Goal: Task Accomplishment & Management: Use online tool/utility

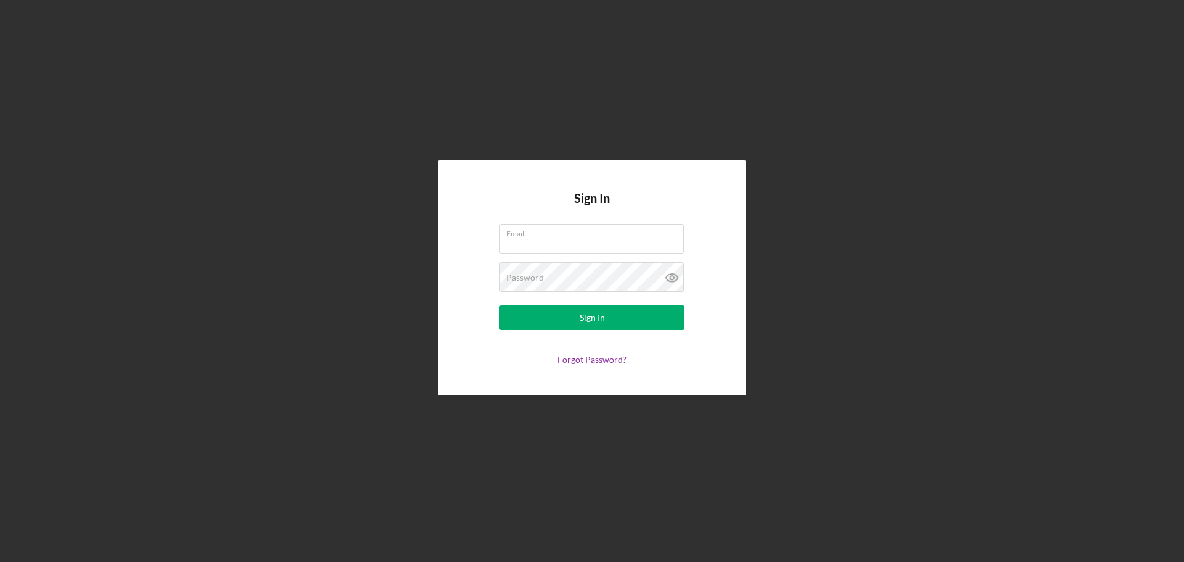
type input "[EMAIL_ADDRESS][DOMAIN_NAME]"
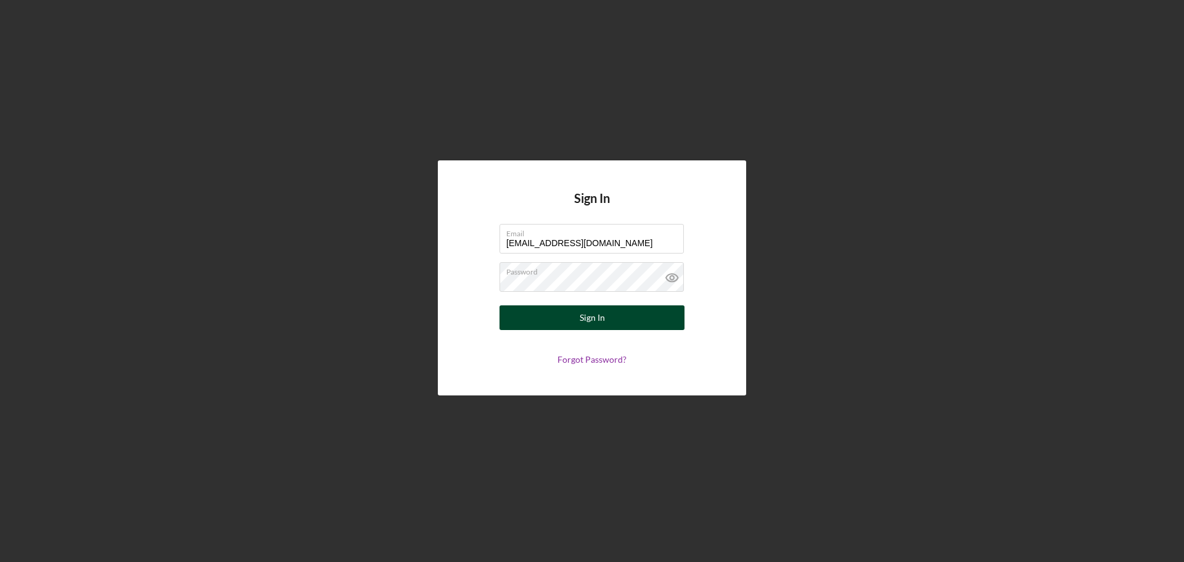
drag, startPoint x: 543, startPoint y: 298, endPoint x: 545, endPoint y: 311, distance: 13.7
click at [544, 305] on form "Email [EMAIL_ADDRESS][DOMAIN_NAME] Password Sign In Forgot Password?" at bounding box center [592, 294] width 247 height 141
click at [545, 311] on button "Sign In" at bounding box center [591, 317] width 185 height 25
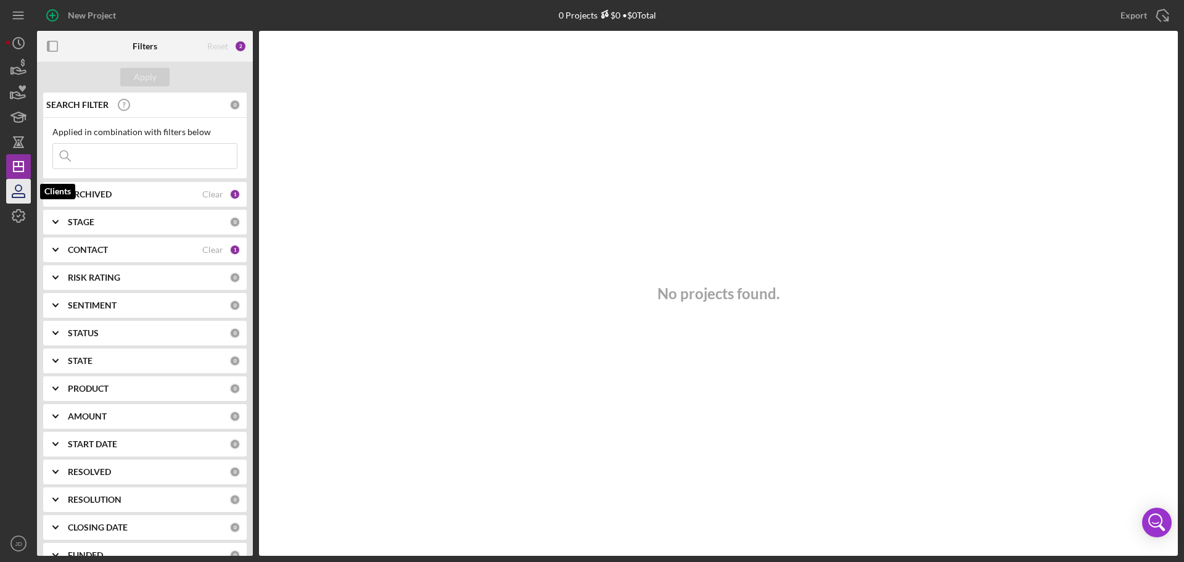
click at [22, 194] on icon "button" at bounding box center [18, 191] width 31 height 31
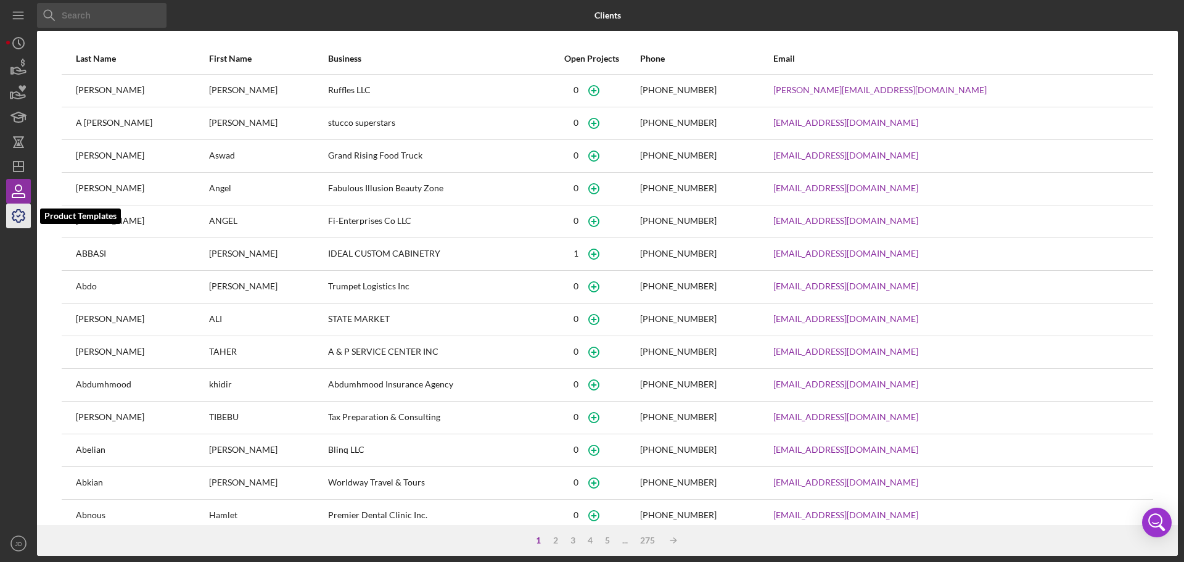
click at [23, 208] on icon "button" at bounding box center [18, 215] width 31 height 31
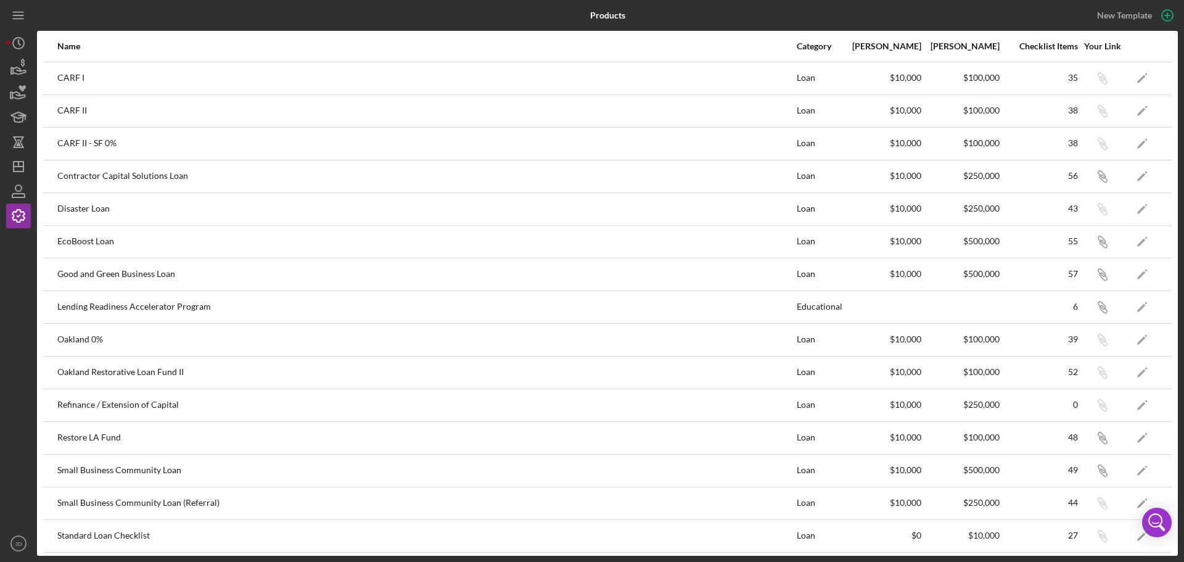
drag, startPoint x: 1182, startPoint y: 116, endPoint x: 1178, endPoint y: 171, distance: 55.6
click at [1178, 171] on div "Products New Template Name Category Min Amount Max Amount Checklist Items Your …" at bounding box center [592, 281] width 1184 height 562
drag, startPoint x: 78, startPoint y: 240, endPoint x: 81, endPoint y: 235, distance: 6.3
click at [78, 238] on div "EcoBoost Loan" at bounding box center [426, 241] width 738 height 31
click at [107, 271] on div "Good and Green Business Loan" at bounding box center [426, 274] width 738 height 31
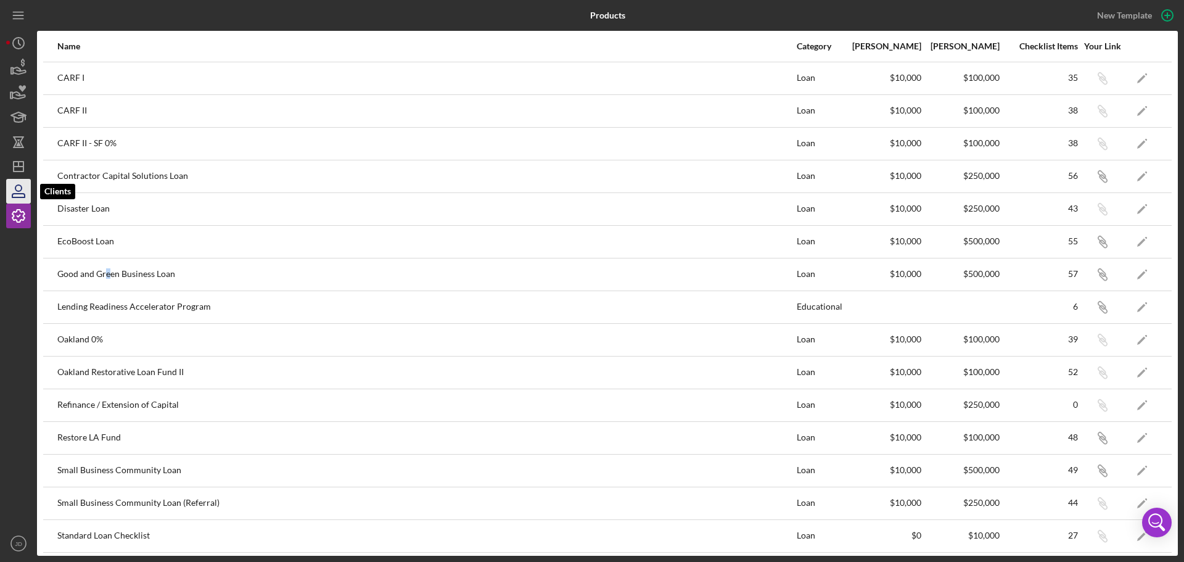
click at [28, 181] on icon "button" at bounding box center [18, 191] width 31 height 31
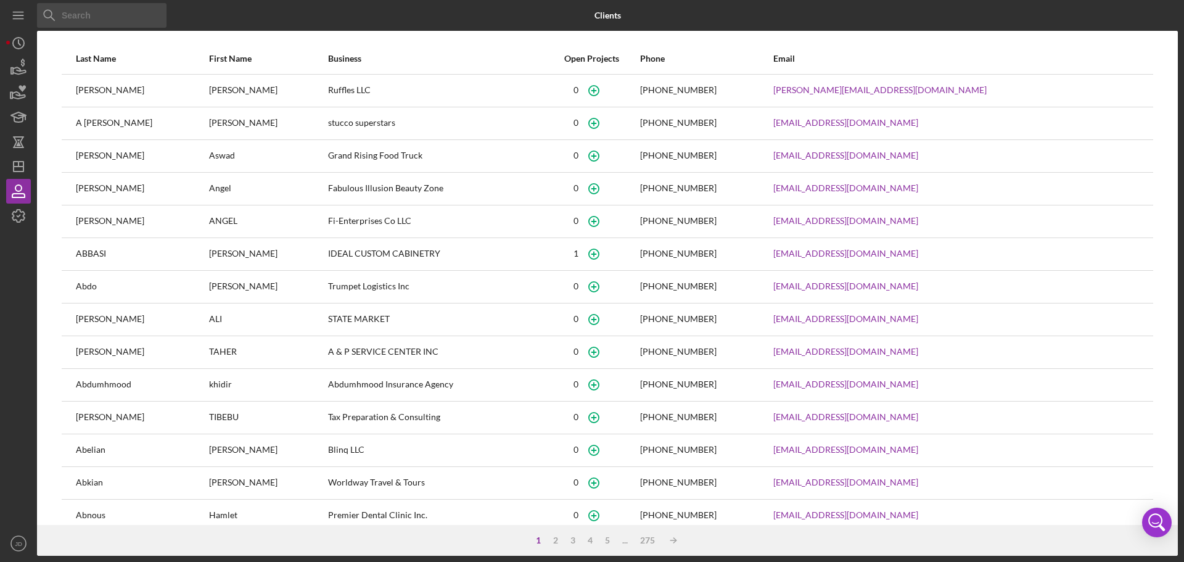
click at [1180, 108] on div "Icon/Menu Close Icon/Menu Close Clients Last Name First Name Business Open Proj…" at bounding box center [592, 281] width 1184 height 562
click at [21, 158] on icon "Icon/Dashboard" at bounding box center [18, 166] width 31 height 31
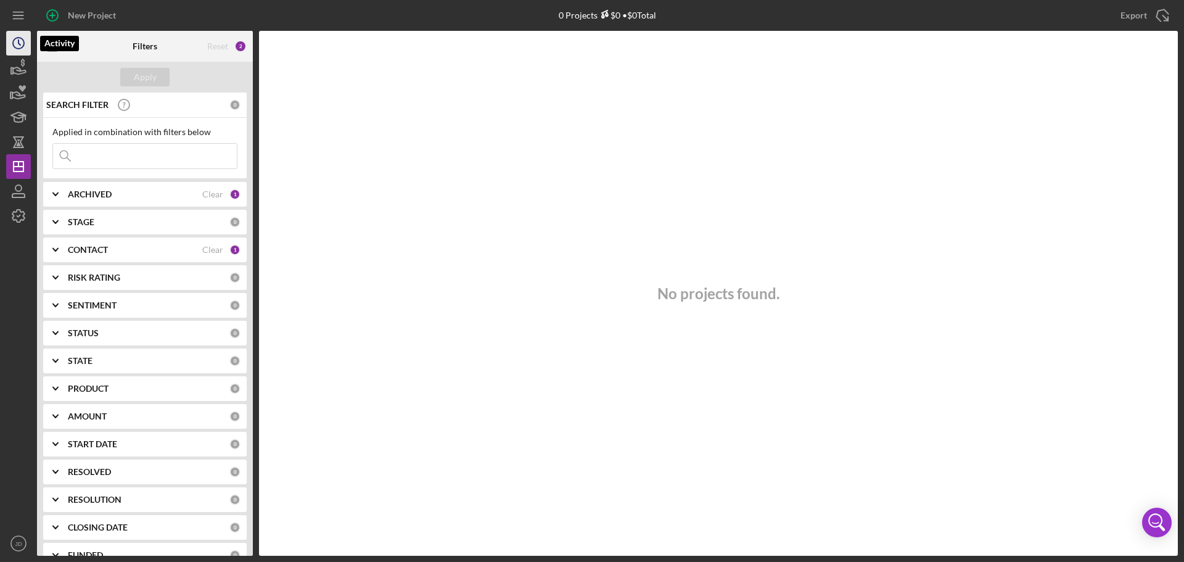
click at [23, 51] on icon "Icon/History" at bounding box center [18, 43] width 31 height 31
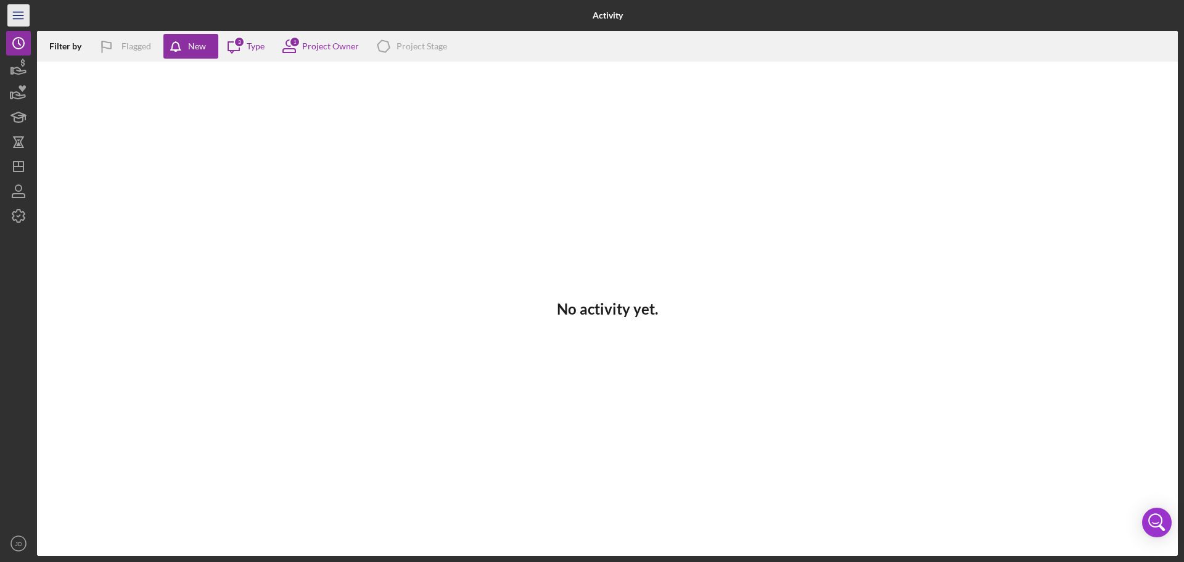
click at [26, 23] on icon "Icon/Menu" at bounding box center [19, 16] width 28 height 28
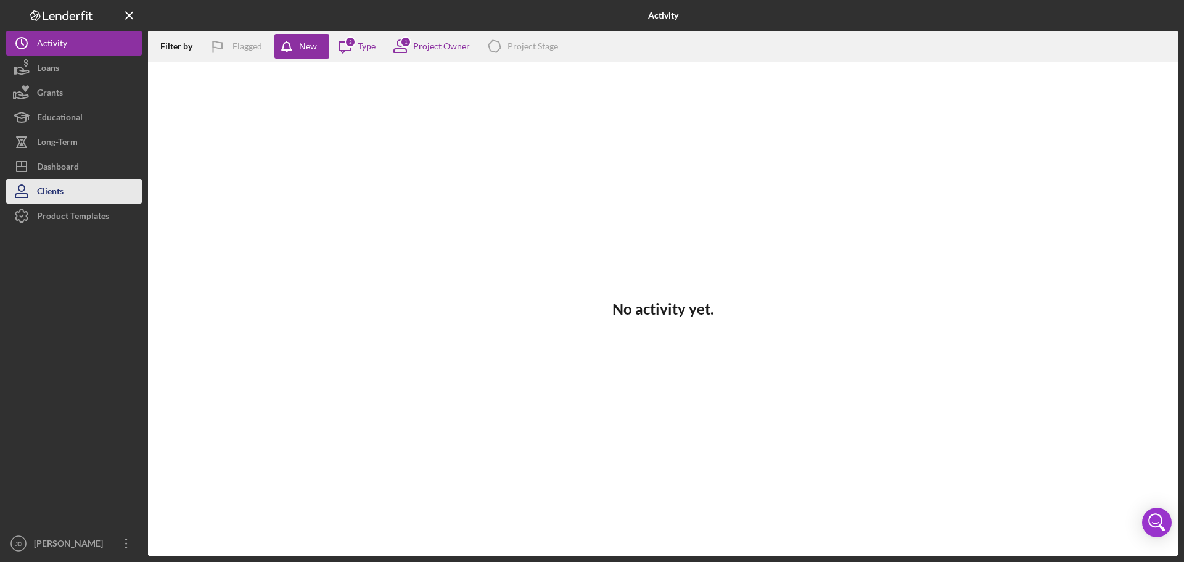
click at [72, 190] on button "Clients" at bounding box center [74, 191] width 136 height 25
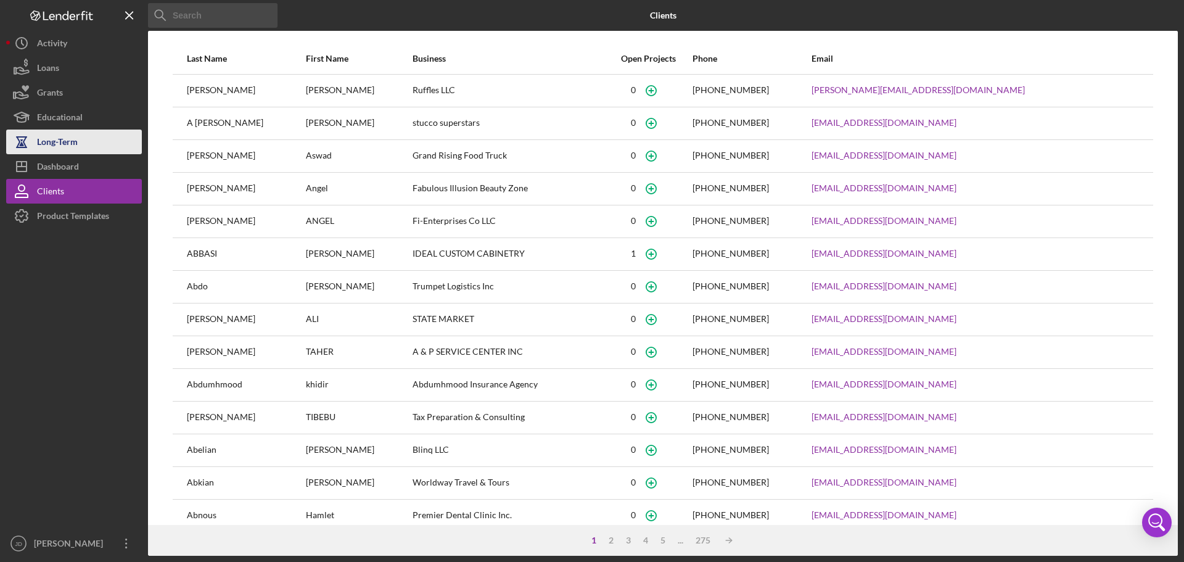
click at [71, 148] on div "Long-Term" at bounding box center [57, 143] width 41 height 28
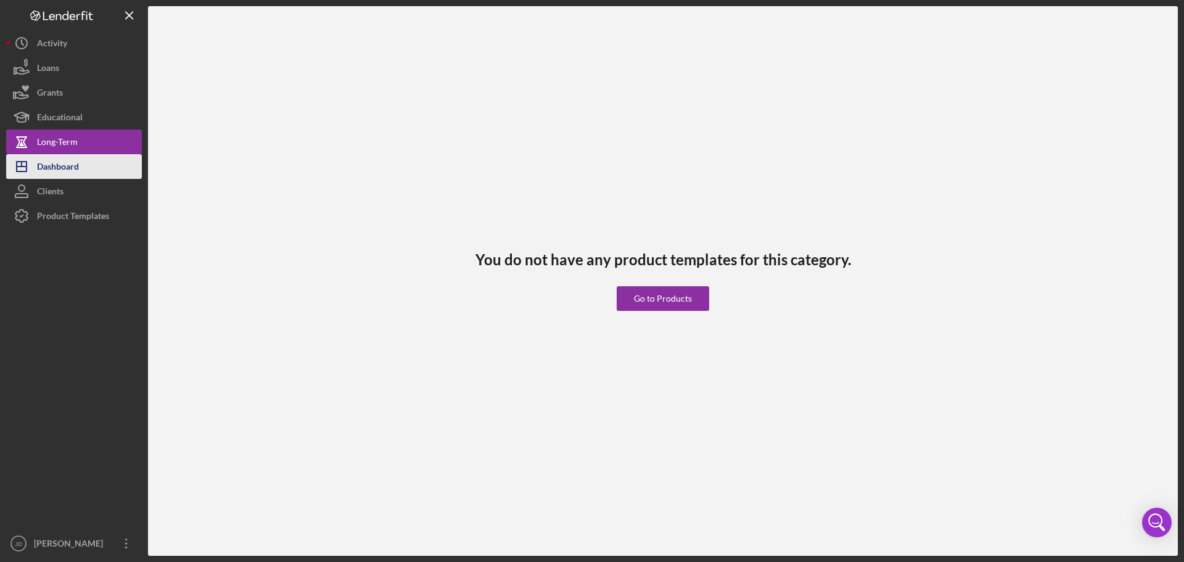
click at [78, 176] on div "Dashboard" at bounding box center [58, 168] width 42 height 28
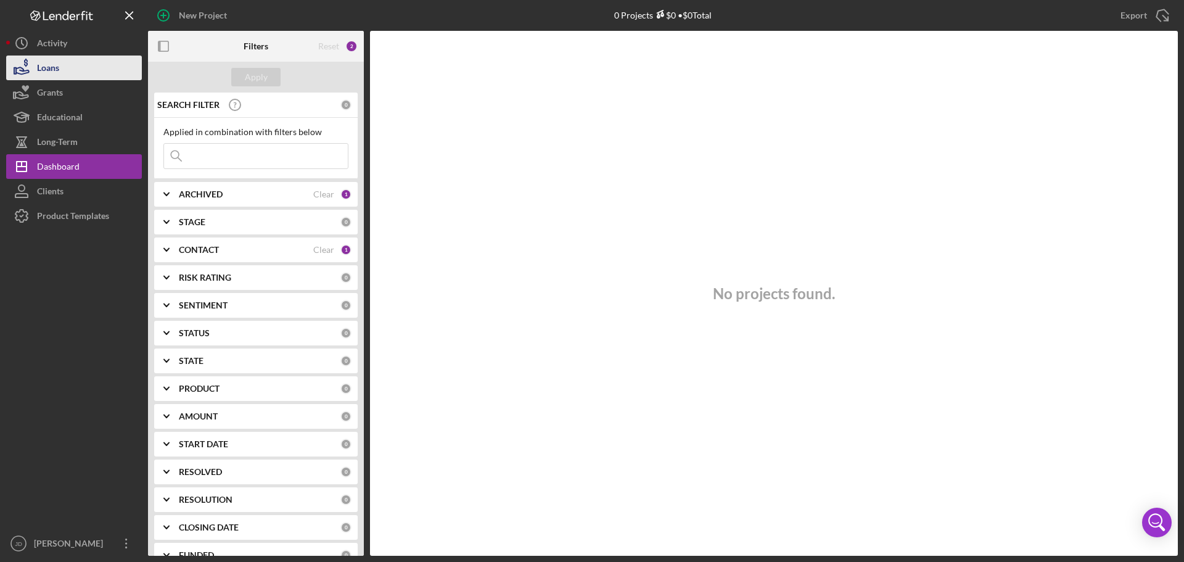
click at [73, 72] on button "Loans" at bounding box center [74, 67] width 136 height 25
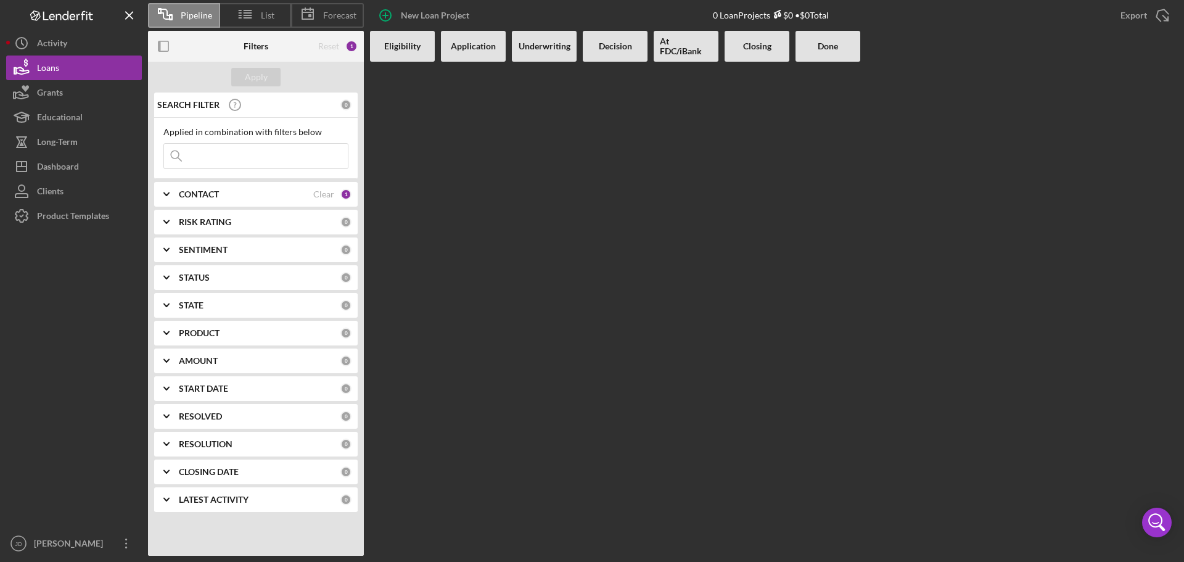
click at [227, 186] on div "CONTACT Clear 1" at bounding box center [265, 194] width 173 height 25
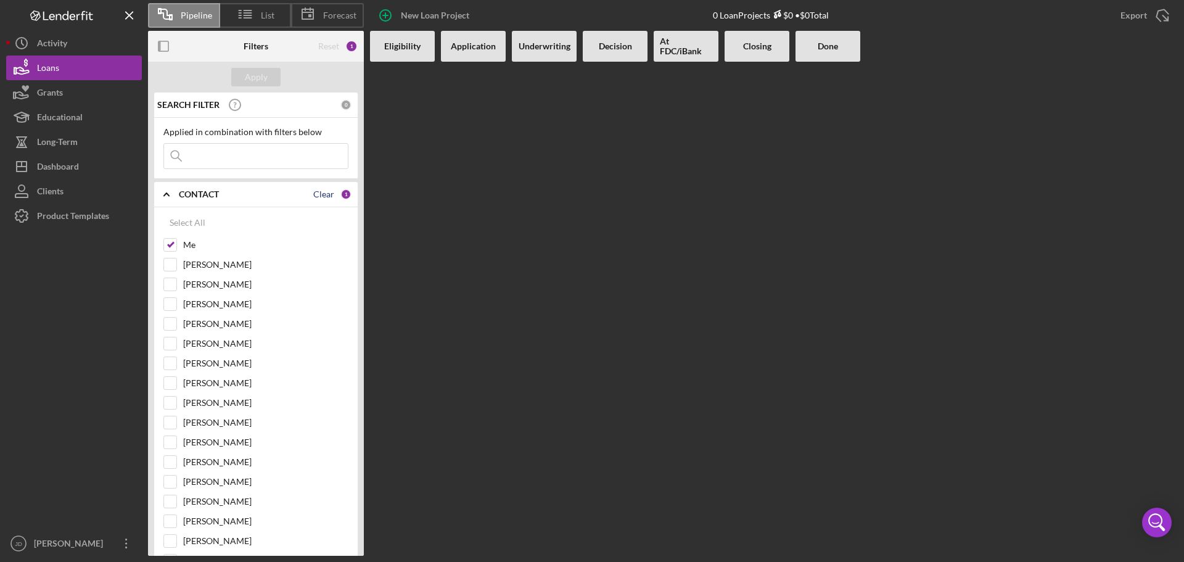
click at [330, 192] on div "CONTACT Clear 1" at bounding box center [265, 194] width 173 height 11
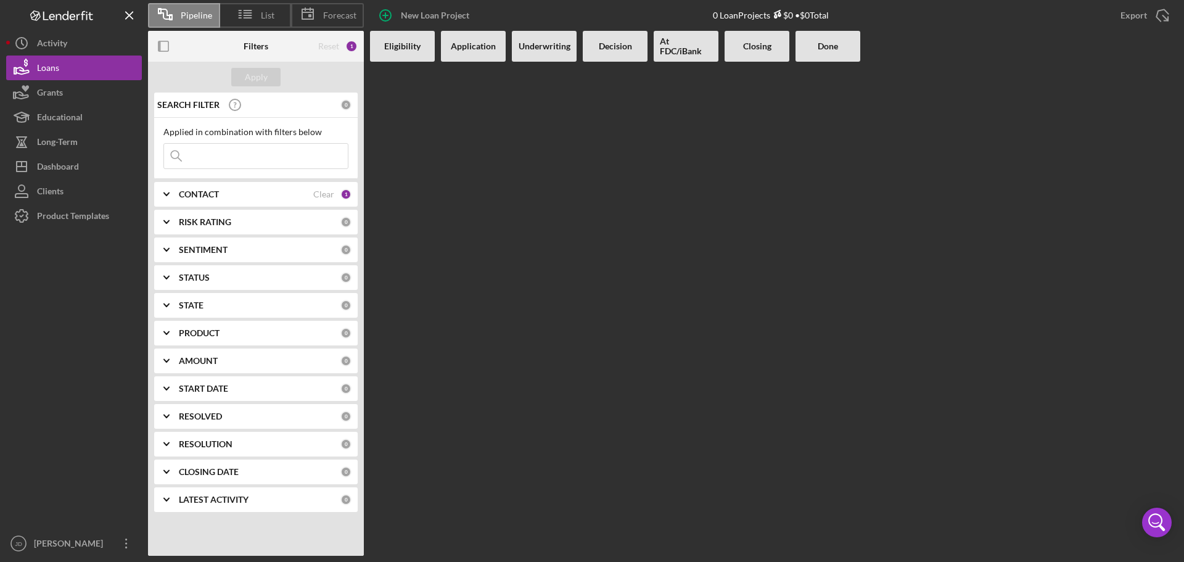
click at [242, 266] on div "STATUS 0" at bounding box center [265, 277] width 173 height 25
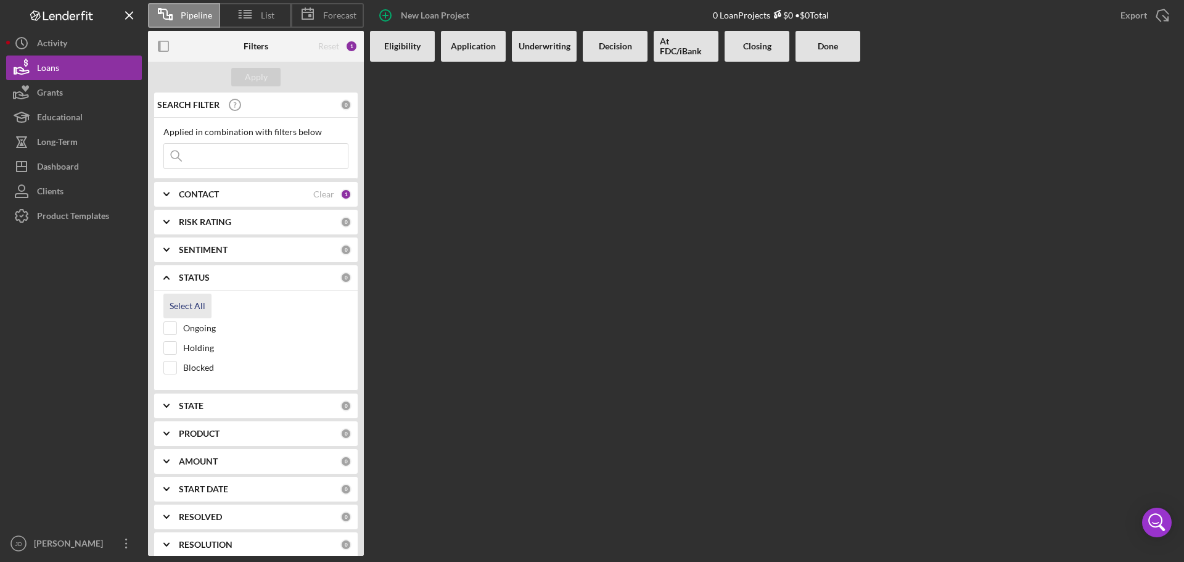
click at [189, 308] on div "Select All" at bounding box center [188, 305] width 36 height 25
checkbox input "true"
click at [254, 274] on div "STATUS" at bounding box center [246, 277] width 134 height 10
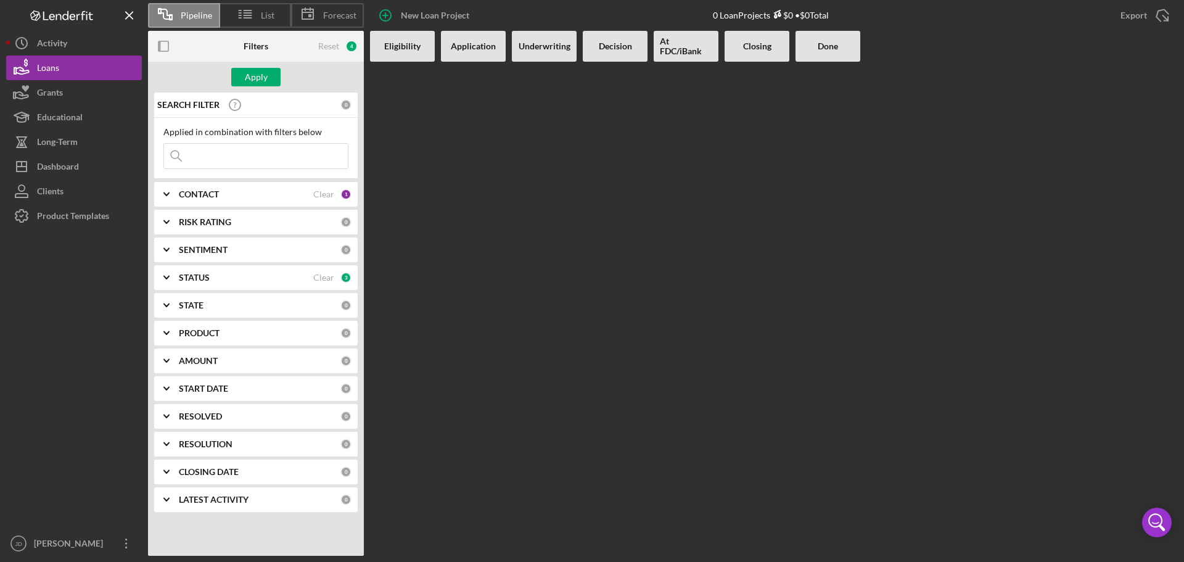
click at [258, 369] on div "AMOUNT 0" at bounding box center [265, 360] width 173 height 25
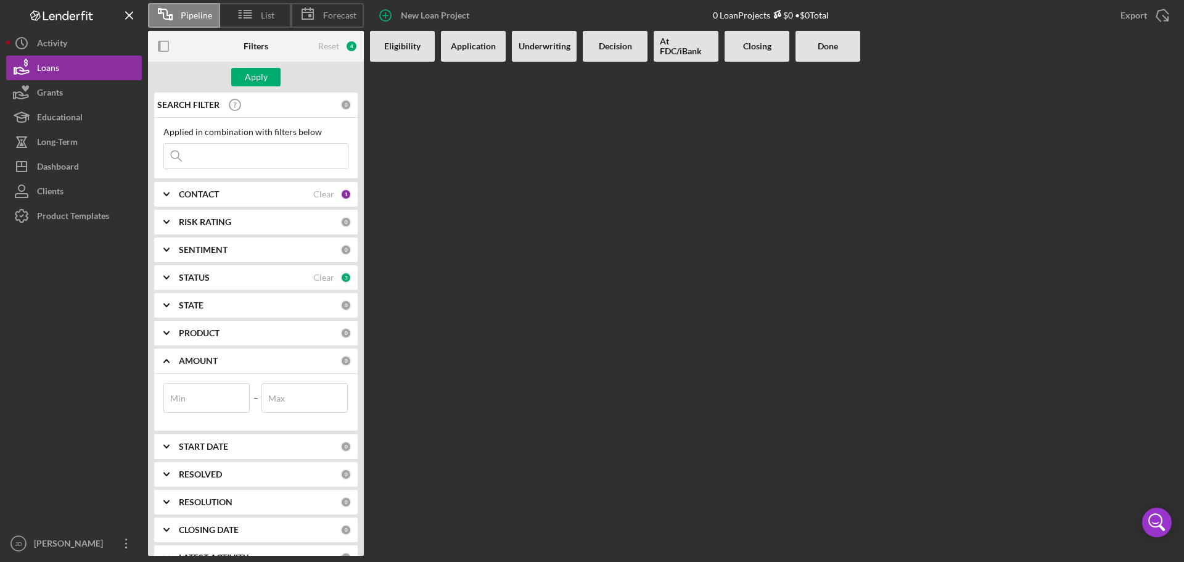
click at [263, 366] on div "AMOUNT" at bounding box center [260, 361] width 162 height 10
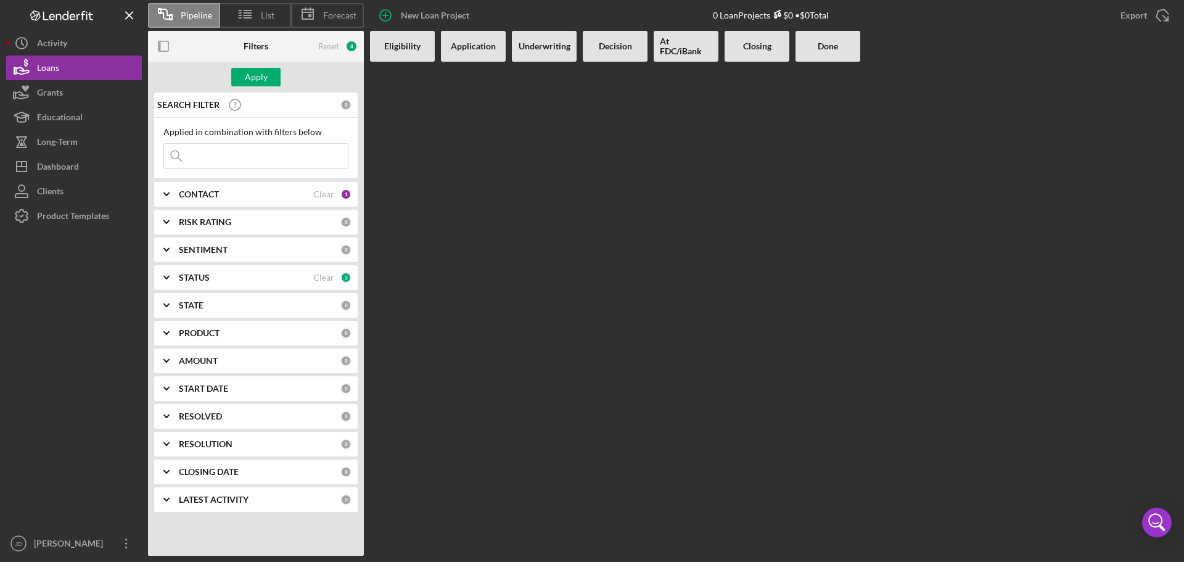
click at [262, 428] on div "SEARCH FILTER 0 Applied in combination with filters below Icon/Menu Close Icon/…" at bounding box center [256, 306] width 216 height 428
click at [263, 418] on div "RESOLVED" at bounding box center [260, 416] width 162 height 10
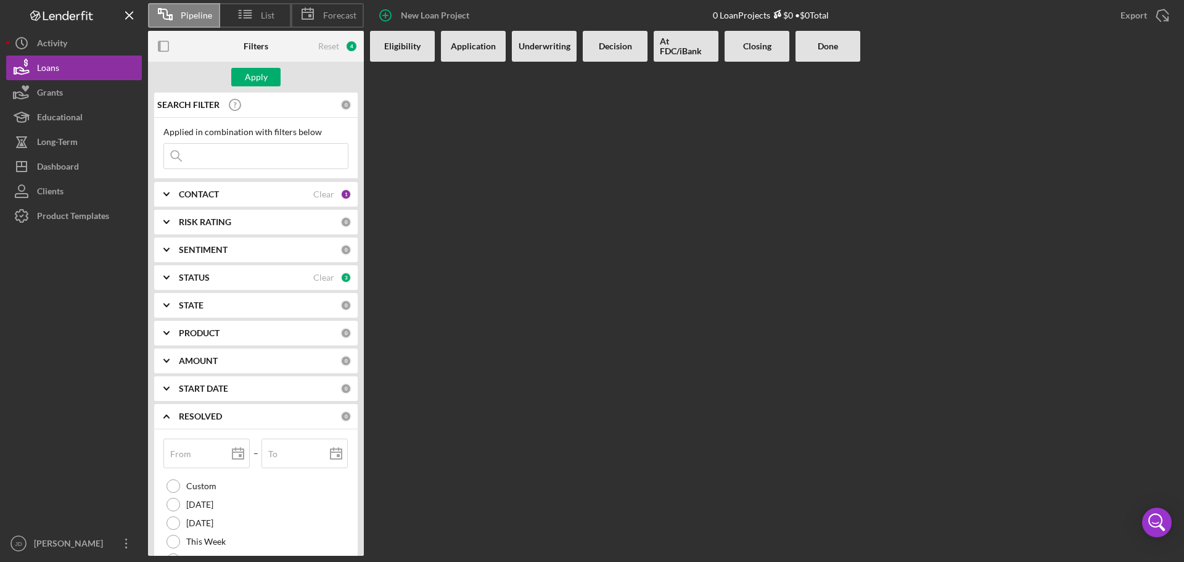
click at [263, 417] on div "RESOLVED" at bounding box center [260, 416] width 162 height 10
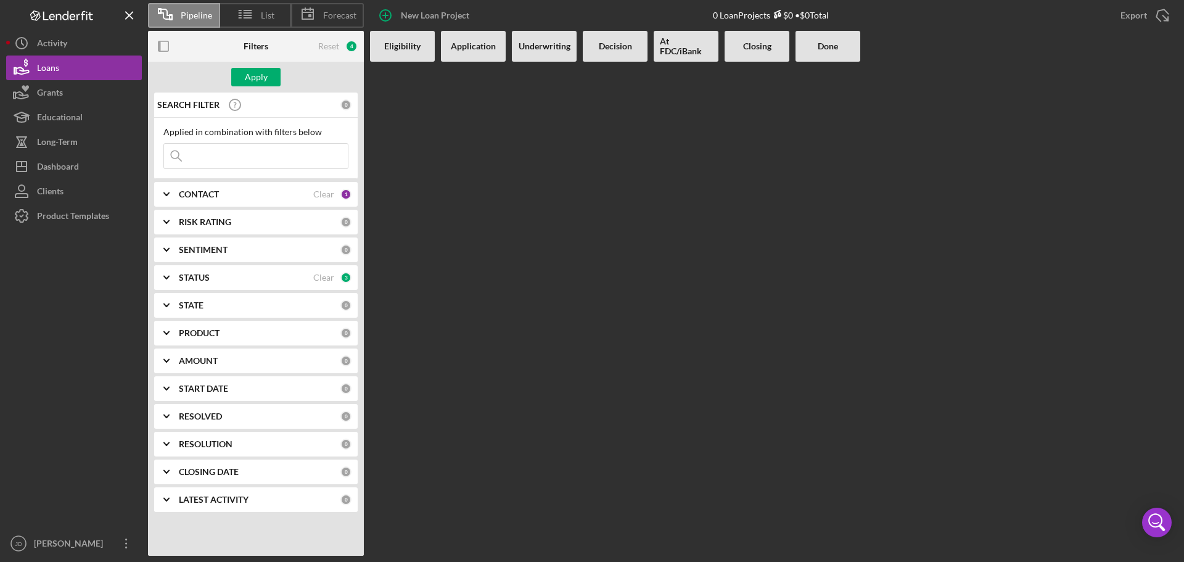
click at [264, 446] on div "RESOLUTION" at bounding box center [260, 444] width 162 height 10
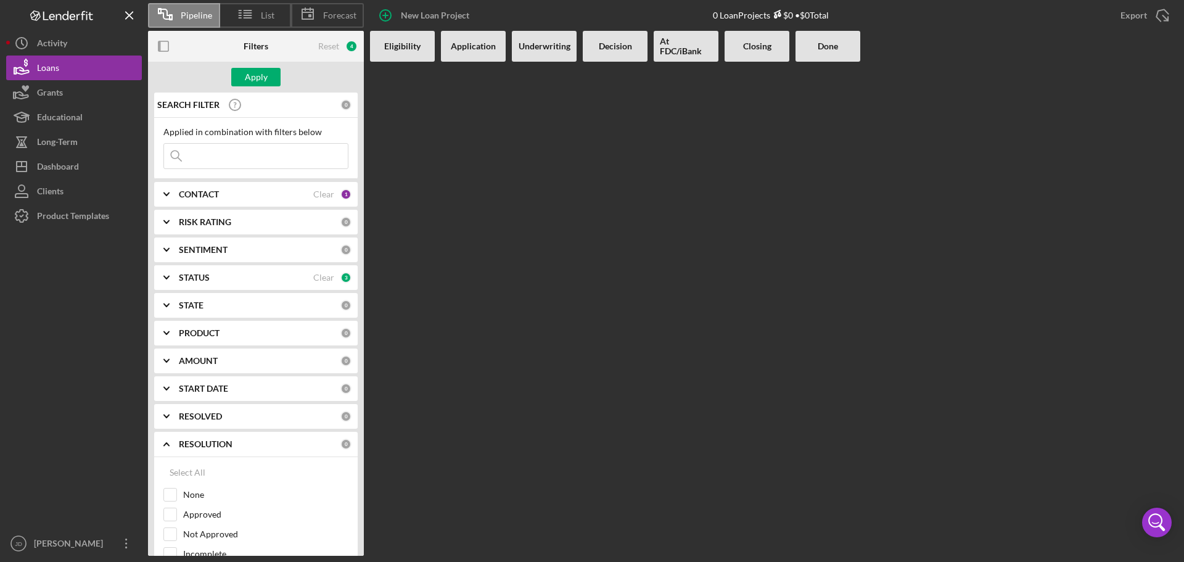
click at [263, 446] on div "RESOLUTION" at bounding box center [260, 444] width 162 height 10
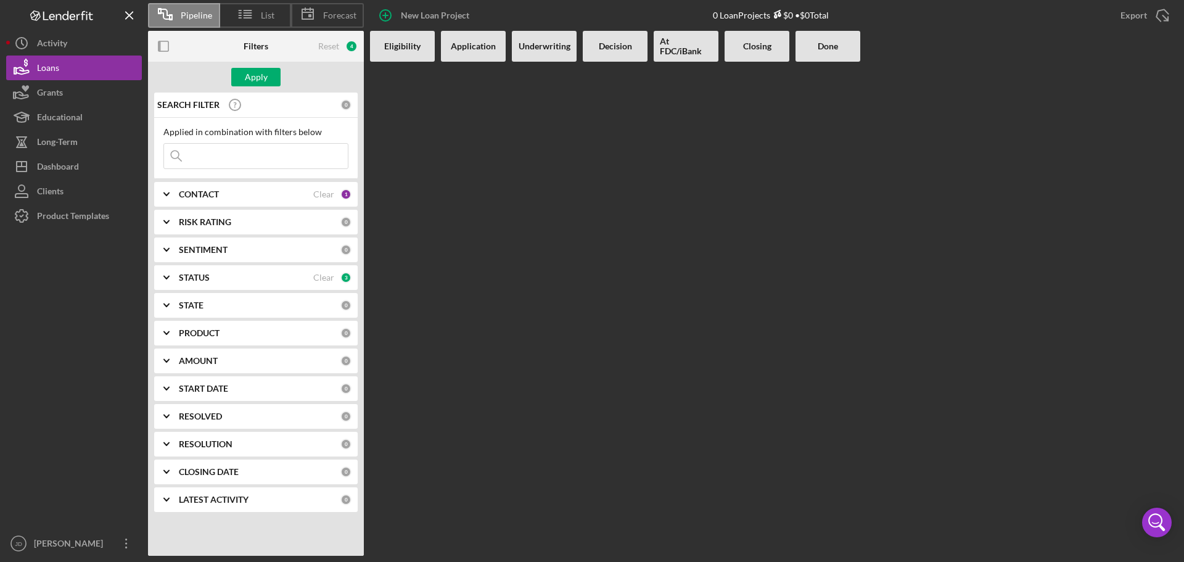
click at [253, 473] on div "CLOSING DATE" at bounding box center [260, 472] width 162 height 10
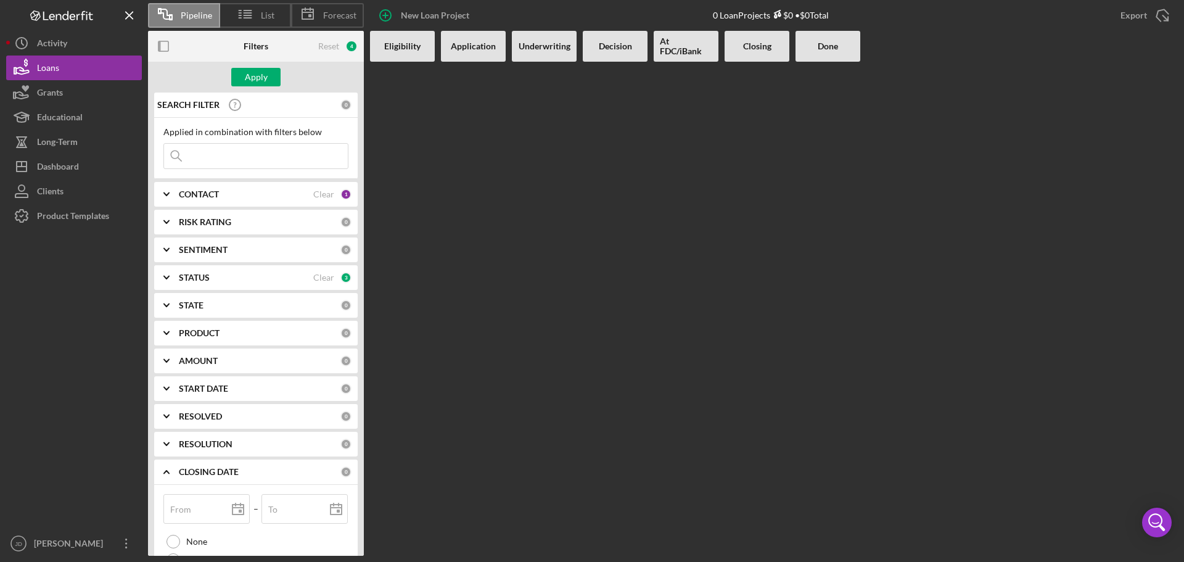
click at [253, 473] on div "CLOSING DATE" at bounding box center [260, 472] width 162 height 10
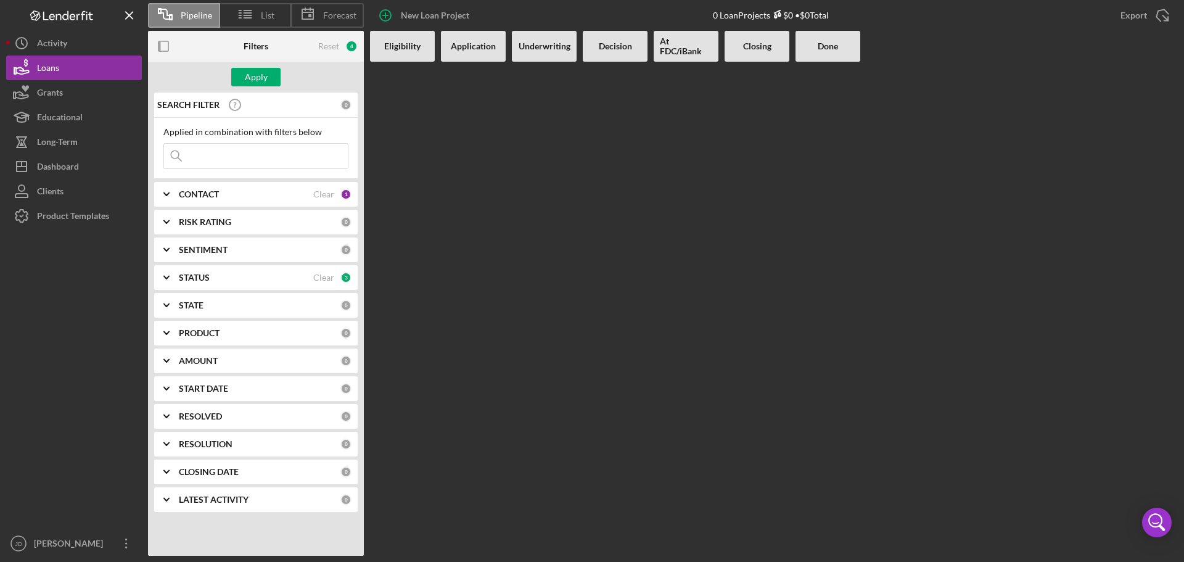
click at [272, 417] on div "RESOLVED" at bounding box center [260, 416] width 162 height 10
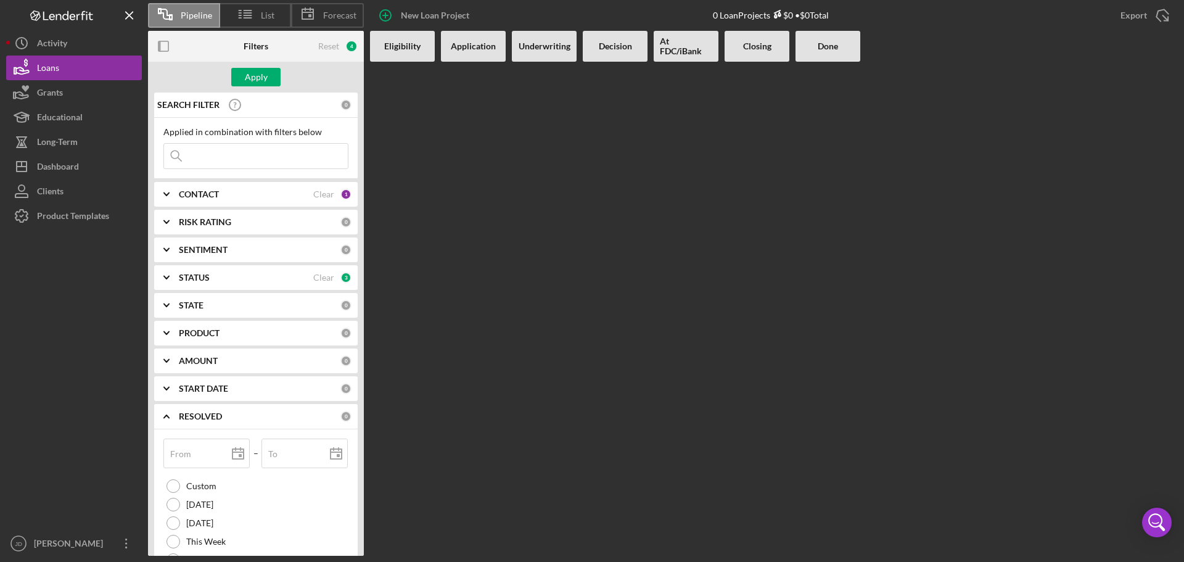
drag, startPoint x: 272, startPoint y: 417, endPoint x: 260, endPoint y: 403, distance: 18.8
click at [272, 417] on div "RESOLVED" at bounding box center [260, 416] width 162 height 10
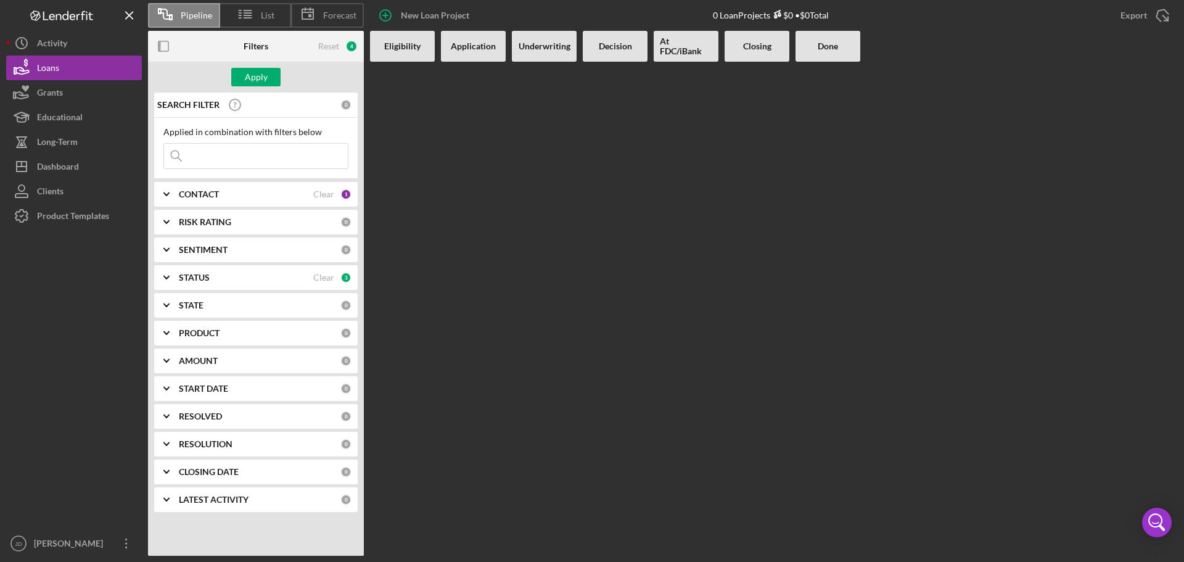
click at [248, 360] on div "AMOUNT" at bounding box center [260, 361] width 162 height 10
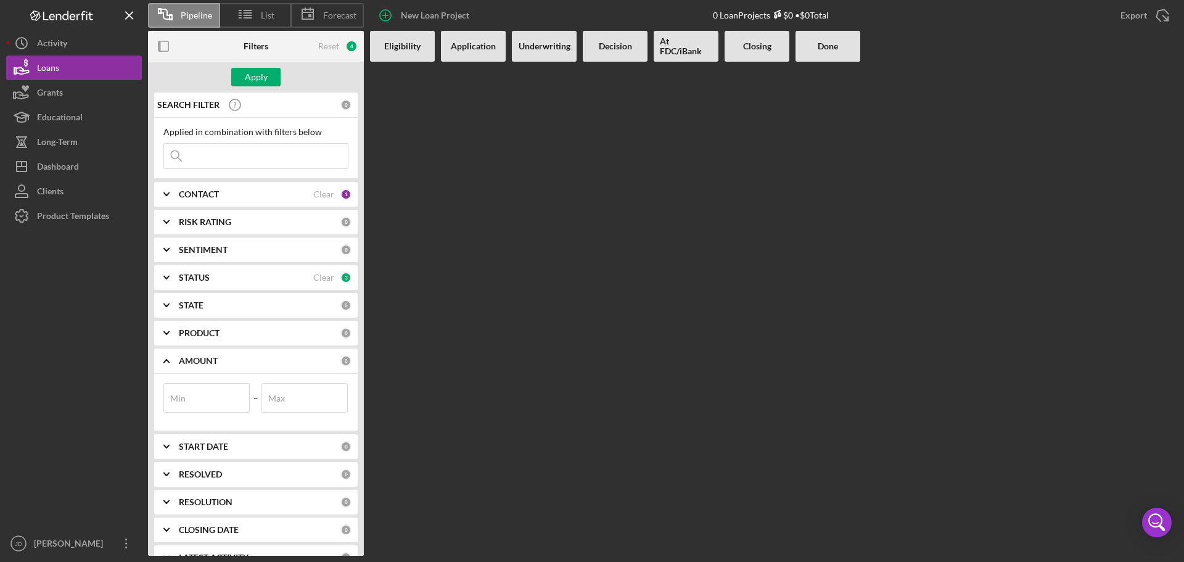
click at [248, 359] on div "AMOUNT" at bounding box center [260, 361] width 162 height 10
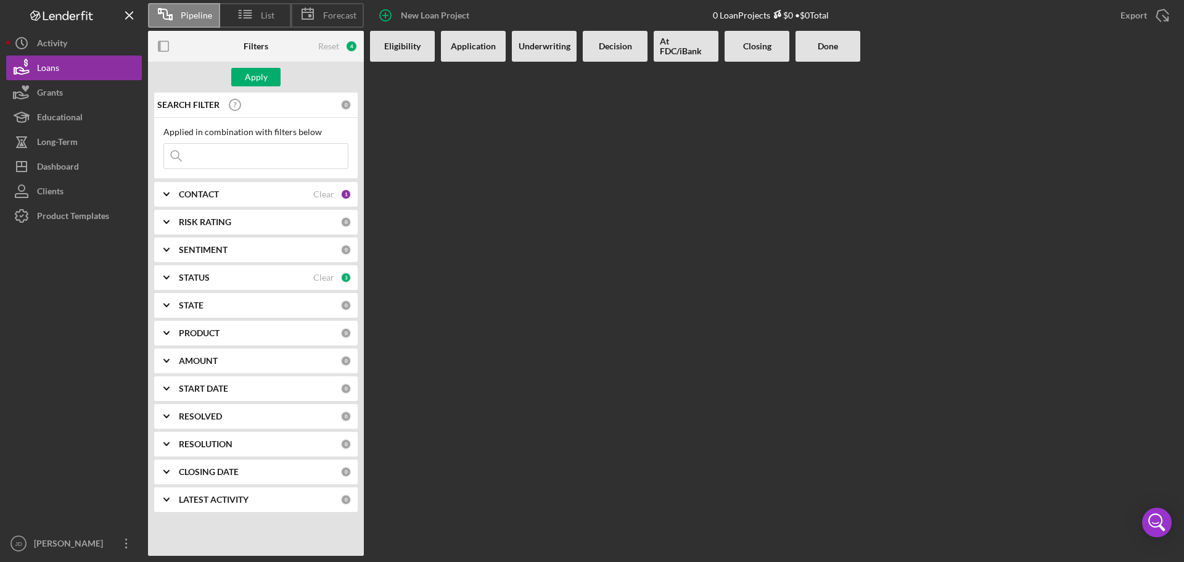
click at [238, 321] on div "PRODUCT 0" at bounding box center [265, 333] width 173 height 25
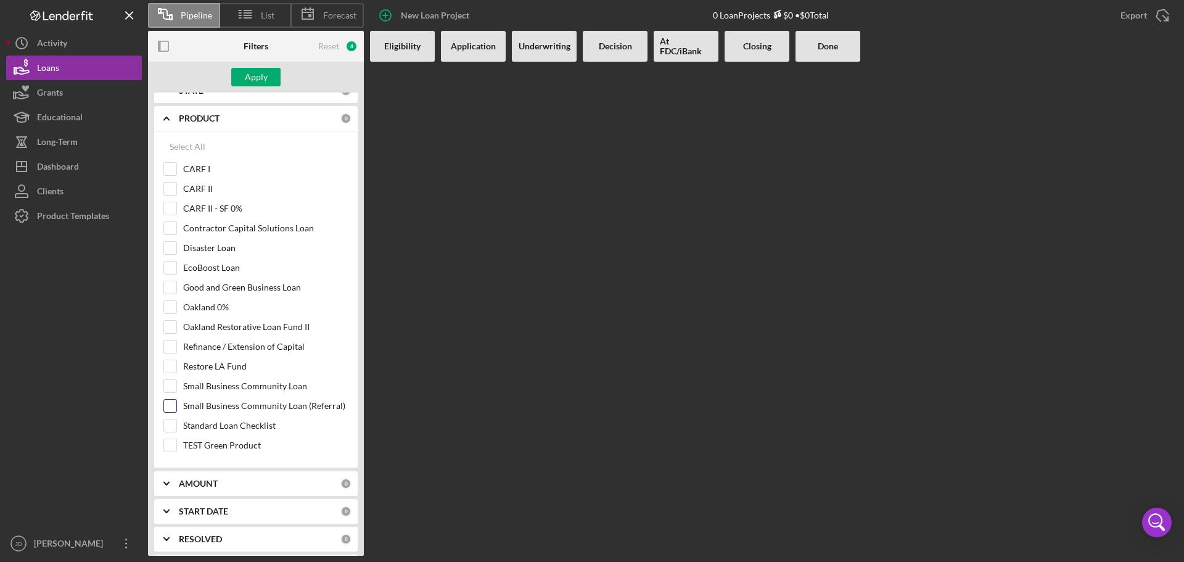
scroll to position [199, 0]
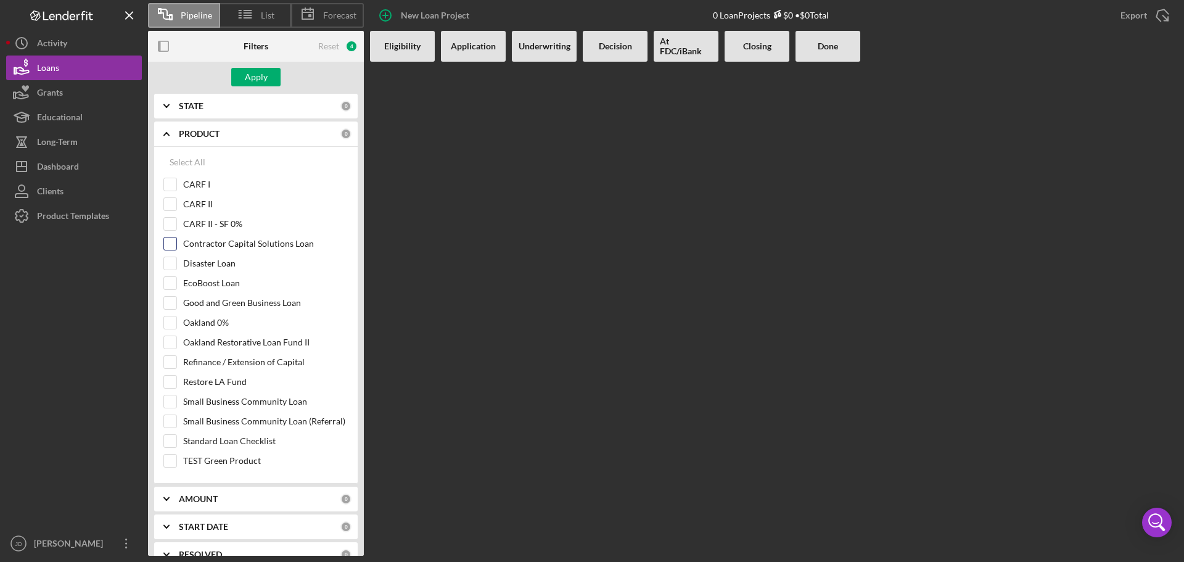
click at [174, 241] on input "Contractor Capital Solutions Loan" at bounding box center [170, 243] width 12 height 12
checkbox input "true"
click at [168, 300] on input "Good and Green Business Loan" at bounding box center [170, 303] width 12 height 12
checkbox input "true"
click at [174, 285] on input "EcoBoost Loan" at bounding box center [170, 283] width 12 height 12
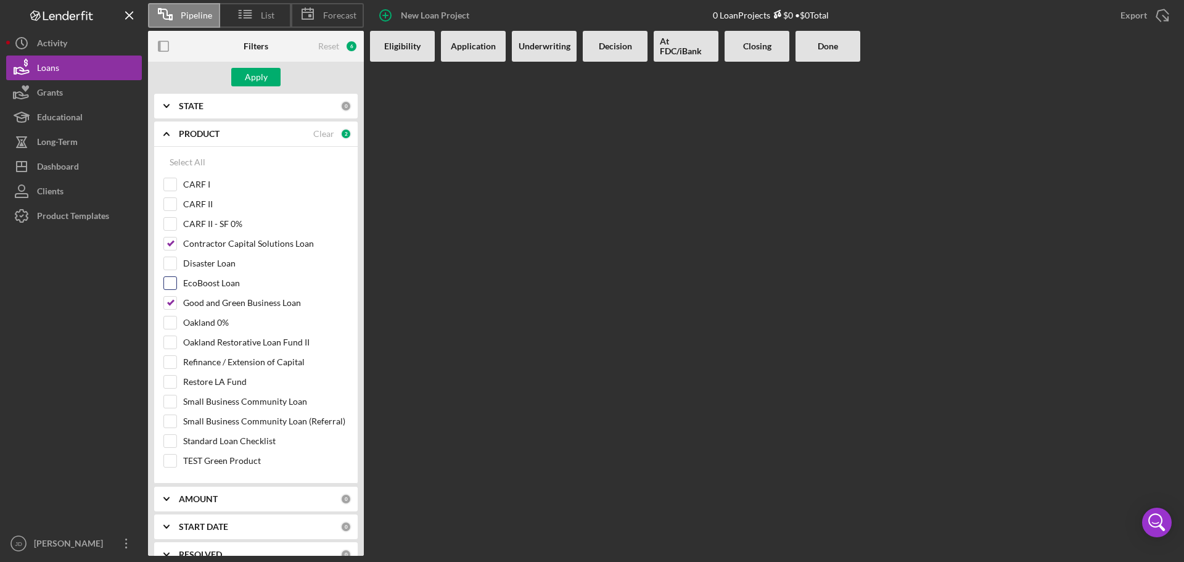
checkbox input "true"
click at [171, 301] on input "Good and Green Business Loan" at bounding box center [170, 303] width 12 height 12
checkbox input "true"
click at [264, 72] on div "Apply" at bounding box center [256, 77] width 23 height 18
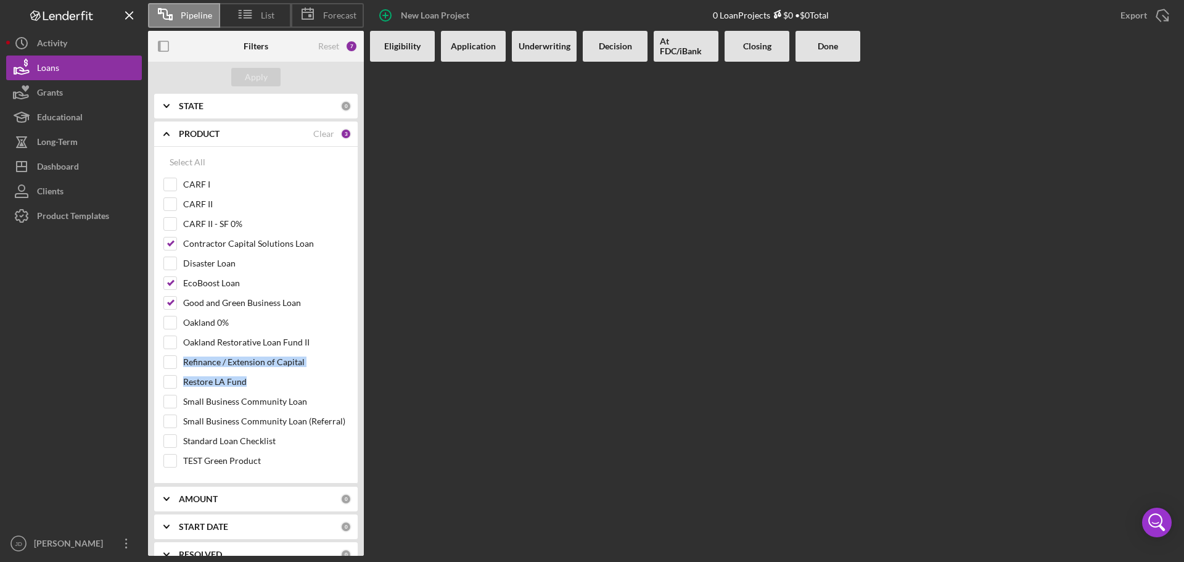
drag, startPoint x: 361, startPoint y: 369, endPoint x: 362, endPoint y: 337, distance: 32.7
click at [362, 337] on div "SEARCH FILTER 0 Applied in combination with filters below Icon/Menu Close Icon/…" at bounding box center [256, 323] width 216 height 463
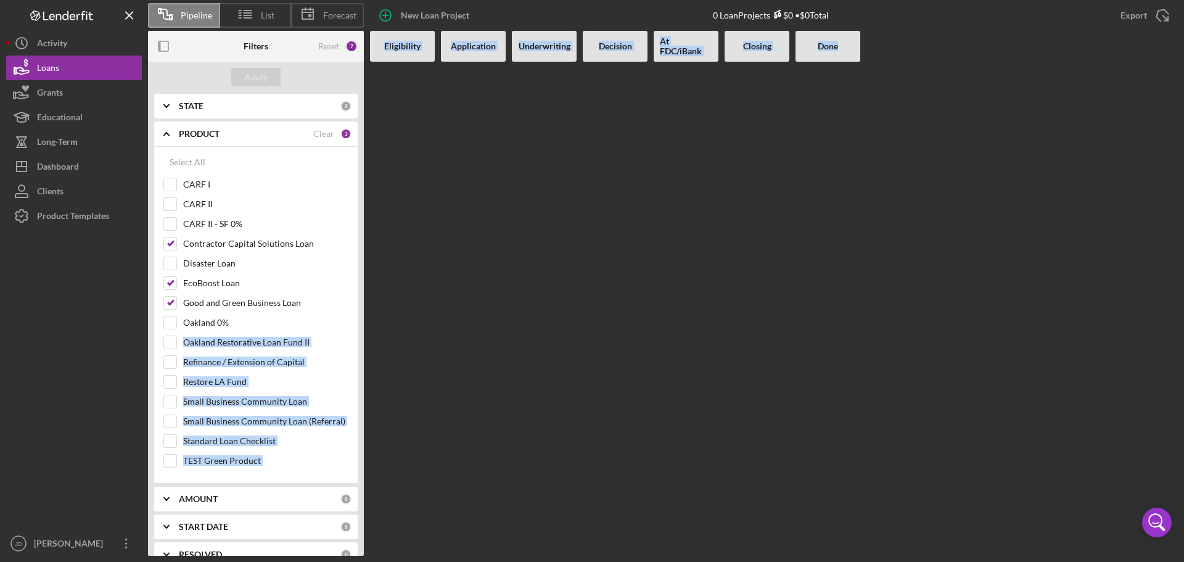
drag, startPoint x: 370, startPoint y: 292, endPoint x: 370, endPoint y: 285, distance: 7.4
click at [370, 285] on div "Filters Reset 7 Apply SEARCH FILTER 0 Applied in combination with filters below…" at bounding box center [662, 293] width 1029 height 525
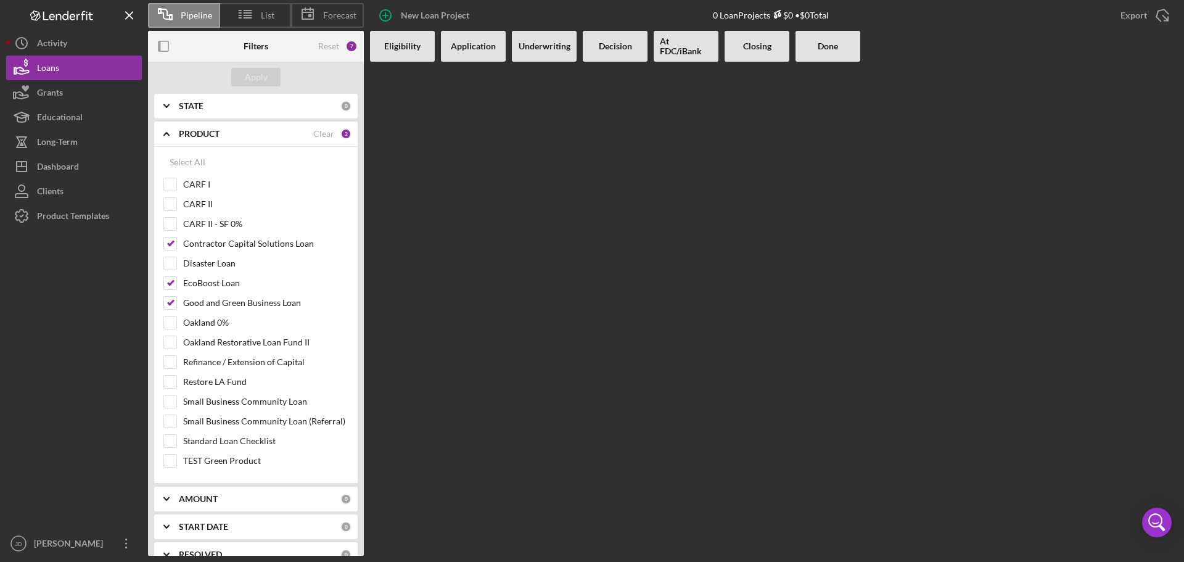
click at [358, 286] on div "SEARCH FILTER 0 Applied in combination with filters below Icon/Menu Close Icon/…" at bounding box center [256, 323] width 216 height 463
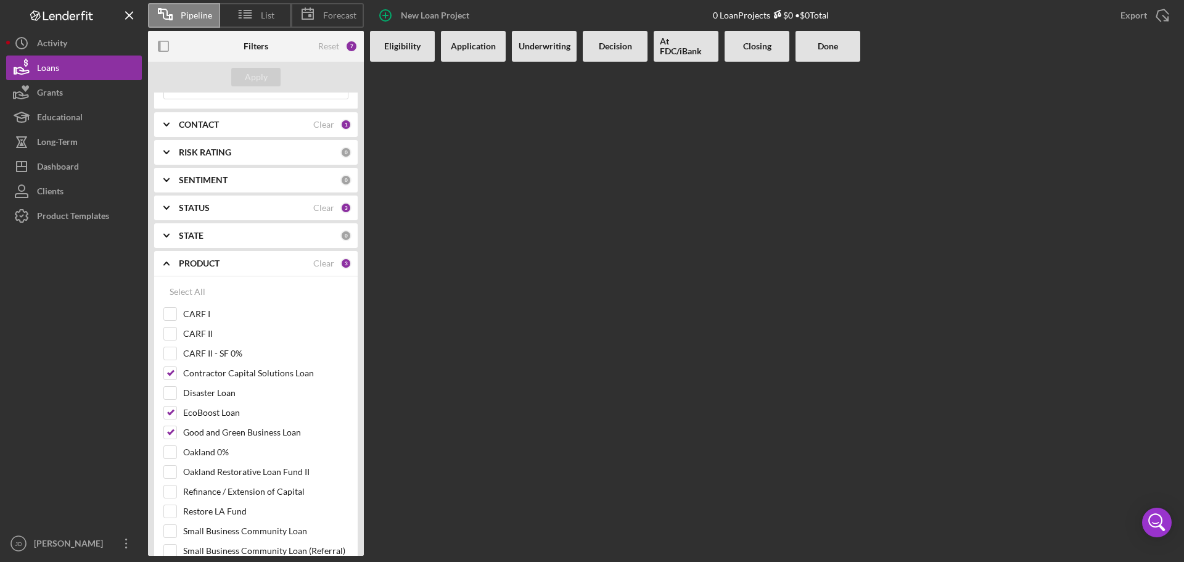
scroll to position [0, 0]
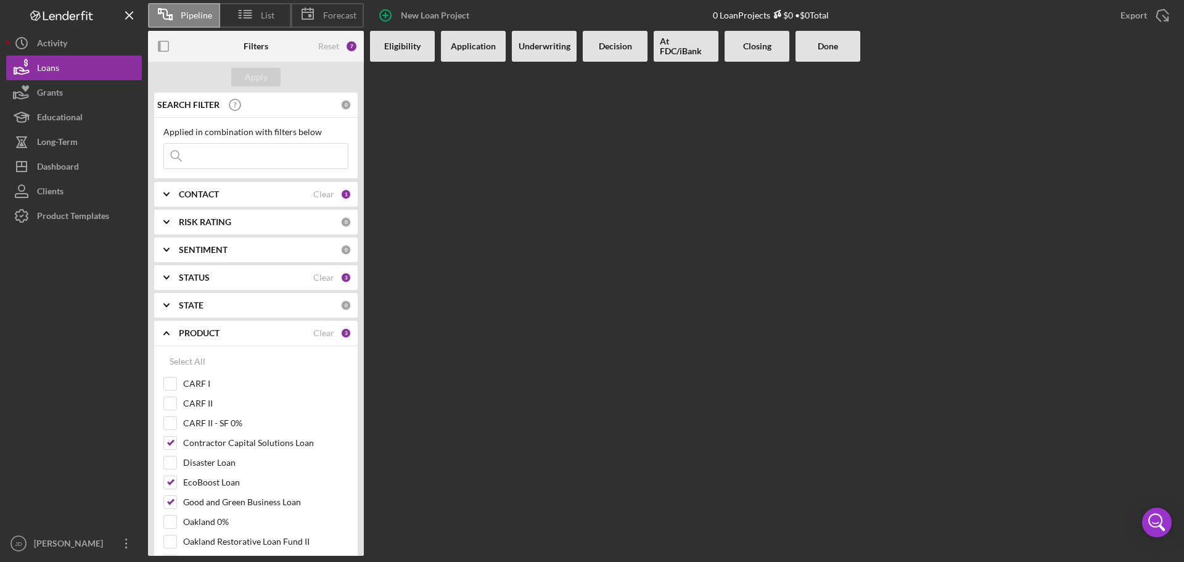
click at [260, 193] on div "CONTACT" at bounding box center [246, 194] width 134 height 10
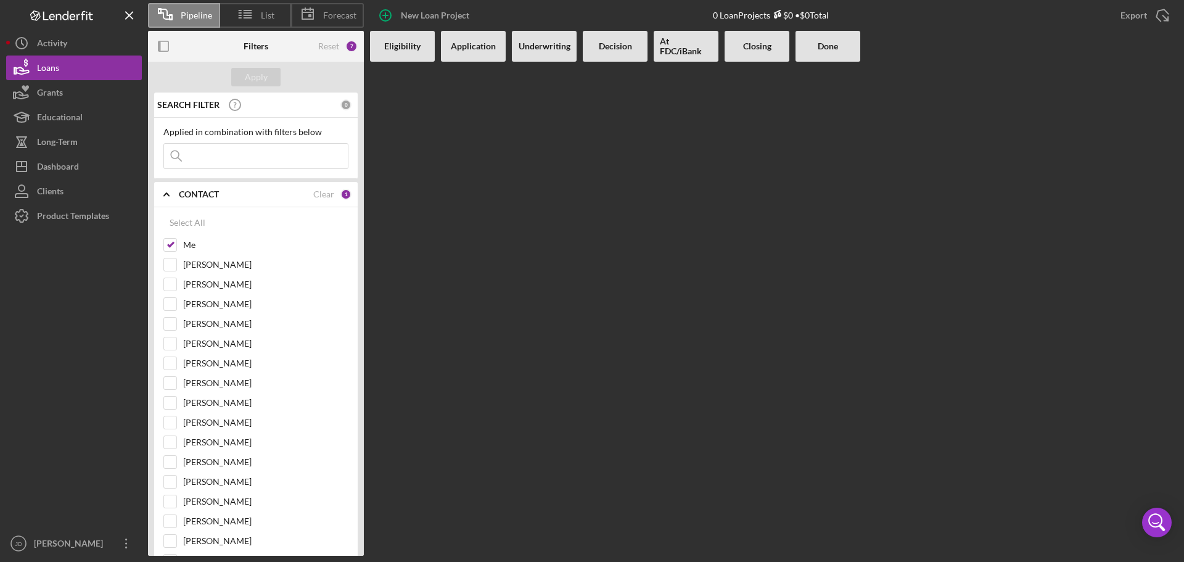
click at [324, 199] on div "Clear" at bounding box center [323, 194] width 21 height 10
checkbox input "false"
click at [264, 72] on div "Apply" at bounding box center [256, 77] width 23 height 18
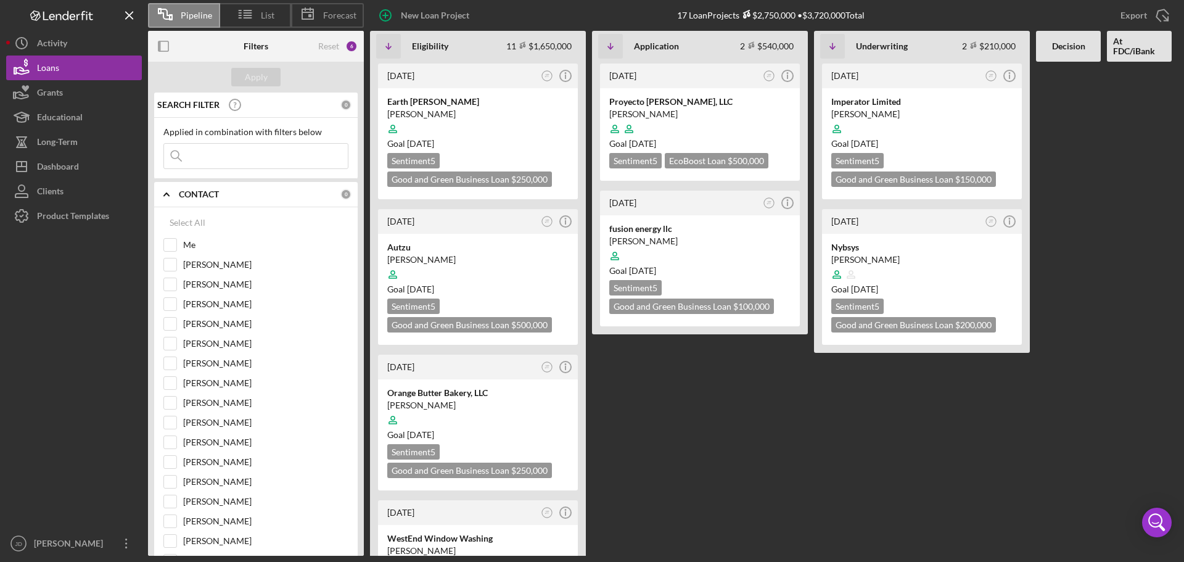
click at [207, 196] on b "CONTACT" at bounding box center [199, 194] width 40 height 10
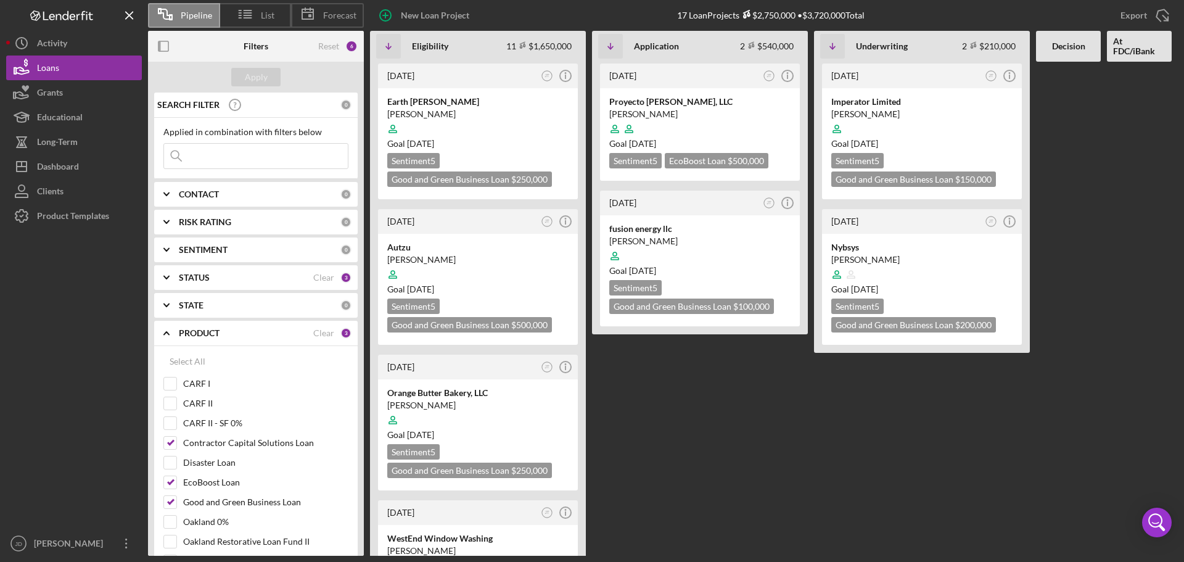
click at [233, 218] on div "RISK RATING" at bounding box center [260, 222] width 162 height 10
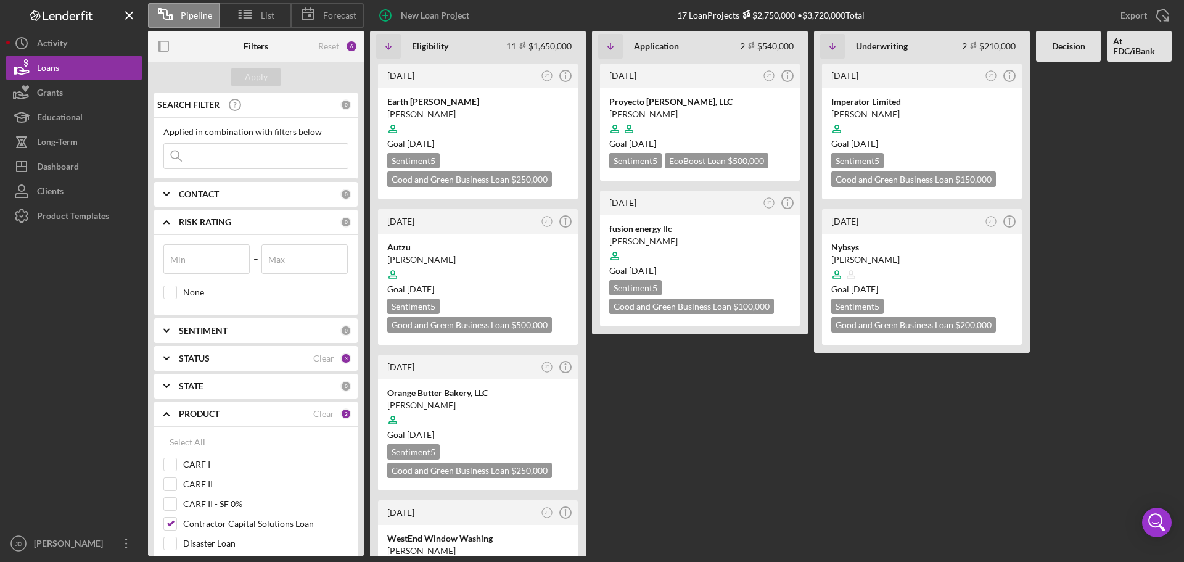
click at [233, 218] on div "RISK RATING" at bounding box center [260, 222] width 162 height 10
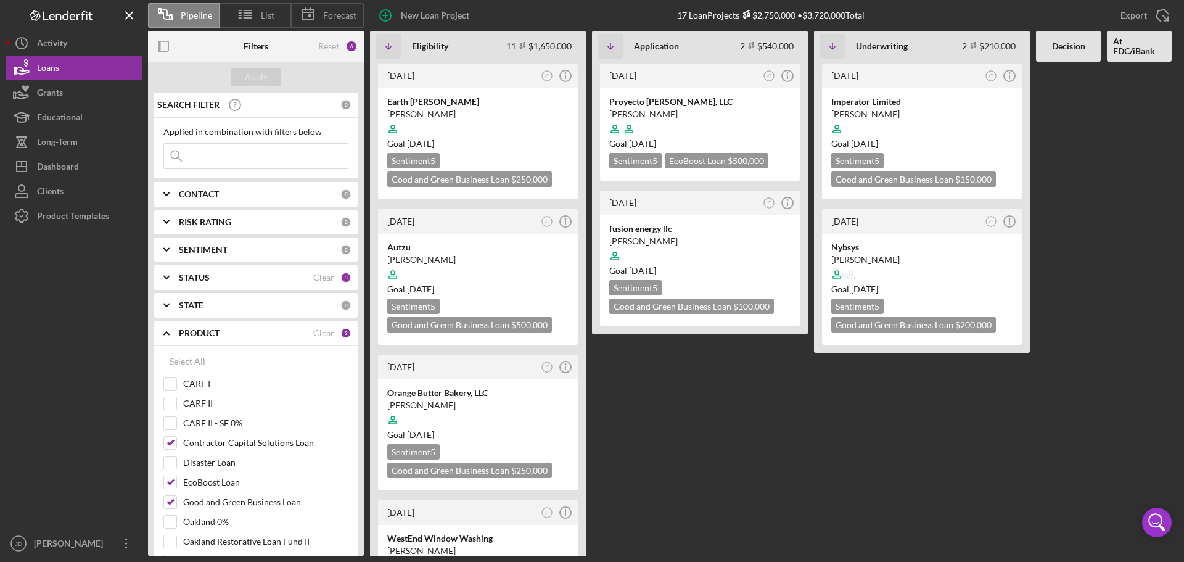
click at [221, 265] on div "STATUS Clear 3" at bounding box center [265, 277] width 173 height 25
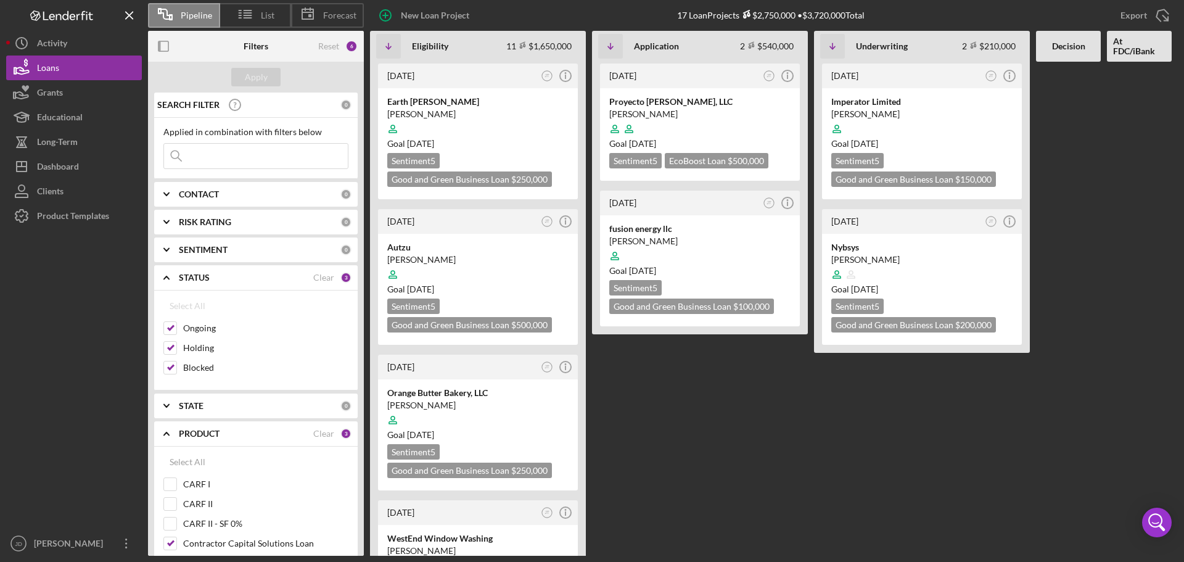
click at [228, 269] on div "STATUS Clear 3" at bounding box center [265, 277] width 173 height 25
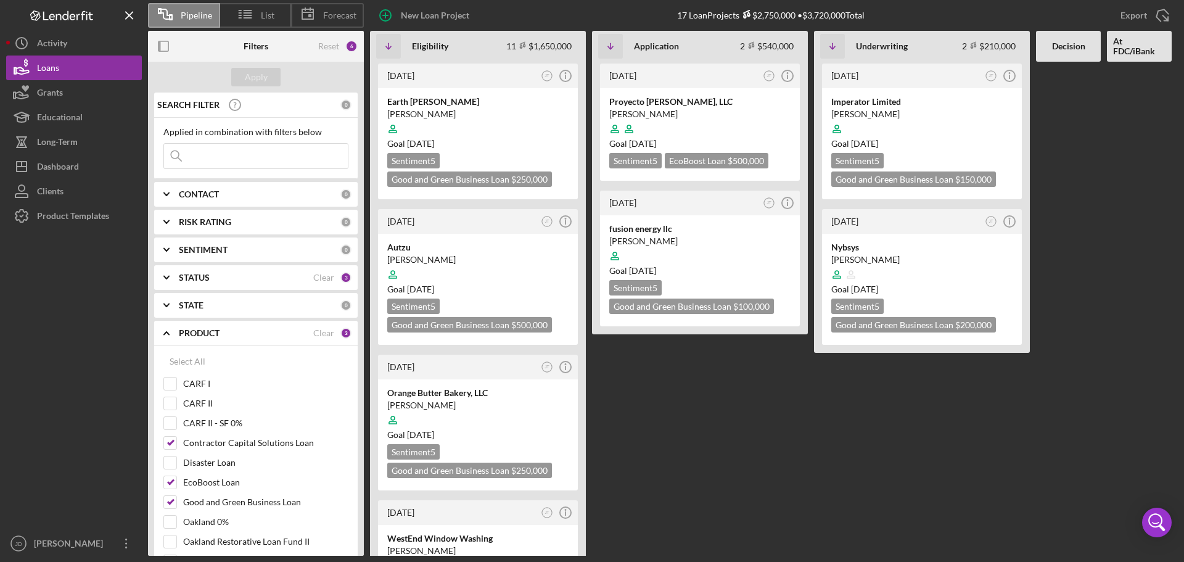
click at [226, 310] on div "STATE" at bounding box center [260, 305] width 162 height 10
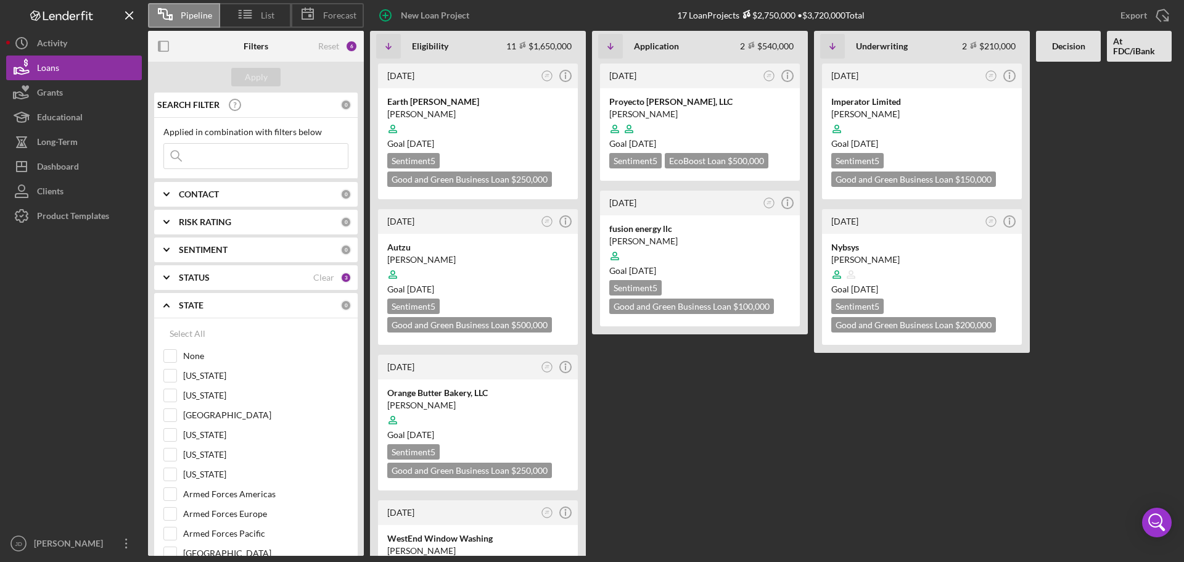
click at [226, 309] on div "STATE" at bounding box center [260, 305] width 162 height 10
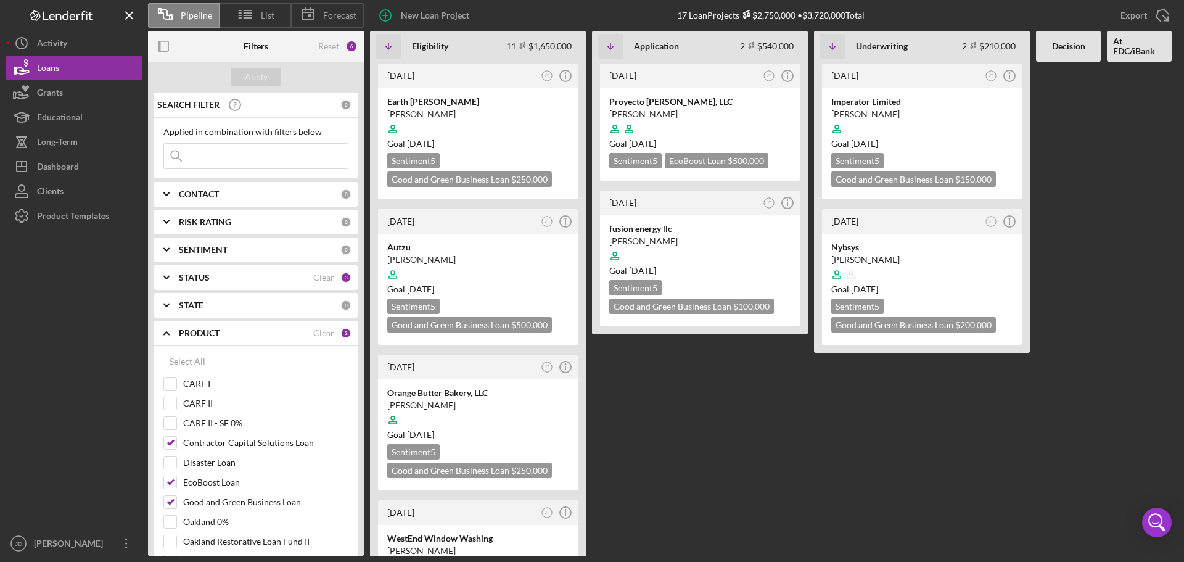
click at [223, 334] on div "PRODUCT" at bounding box center [246, 333] width 134 height 10
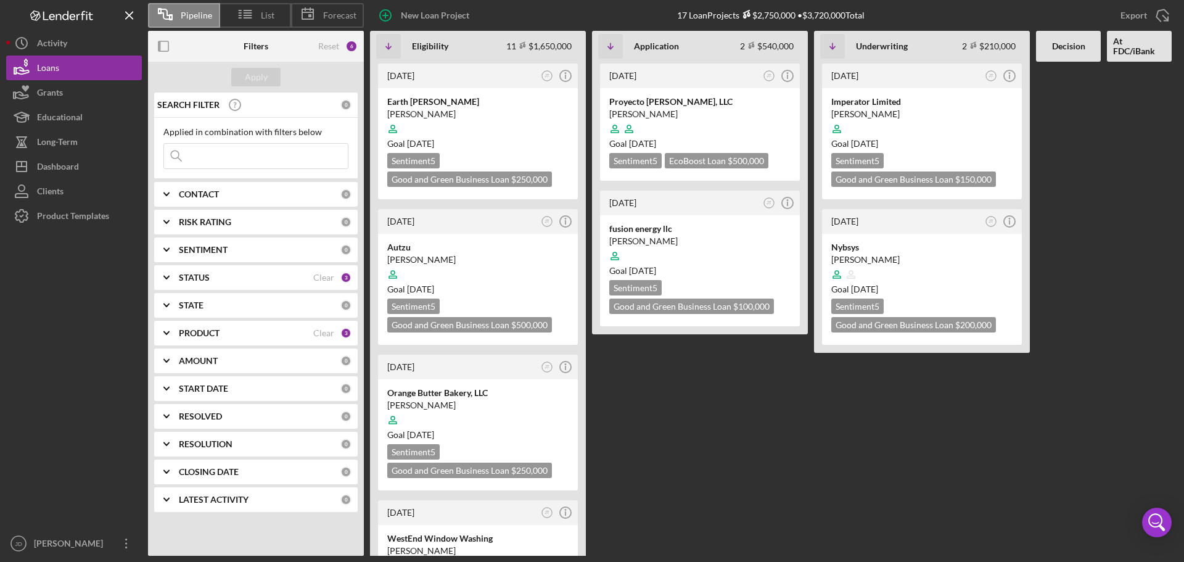
click at [268, 395] on div "START DATE 0" at bounding box center [265, 388] width 173 height 25
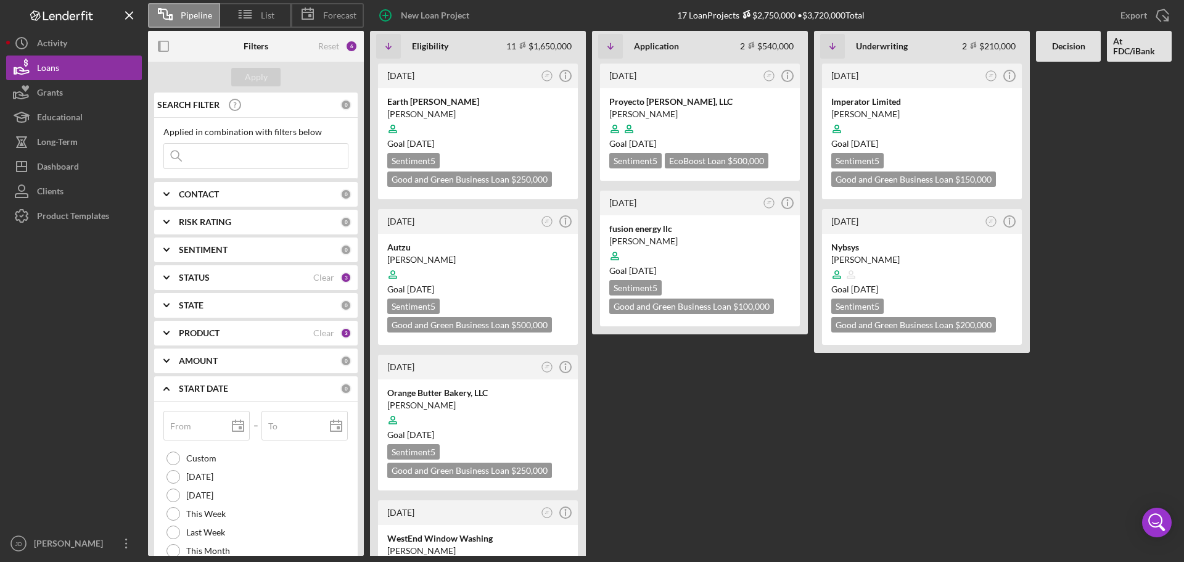
click at [268, 395] on div "START DATE 0" at bounding box center [265, 388] width 173 height 25
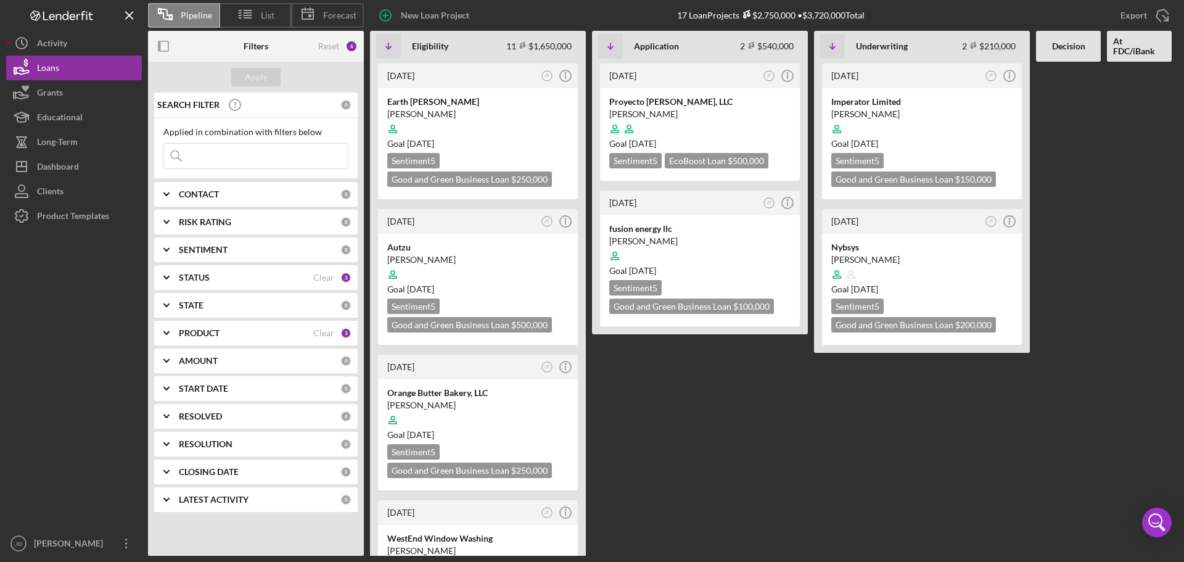
click at [269, 437] on div "RESOLUTION 0" at bounding box center [265, 444] width 173 height 25
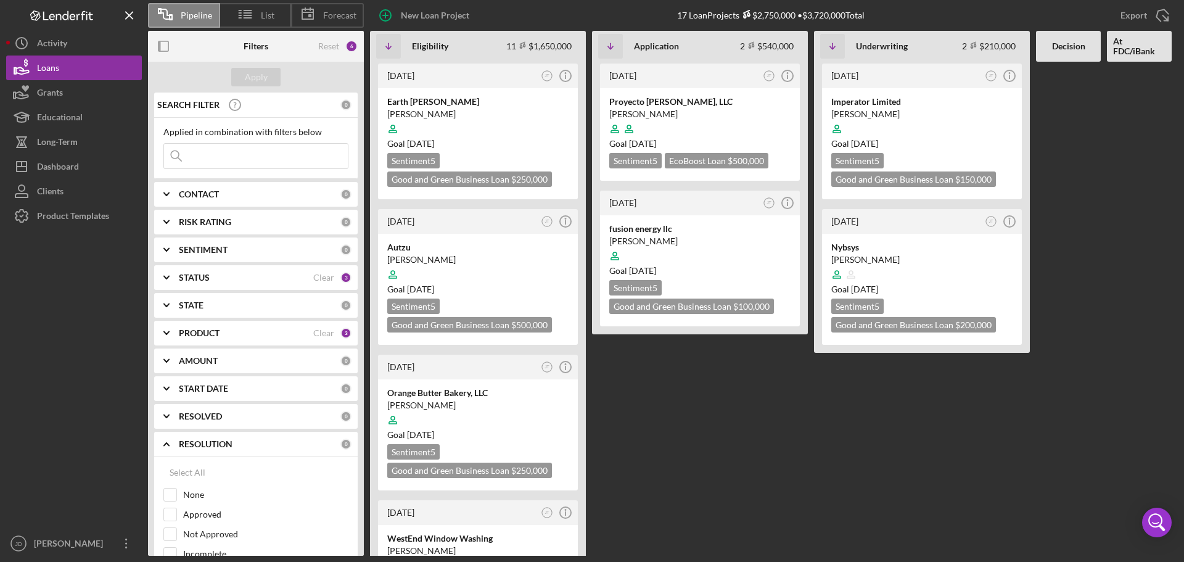
click at [269, 437] on div "RESOLUTION 0" at bounding box center [265, 444] width 173 height 25
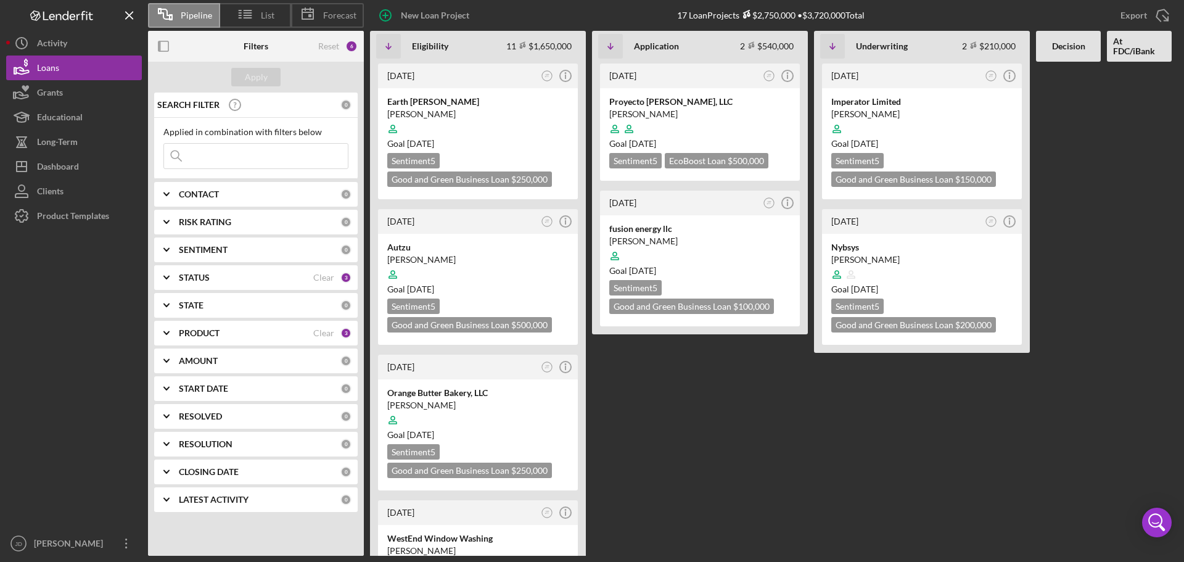
click at [269, 437] on div "RESOLUTION 0" at bounding box center [265, 444] width 173 height 25
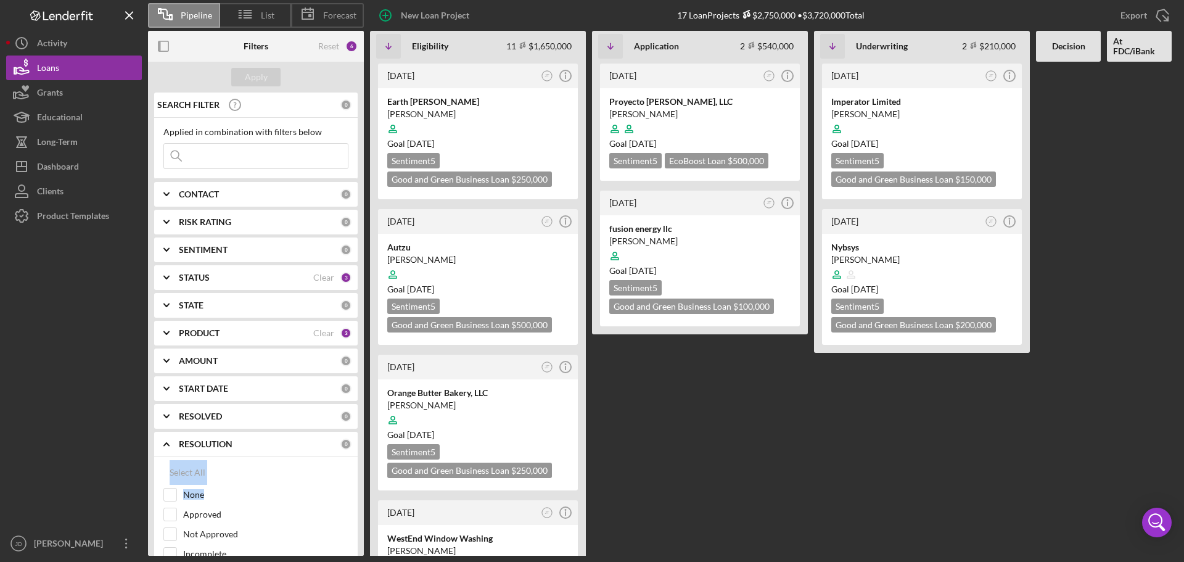
drag, startPoint x: 364, startPoint y: 420, endPoint x: 353, endPoint y: 495, distance: 75.4
click at [353, 495] on div "Filters Reset 6 Apply SEARCH FILTER 0 Applied in combination with filters below…" at bounding box center [259, 293] width 222 height 525
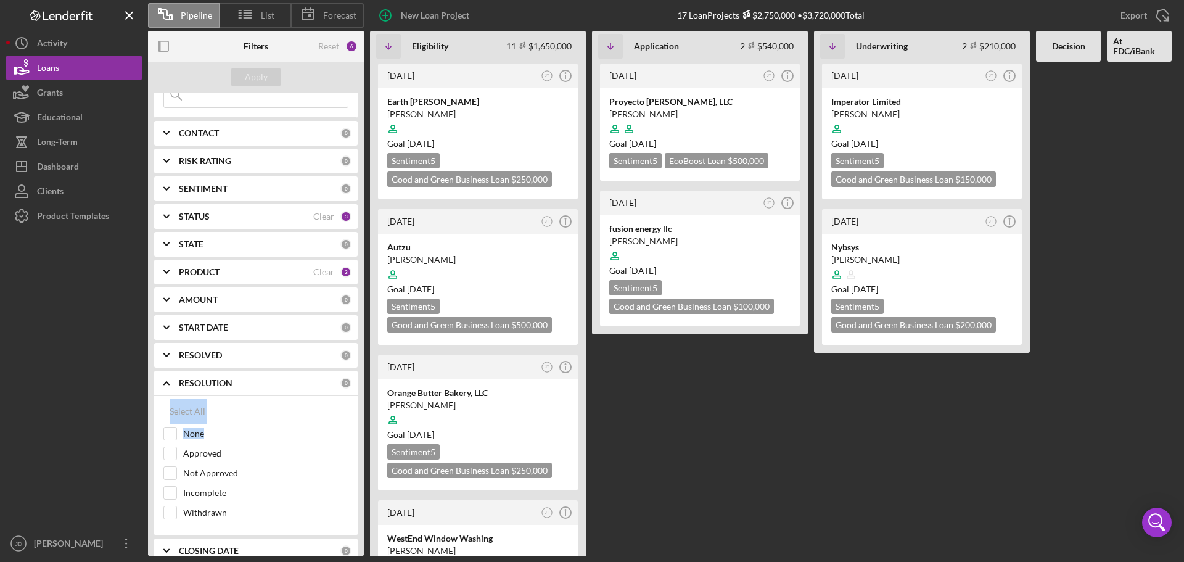
scroll to position [105, 0]
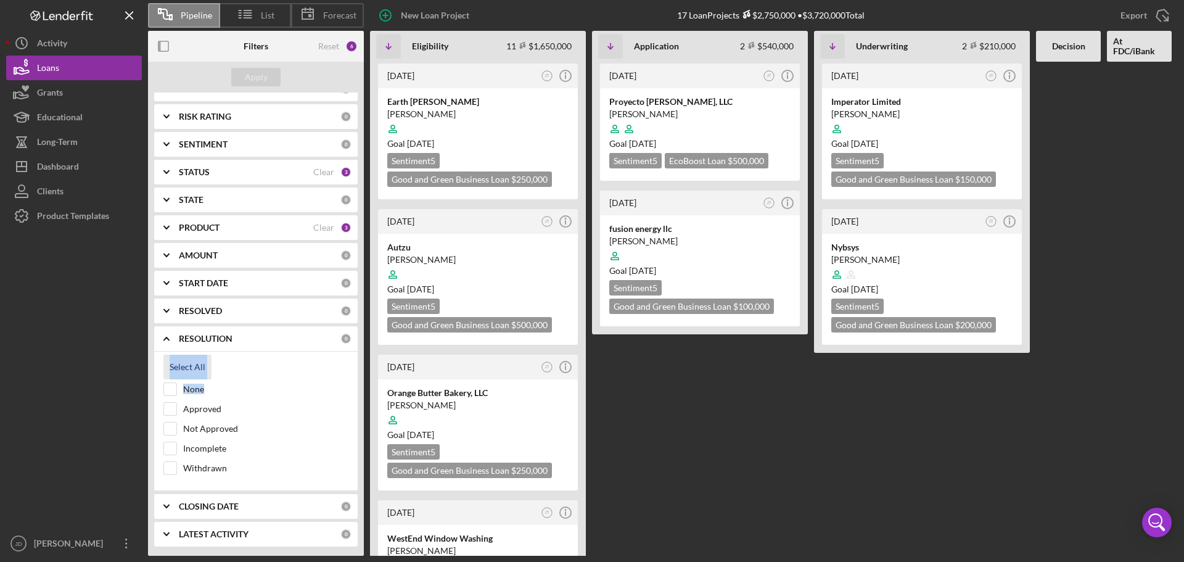
click at [184, 371] on div "Select All" at bounding box center [188, 366] width 36 height 25
checkbox input "true"
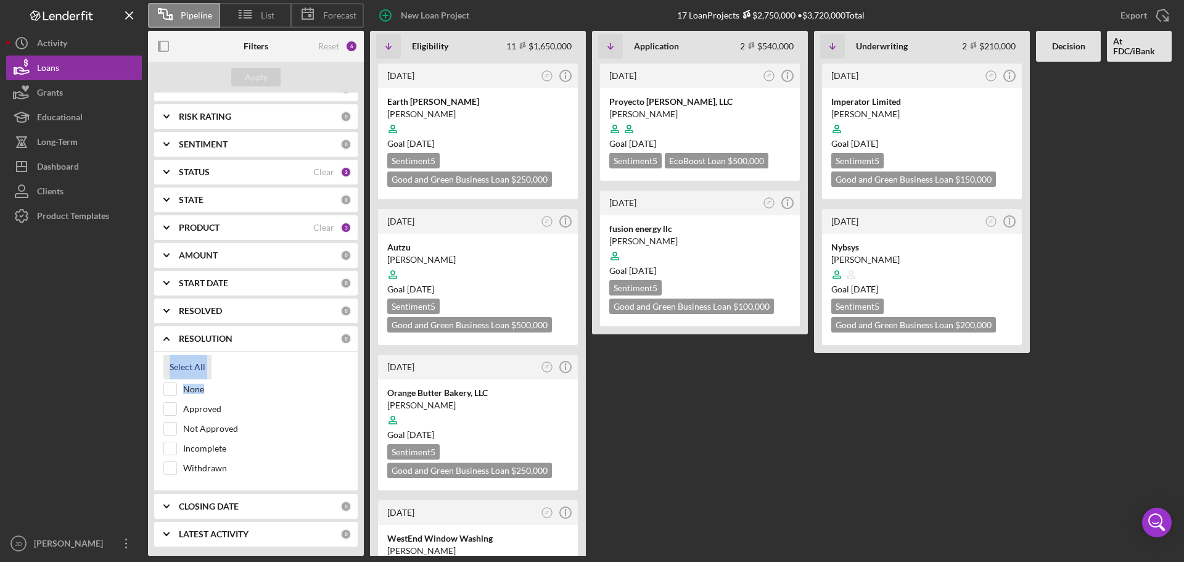
checkbox input "true"
click at [263, 534] on div "LATEST ACTIVITY" at bounding box center [260, 534] width 162 height 10
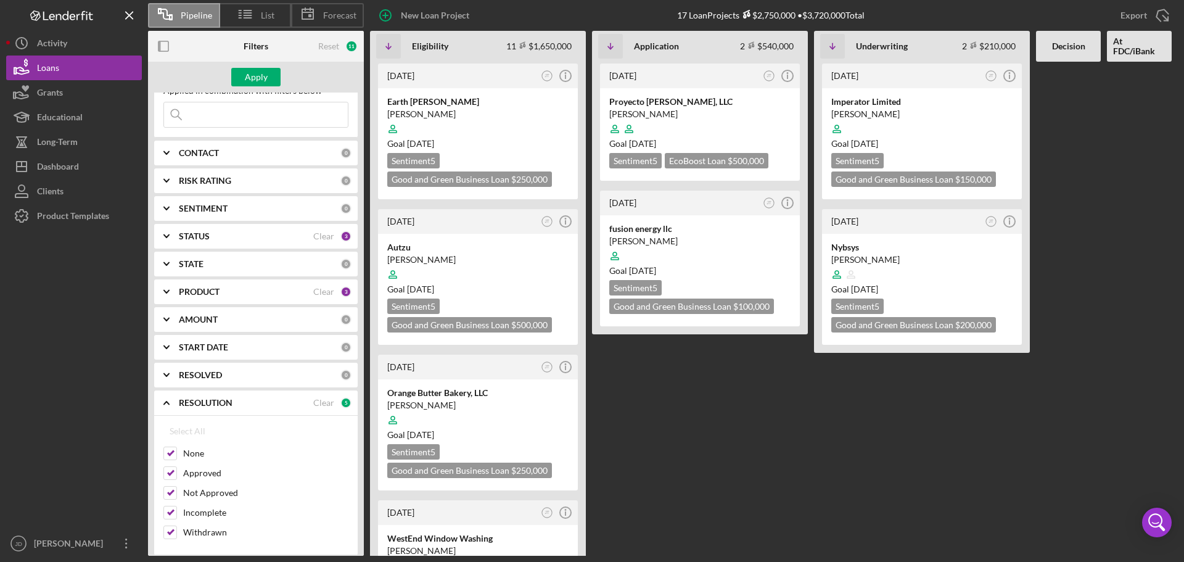
scroll to position [0, 0]
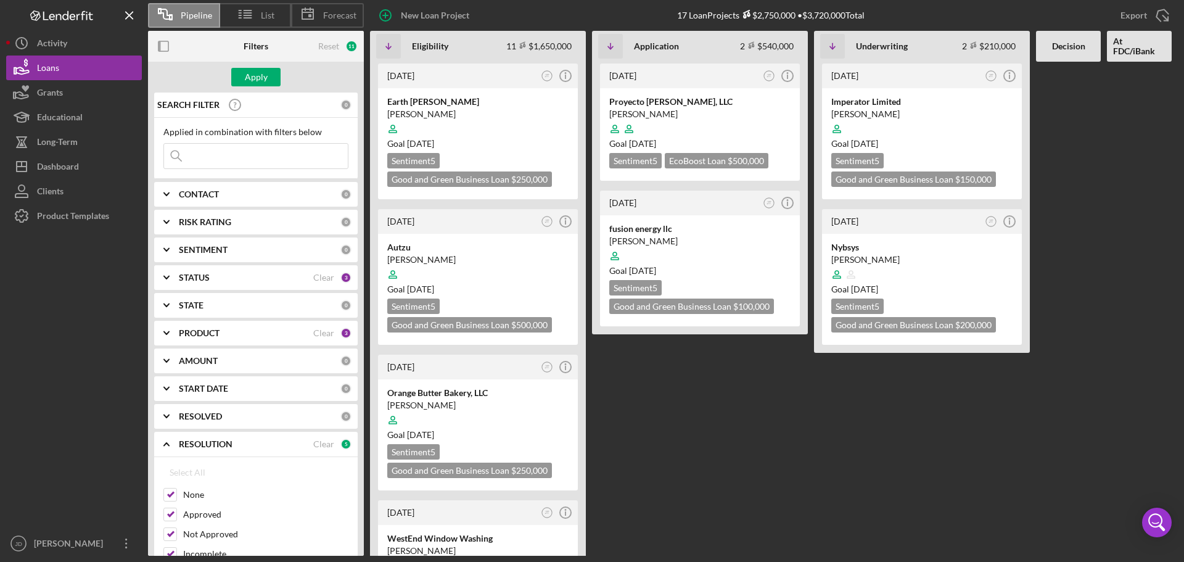
click at [261, 61] on div "Filters" at bounding box center [256, 46] width 25 height 31
click at [258, 63] on div "Apply" at bounding box center [256, 77] width 216 height 31
click at [256, 73] on div "Apply" at bounding box center [256, 77] width 23 height 18
click at [1143, 14] on div "Export" at bounding box center [1133, 15] width 27 height 25
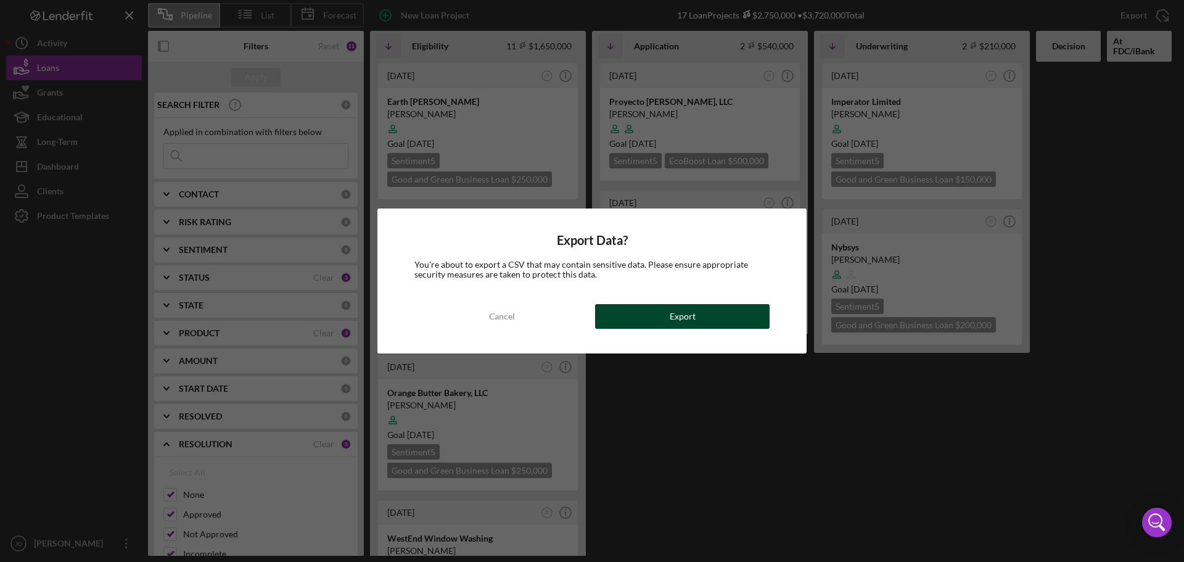
click at [741, 319] on button "Export" at bounding box center [682, 316] width 174 height 25
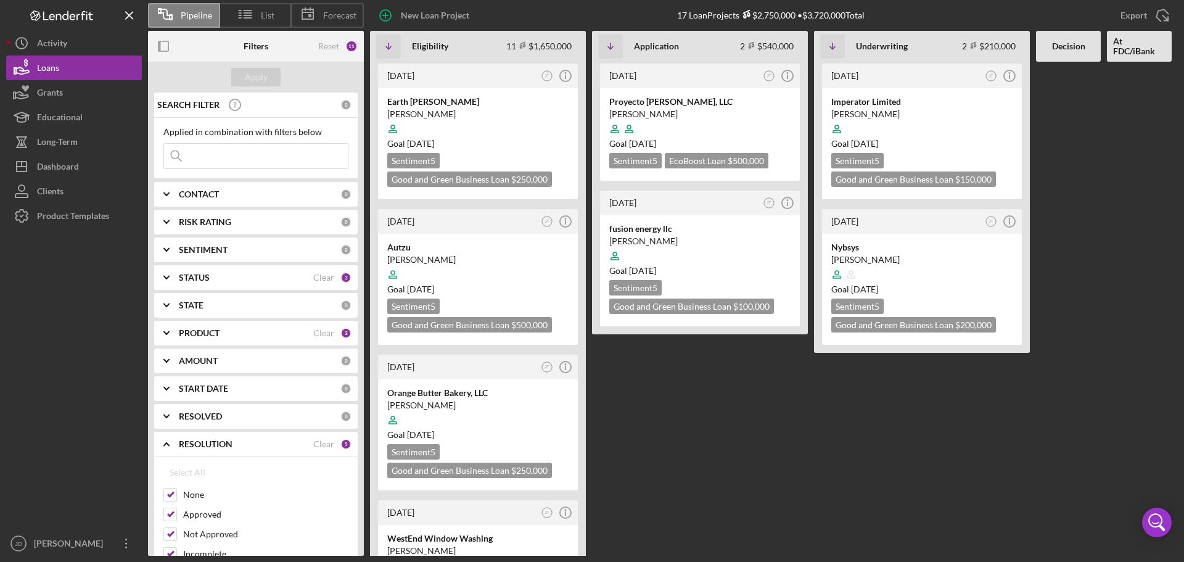
click at [285, 201] on div "CONTACT 0" at bounding box center [265, 194] width 173 height 25
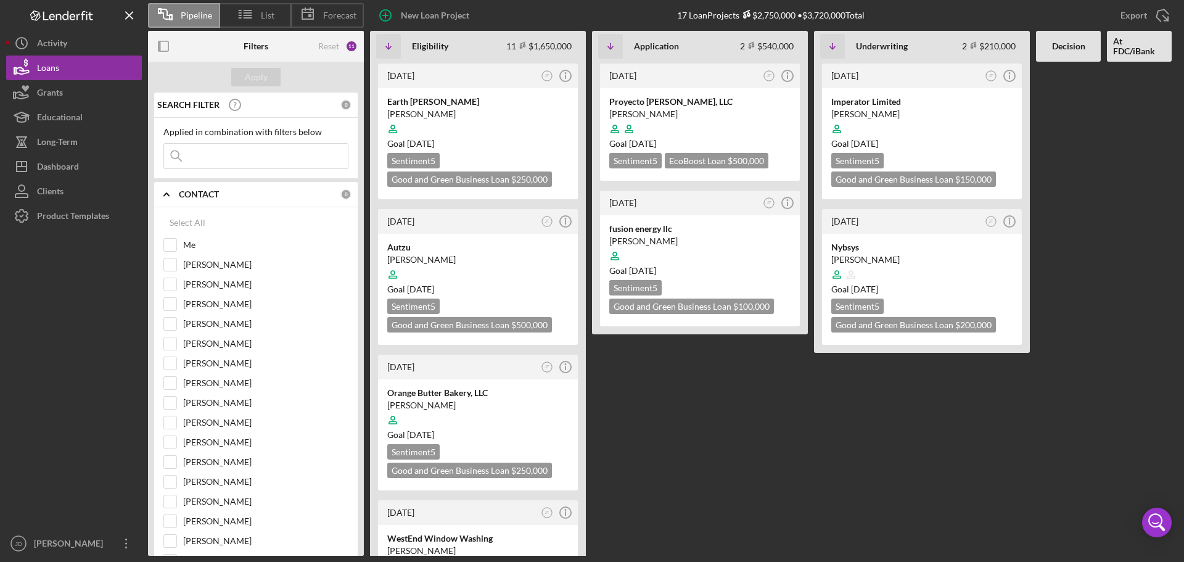
click at [285, 200] on div "CONTACT 0" at bounding box center [265, 194] width 173 height 25
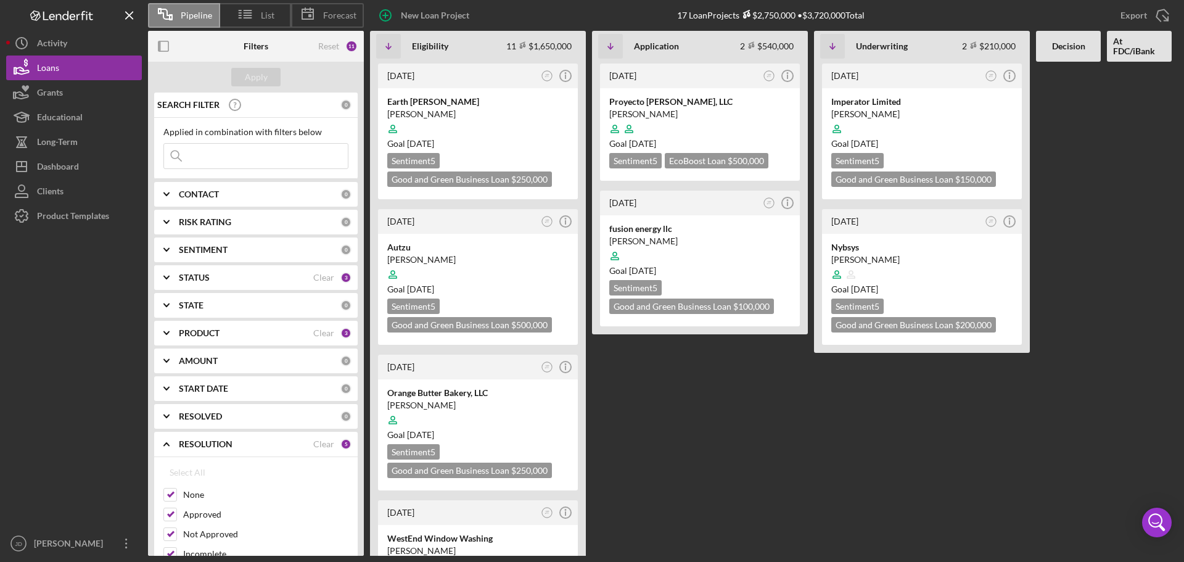
click at [260, 226] on div "RISK RATING" at bounding box center [260, 222] width 162 height 10
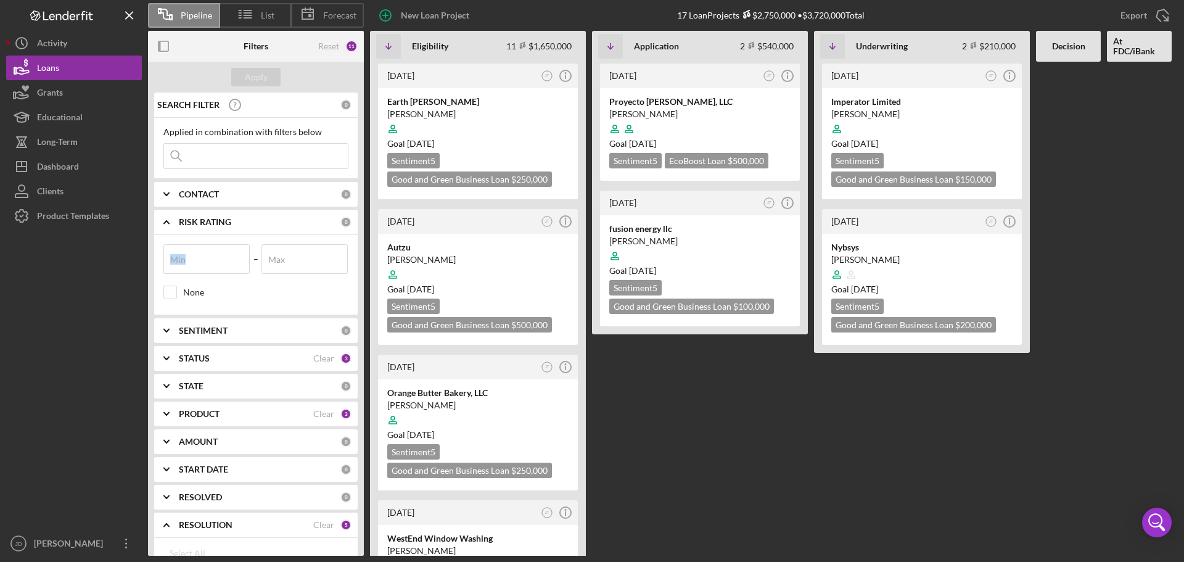
click at [260, 226] on div "RISK RATING" at bounding box center [260, 222] width 162 height 10
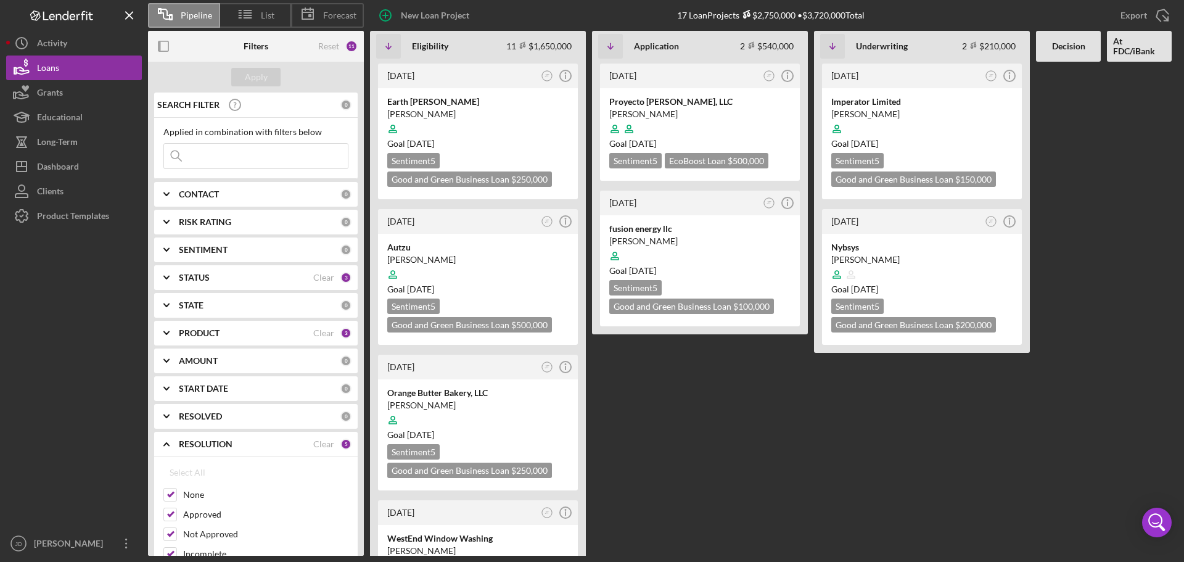
click at [255, 249] on div "SENTIMENT" at bounding box center [260, 250] width 162 height 10
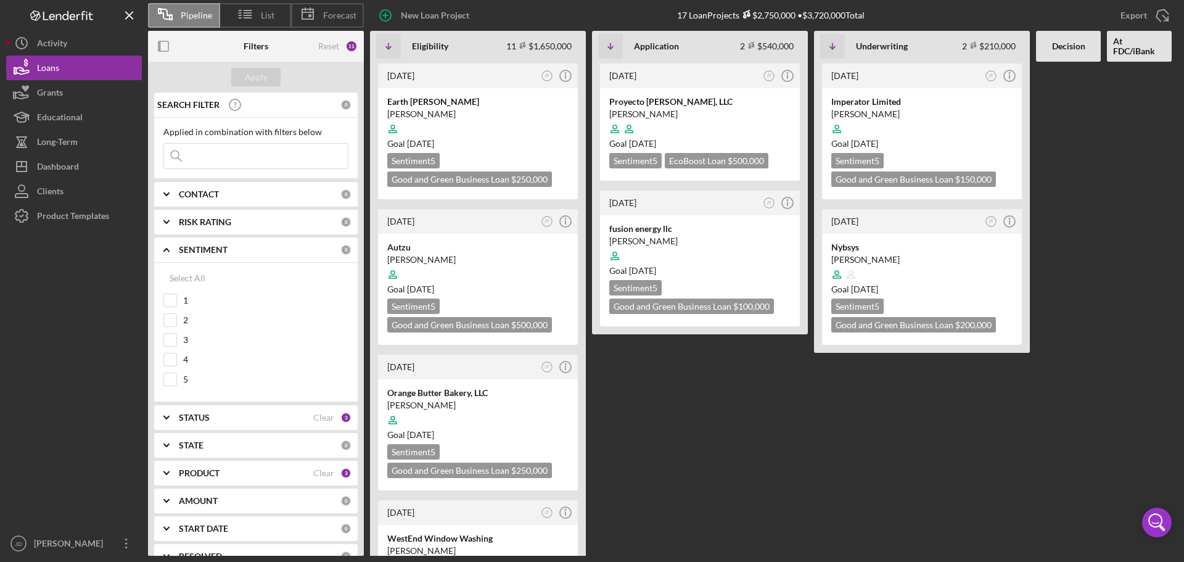
drag, startPoint x: 255, startPoint y: 248, endPoint x: 249, endPoint y: 260, distance: 12.7
click at [255, 248] on div "SENTIMENT" at bounding box center [260, 250] width 162 height 10
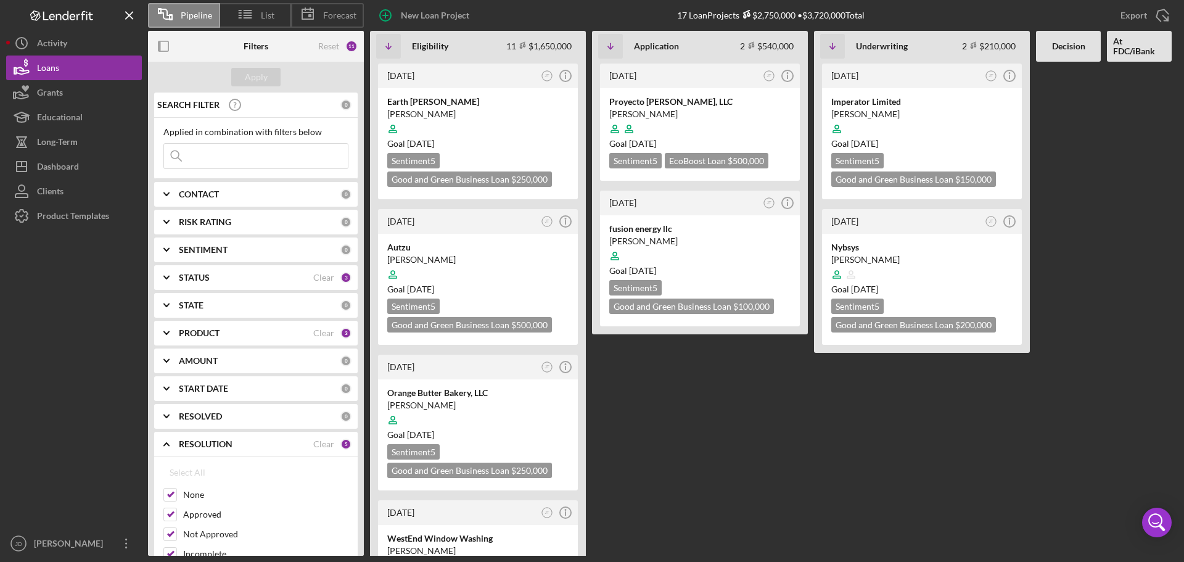
click at [258, 274] on div "STATUS" at bounding box center [246, 277] width 134 height 10
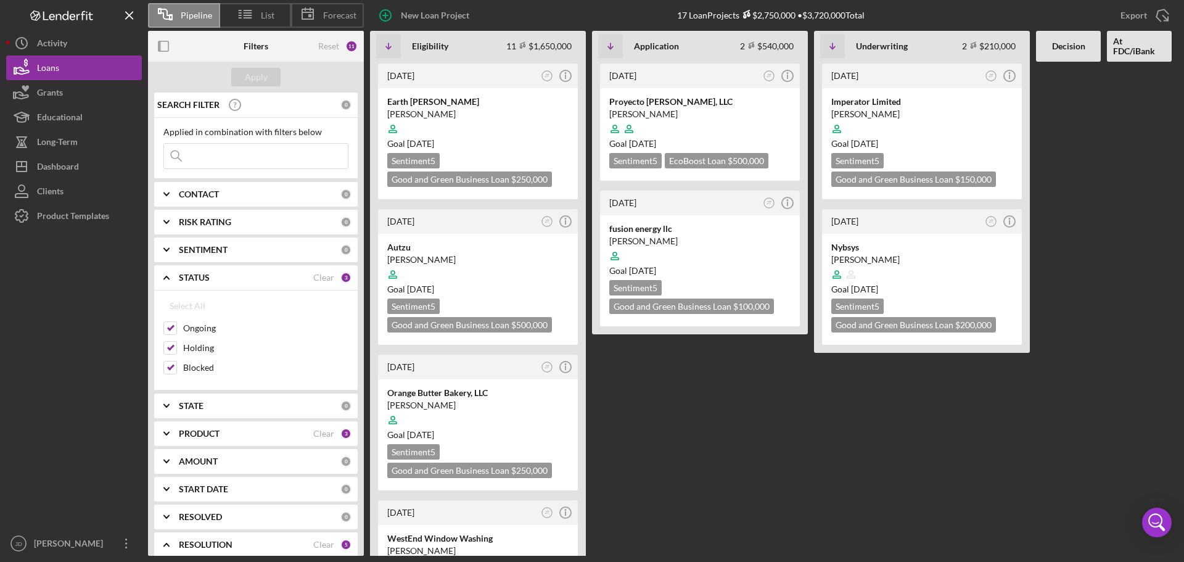
click at [257, 274] on div "STATUS" at bounding box center [246, 277] width 134 height 10
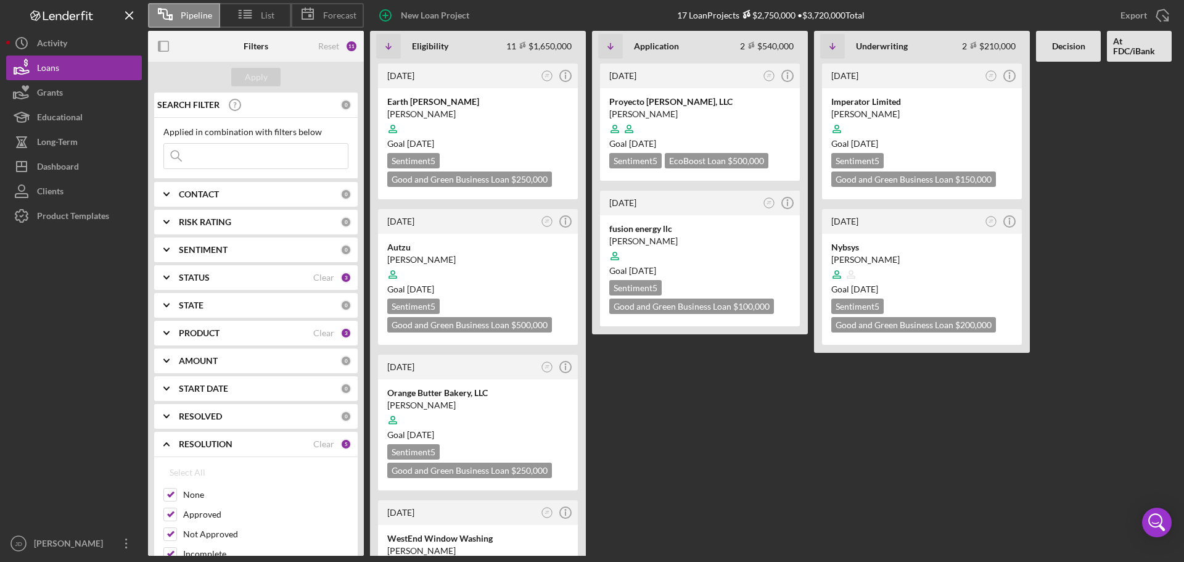
click at [245, 298] on div "STATE 0" at bounding box center [265, 305] width 173 height 25
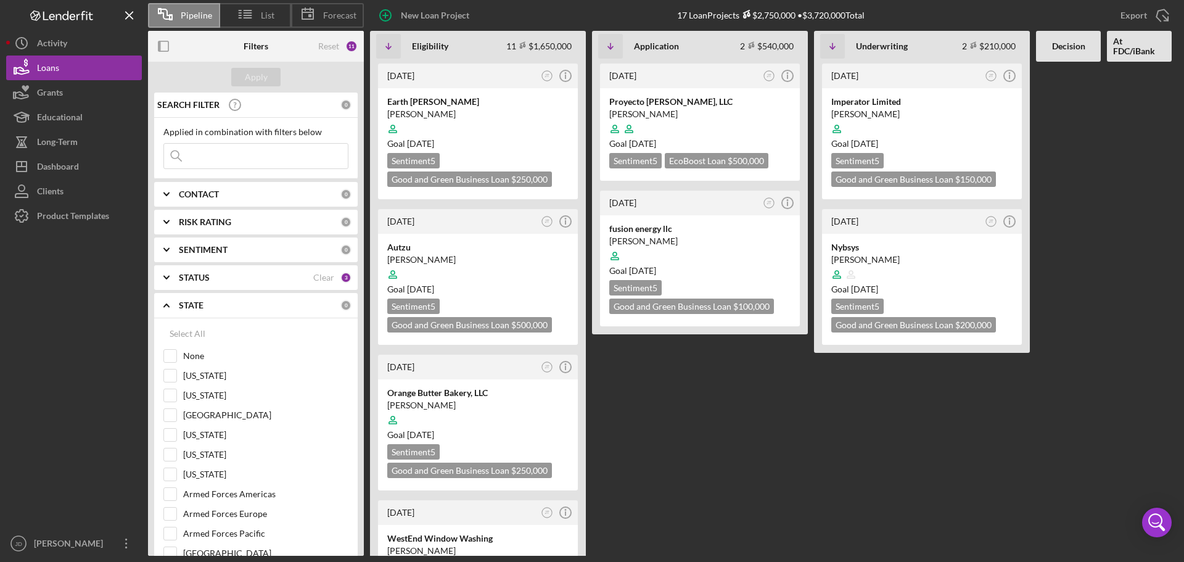
click at [247, 300] on div "STATE 0" at bounding box center [265, 305] width 173 height 11
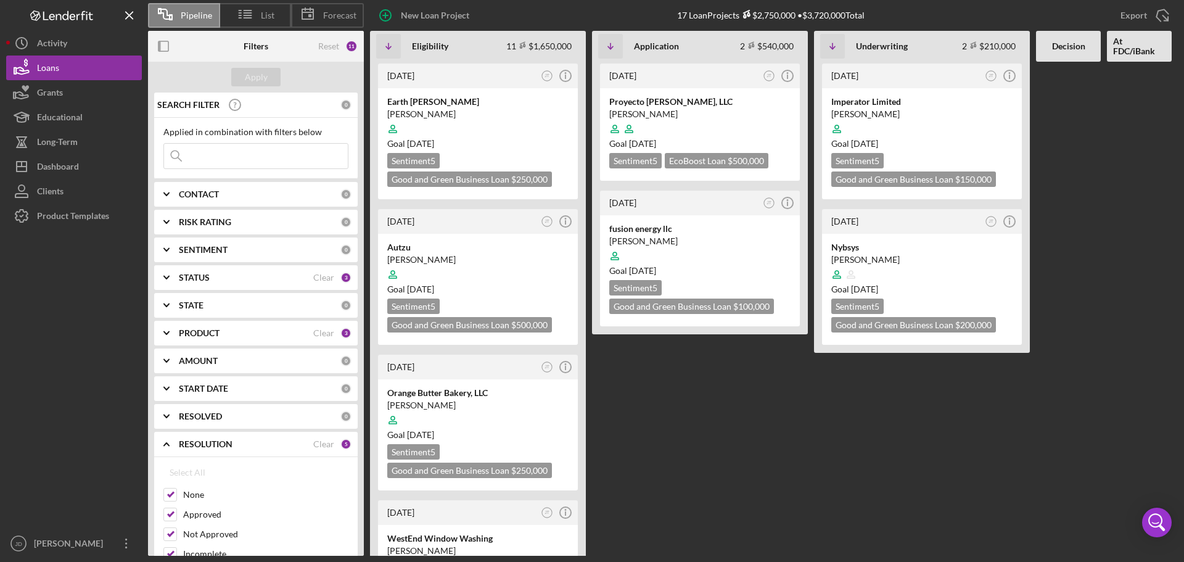
click at [249, 332] on div "PRODUCT" at bounding box center [246, 333] width 134 height 10
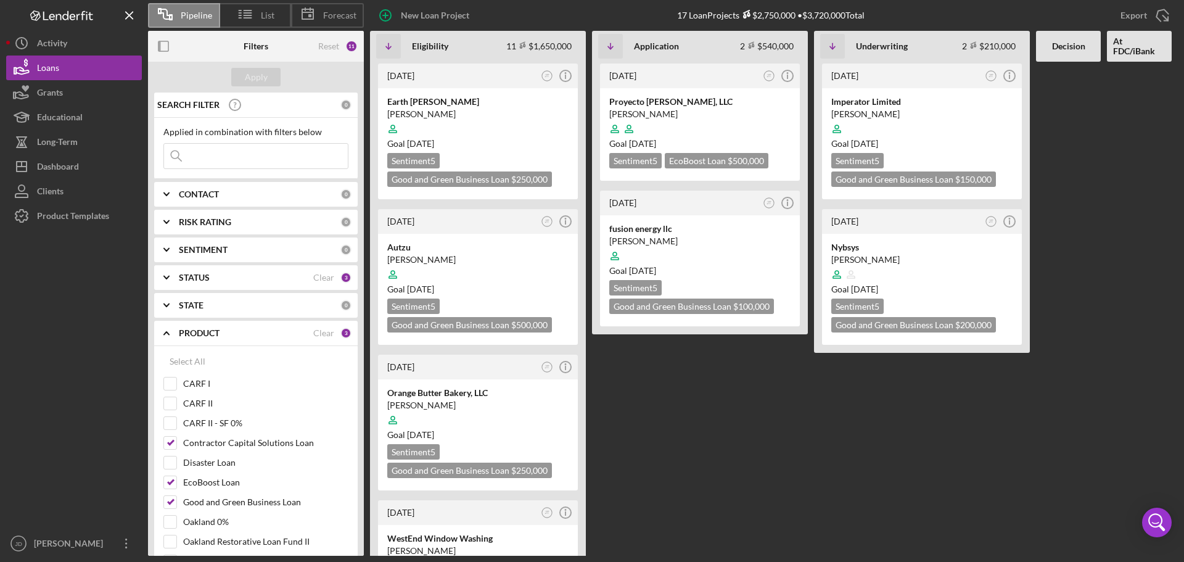
click at [248, 332] on div "PRODUCT" at bounding box center [246, 333] width 134 height 10
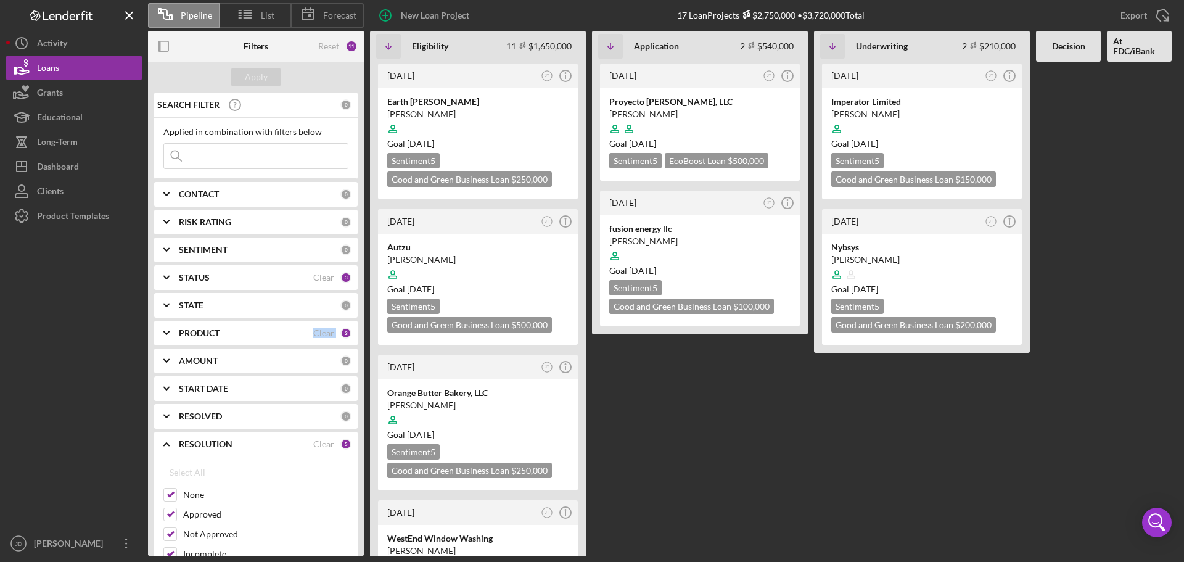
drag, startPoint x: 364, startPoint y: 290, endPoint x: 362, endPoint y: 330, distance: 40.1
click at [362, 330] on div "Filters Reset 11 Apply SEARCH FILTER 0 Applied in combination with filters belo…" at bounding box center [259, 293] width 222 height 525
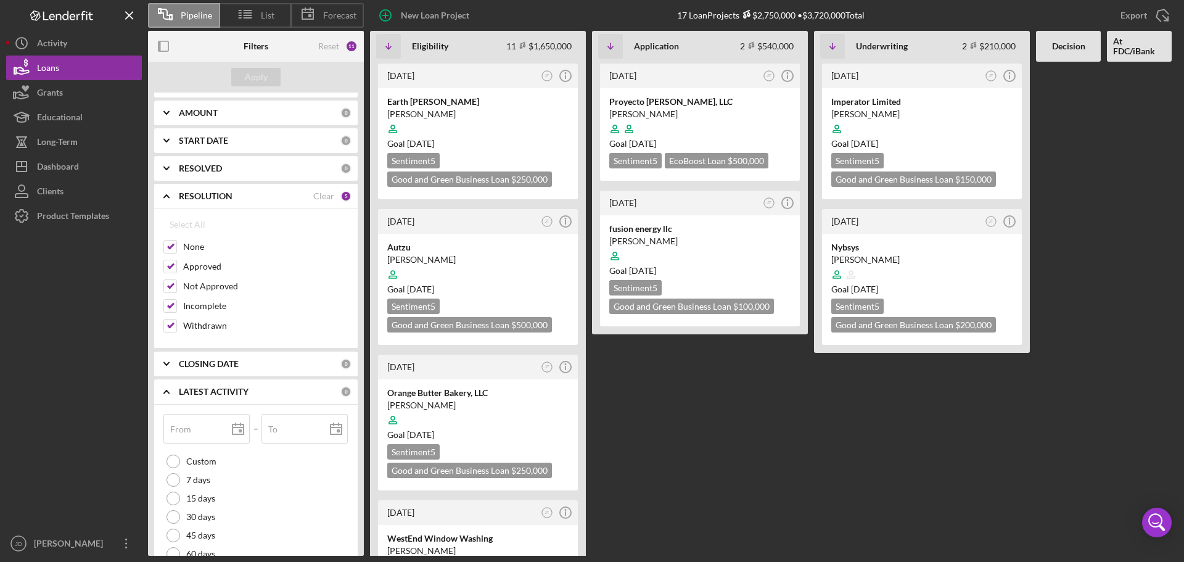
scroll to position [287, 0]
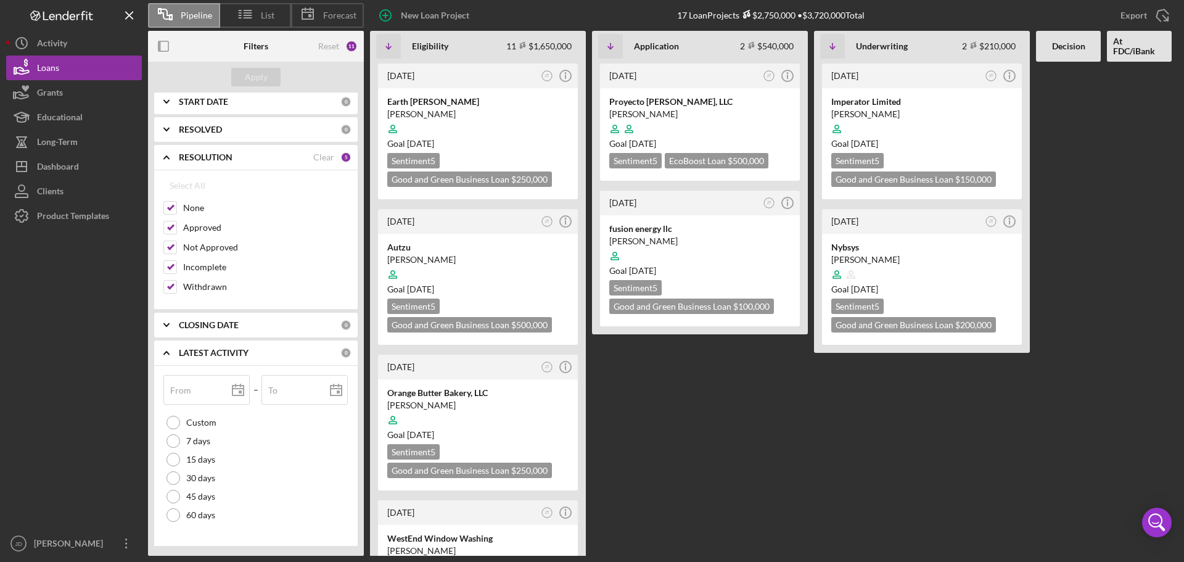
click at [221, 126] on b "RESOLVED" at bounding box center [200, 130] width 43 height 10
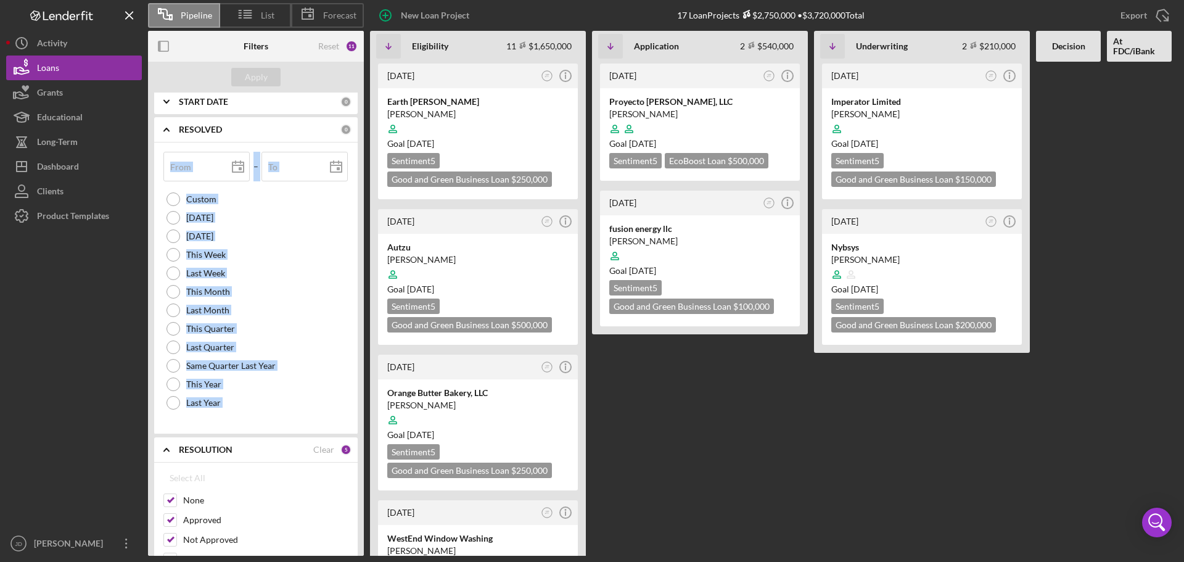
click at [221, 126] on b "RESOLVED" at bounding box center [200, 130] width 43 height 10
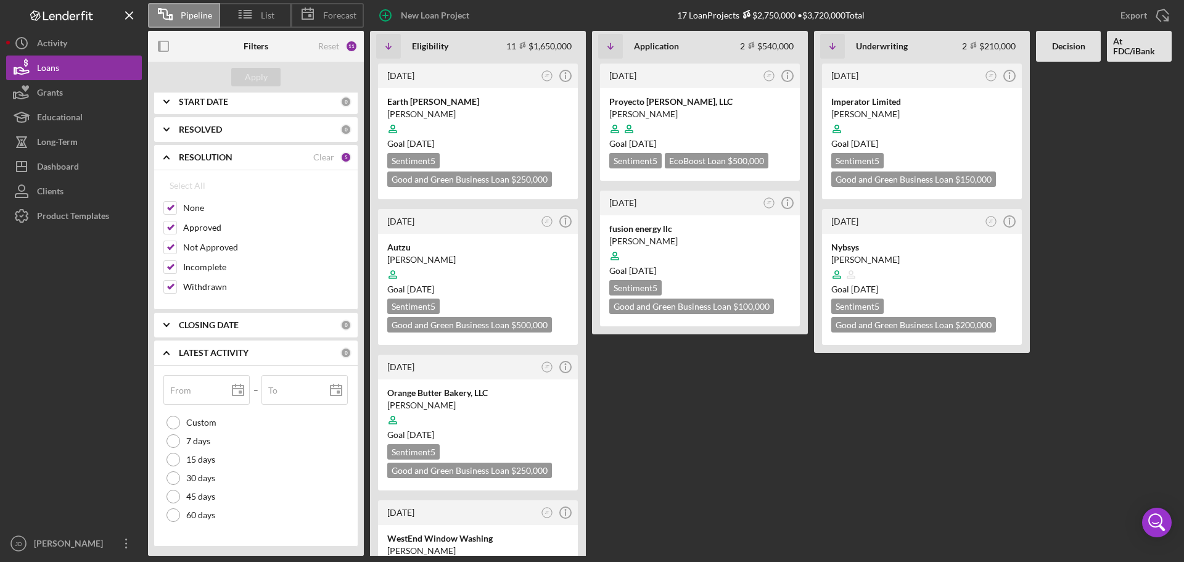
click at [206, 108] on div "START DATE 0" at bounding box center [265, 101] width 173 height 25
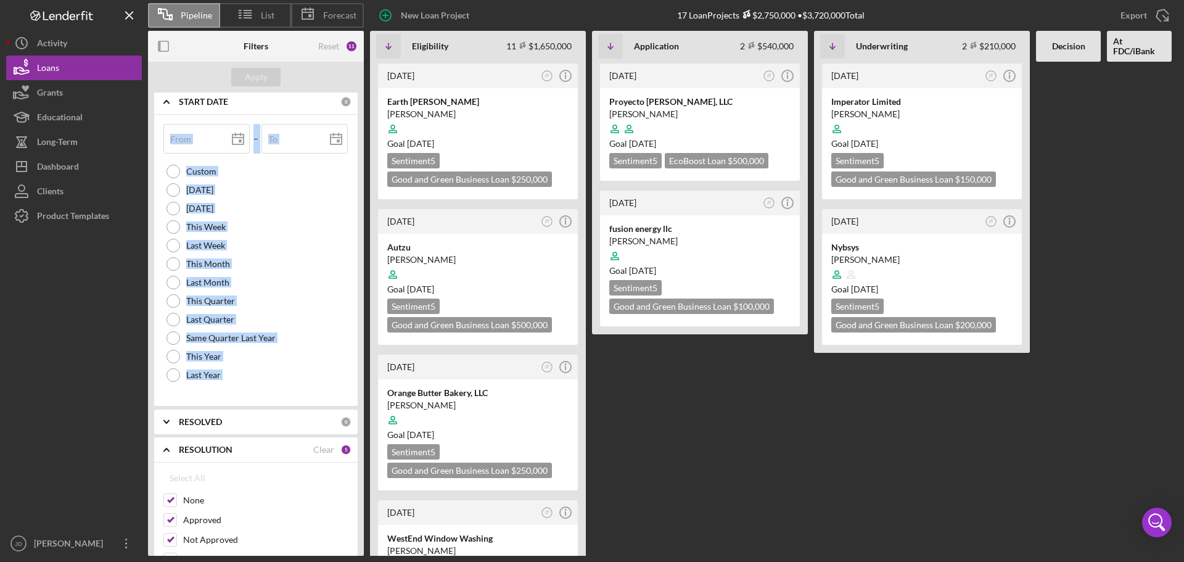
click at [213, 111] on div "START DATE 0" at bounding box center [265, 101] width 173 height 25
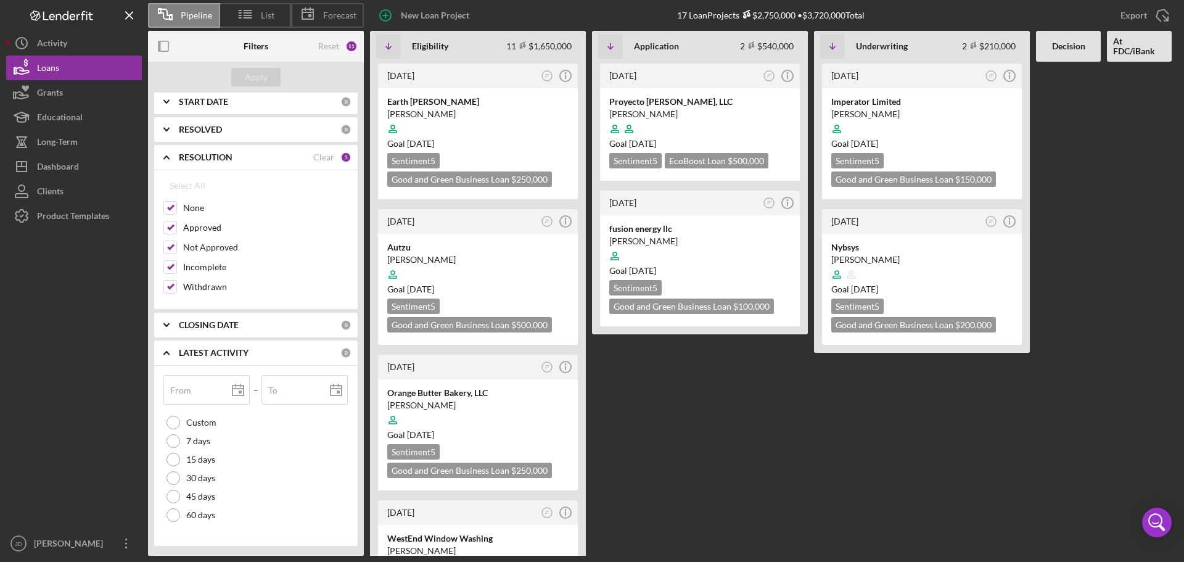
click at [244, 329] on div "CLOSING DATE" at bounding box center [260, 325] width 162 height 10
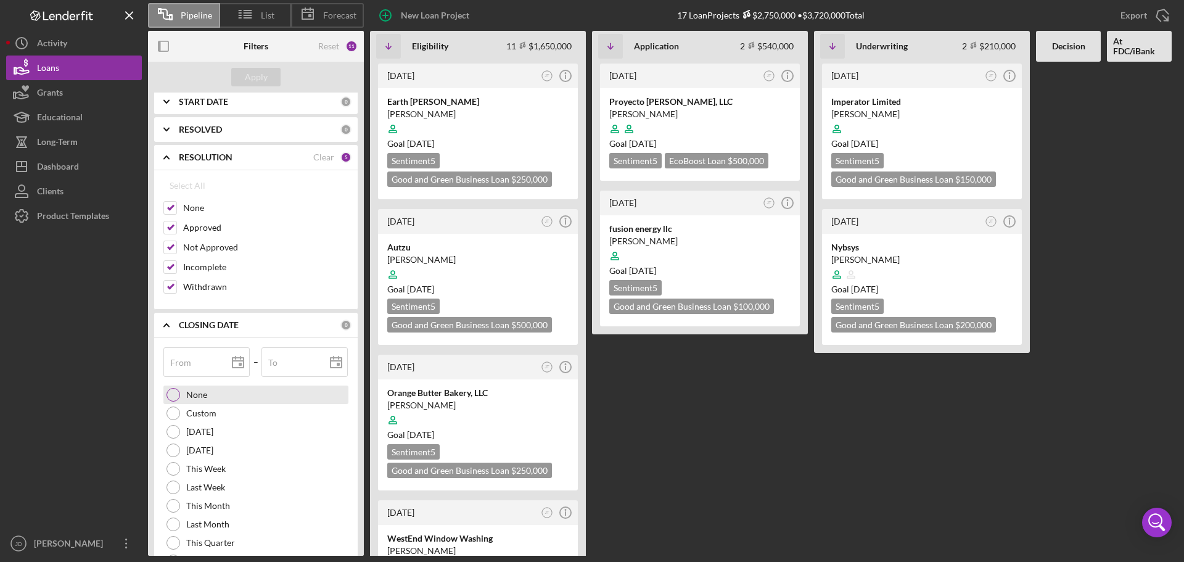
click at [192, 397] on label "None" at bounding box center [196, 395] width 21 height 10
click at [271, 324] on div "CLOSING DATE" at bounding box center [246, 325] width 134 height 10
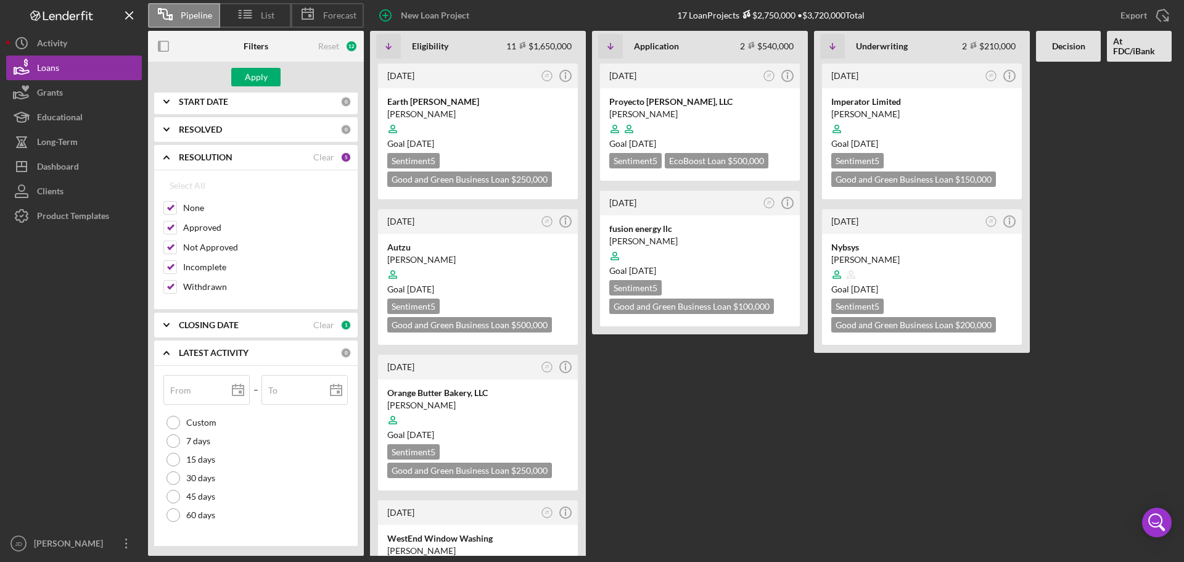
click at [270, 323] on div "CLOSING DATE" at bounding box center [246, 325] width 134 height 10
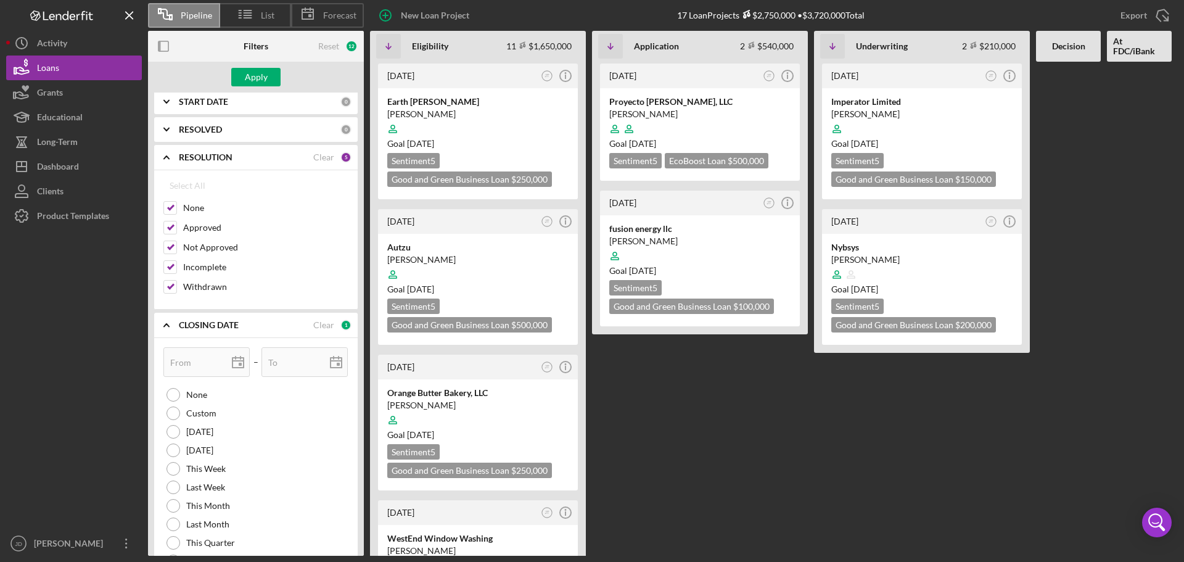
click at [313, 317] on div "CLOSING DATE Clear 1" at bounding box center [265, 325] width 173 height 25
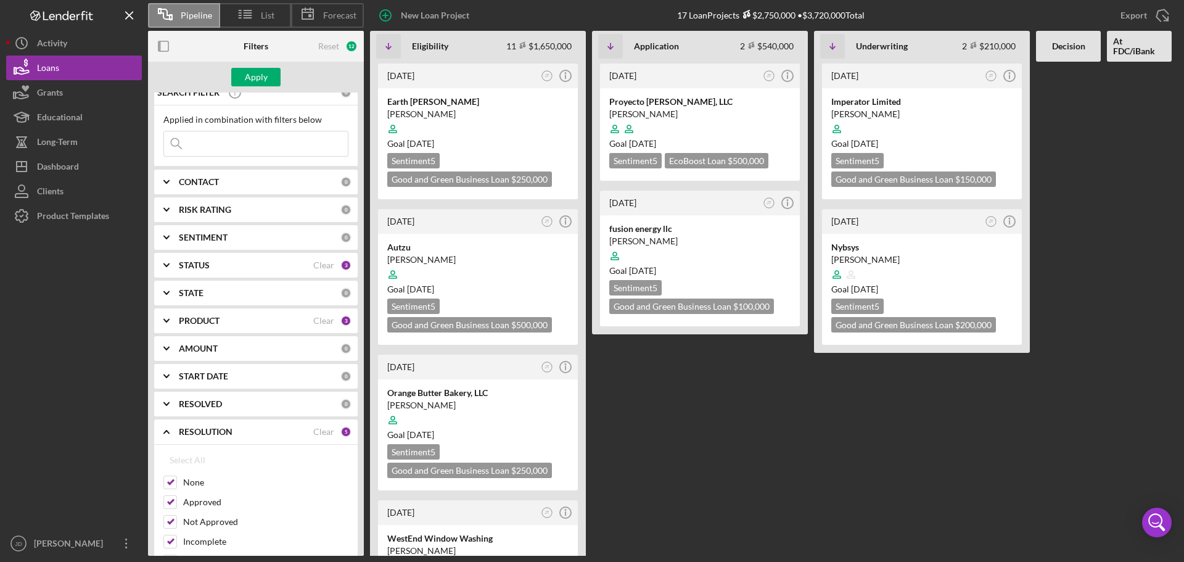
scroll to position [0, 0]
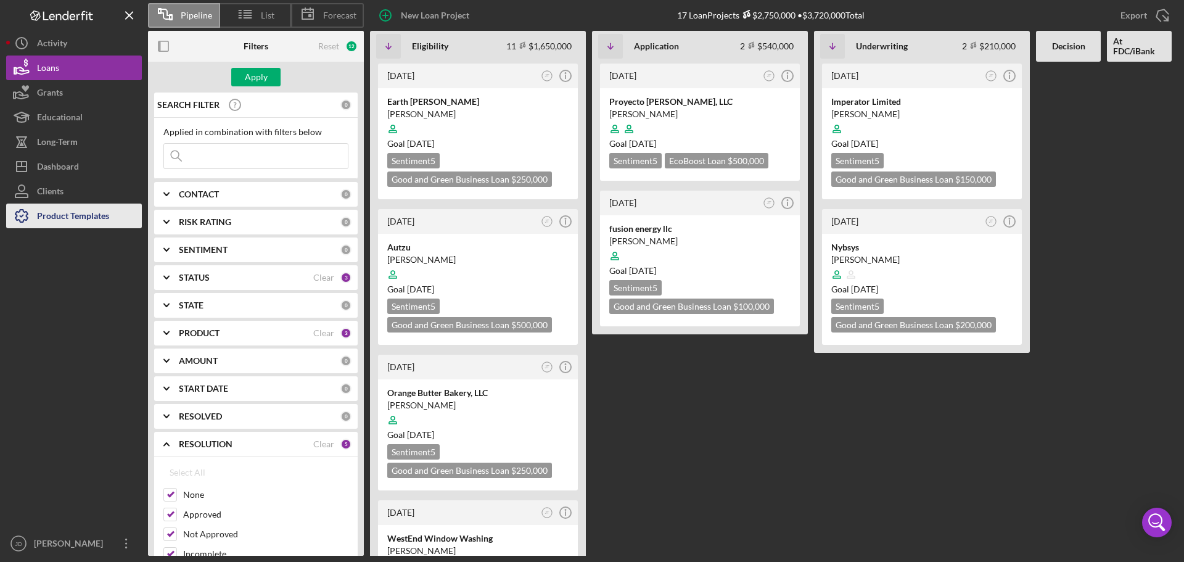
click at [73, 219] on div "Product Templates" at bounding box center [73, 217] width 72 height 28
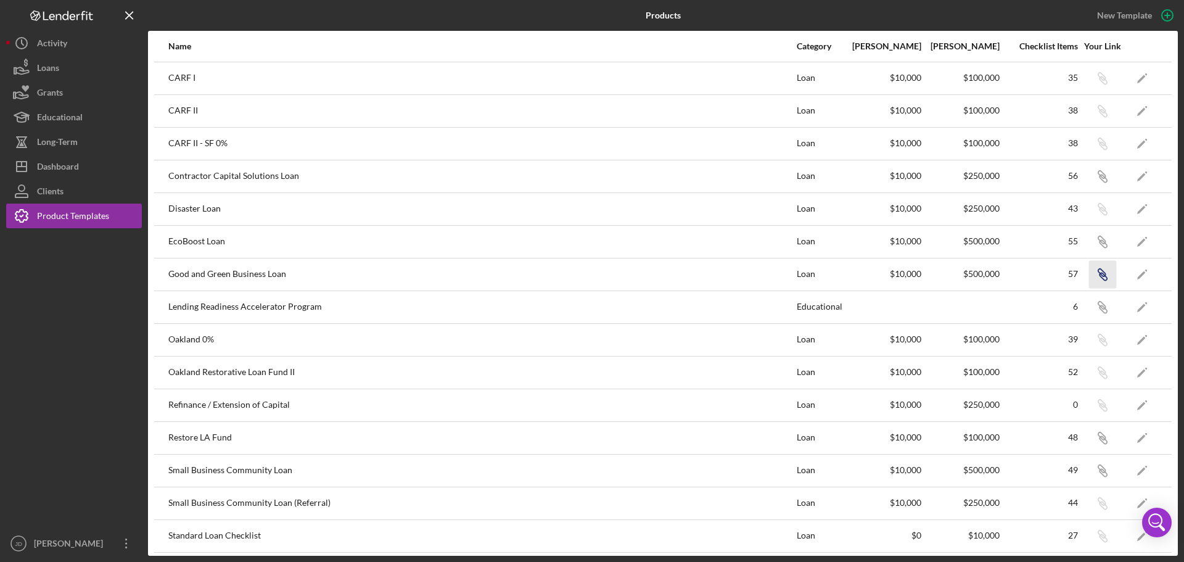
click at [1090, 266] on icon "Icon/Link" at bounding box center [1102, 274] width 28 height 28
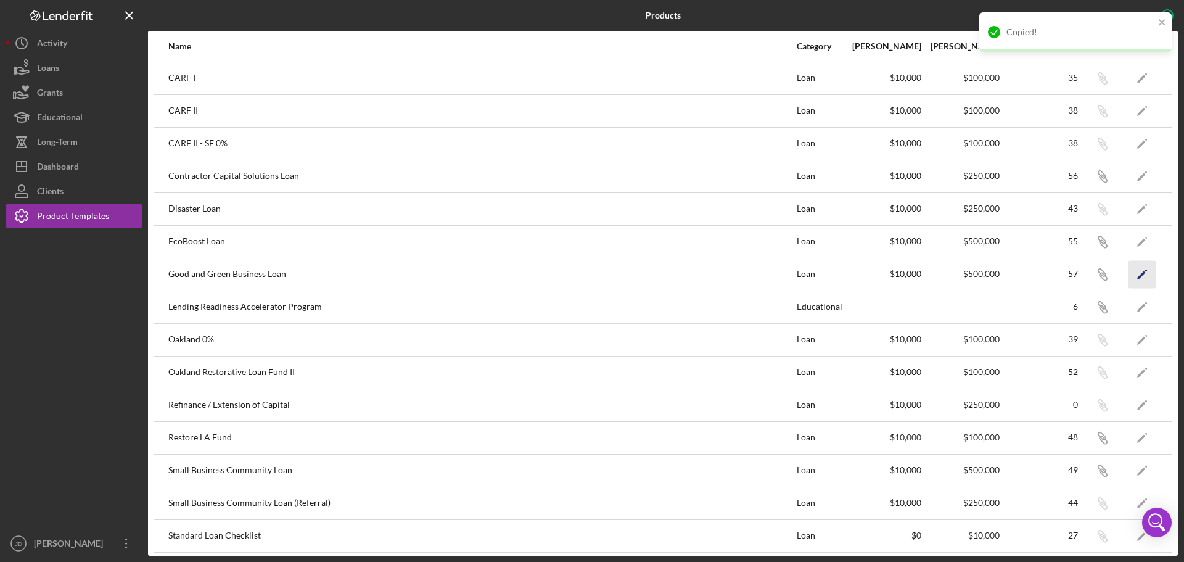
click at [1133, 269] on icon "Icon/Edit" at bounding box center [1142, 274] width 28 height 28
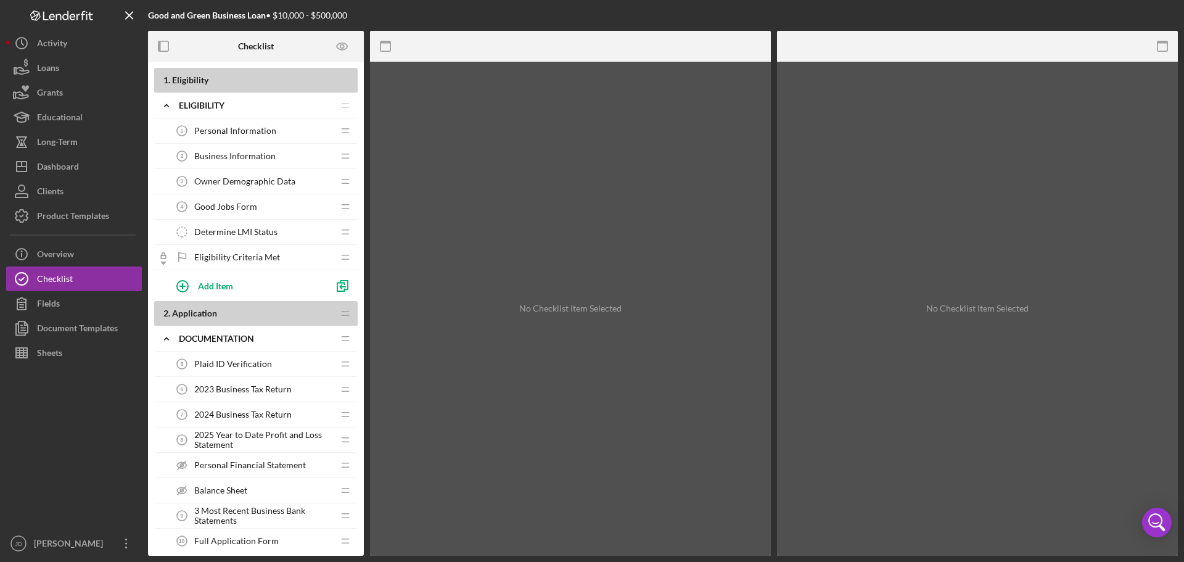
click at [221, 361] on span "Plaid ID Verification" at bounding box center [233, 364] width 78 height 10
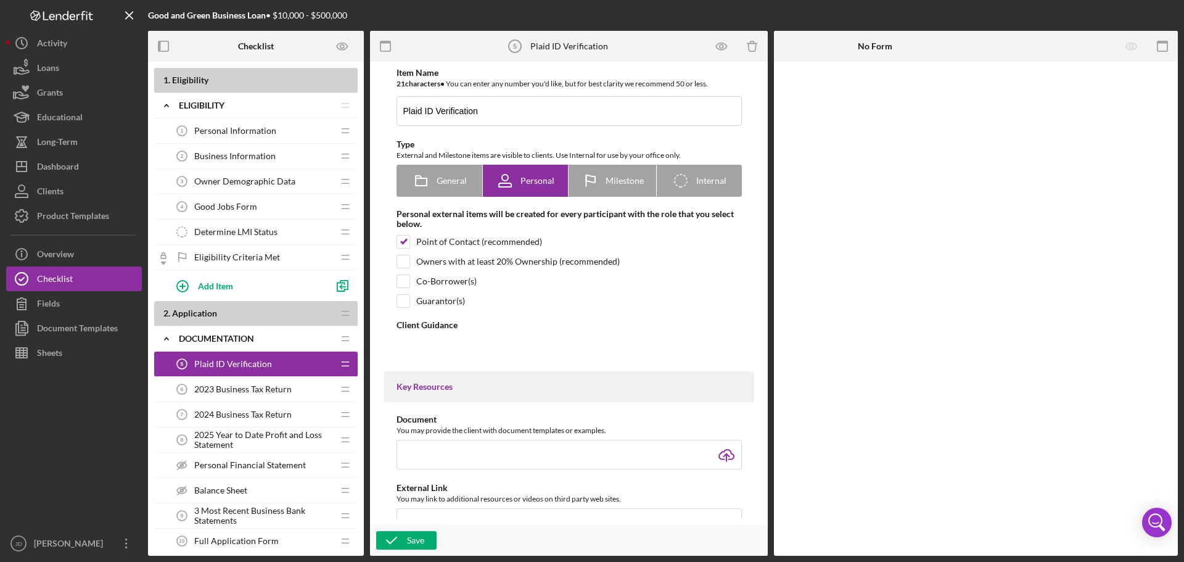
type textarea "<div>Your analyst will send you a unique link to verify your ID through Plaid.<…"
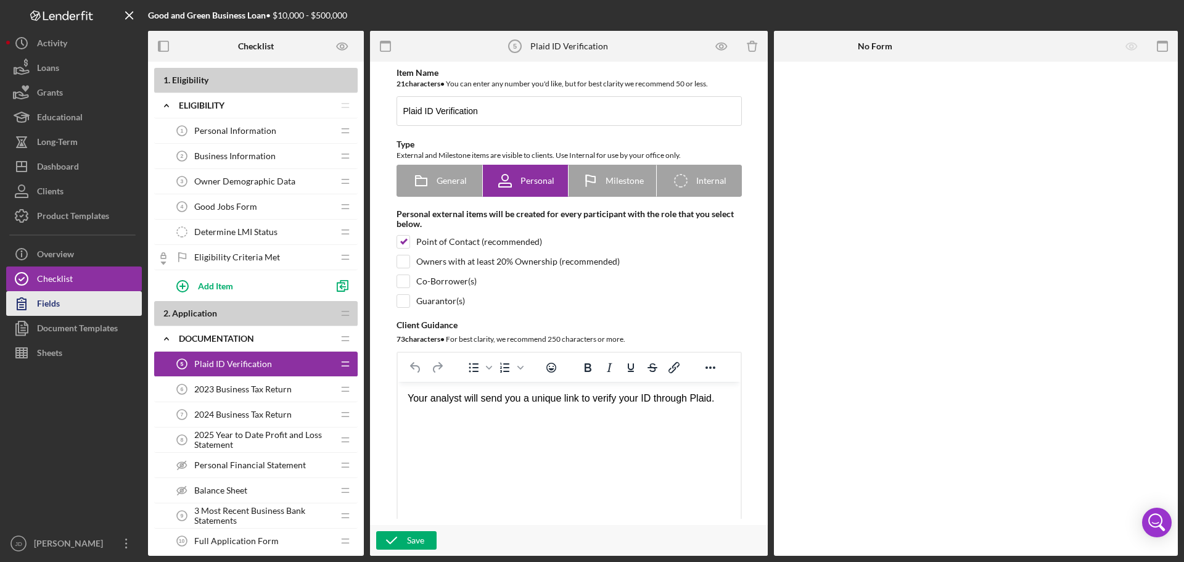
click at [28, 304] on icon "button" at bounding box center [21, 303] width 31 height 31
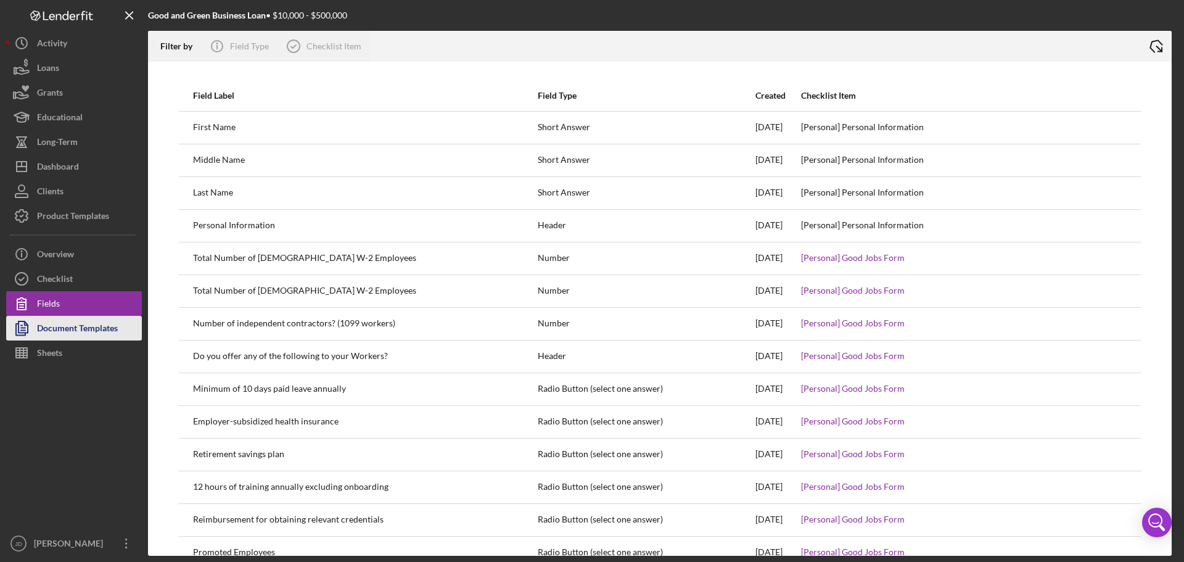
click at [63, 331] on div "Document Templates" at bounding box center [77, 330] width 81 height 28
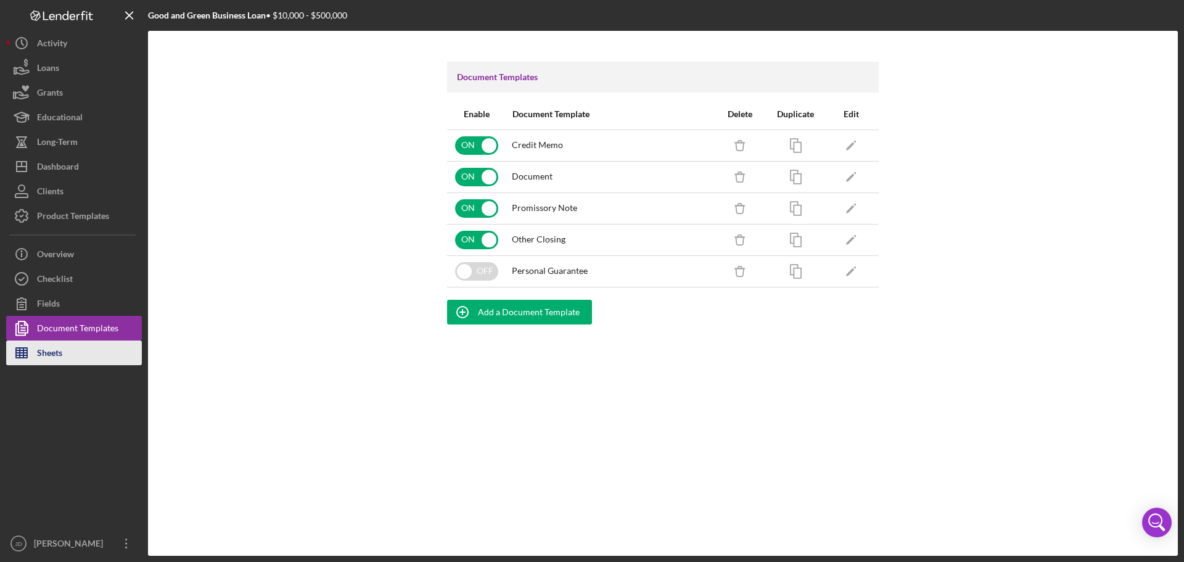
click at [65, 359] on button "Sheets" at bounding box center [74, 352] width 136 height 25
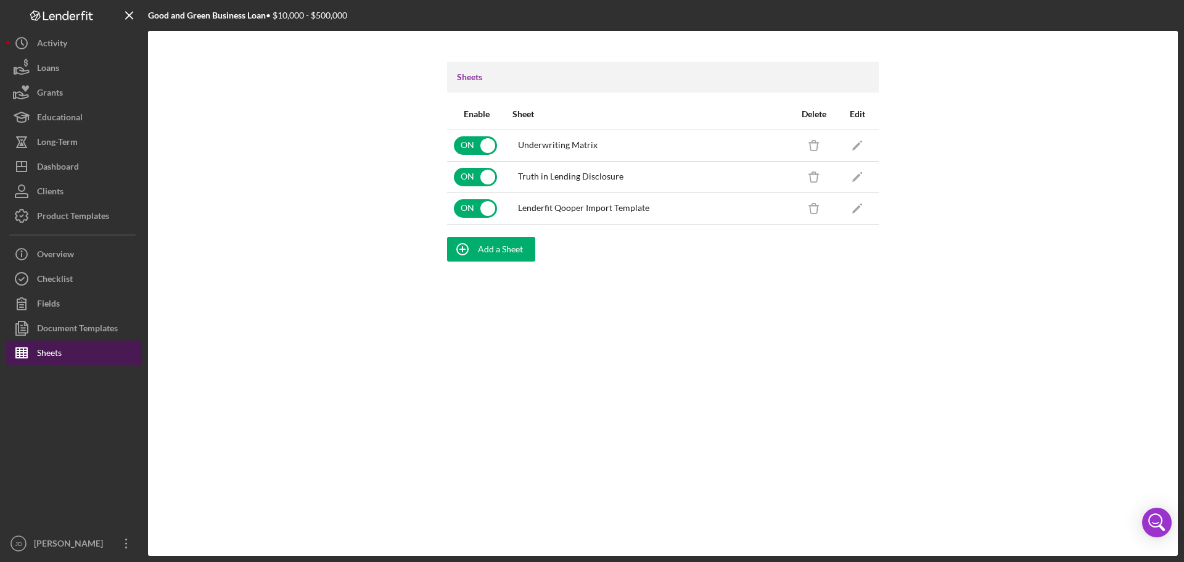
click at [74, 341] on button "Sheets" at bounding box center [74, 352] width 136 height 25
click at [85, 322] on div "Document Templates" at bounding box center [77, 330] width 81 height 28
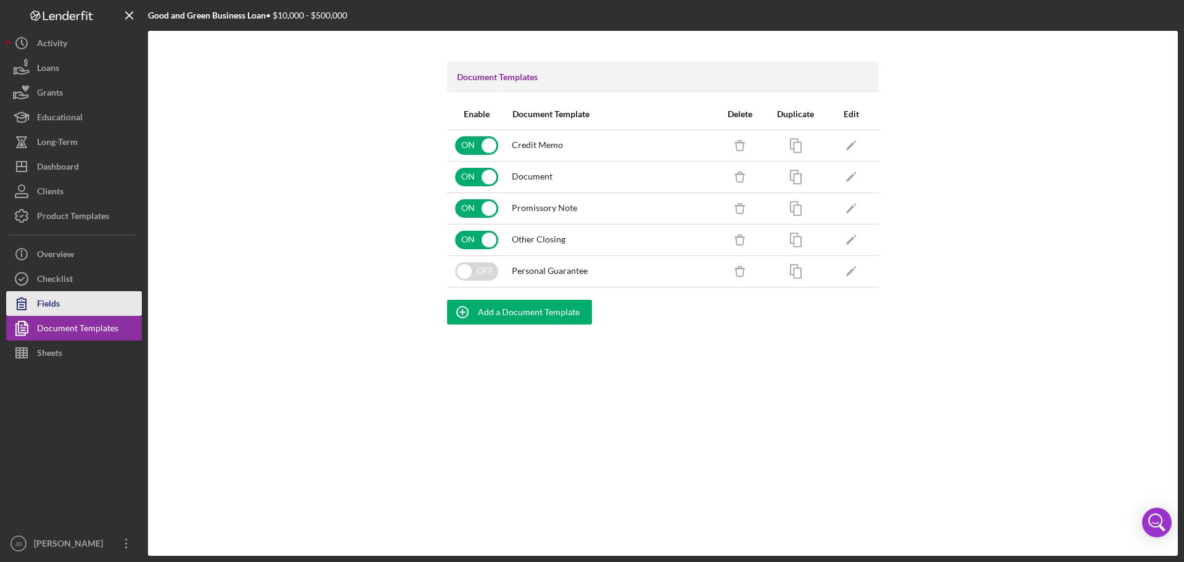
click at [82, 298] on button "Fields" at bounding box center [74, 303] width 136 height 25
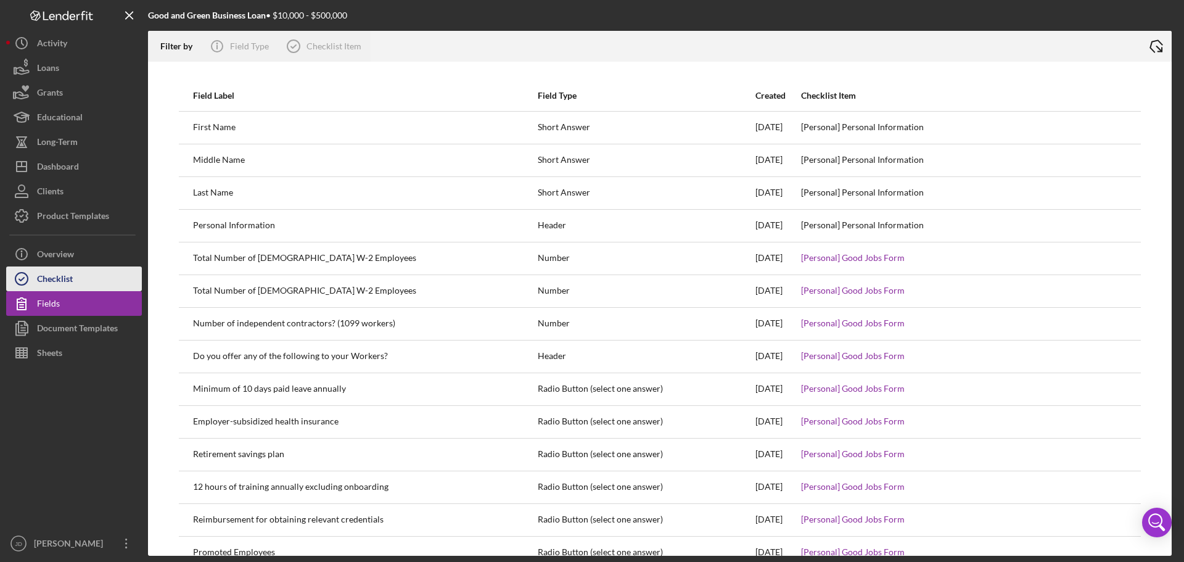
click at [88, 282] on button "Checklist" at bounding box center [74, 278] width 136 height 25
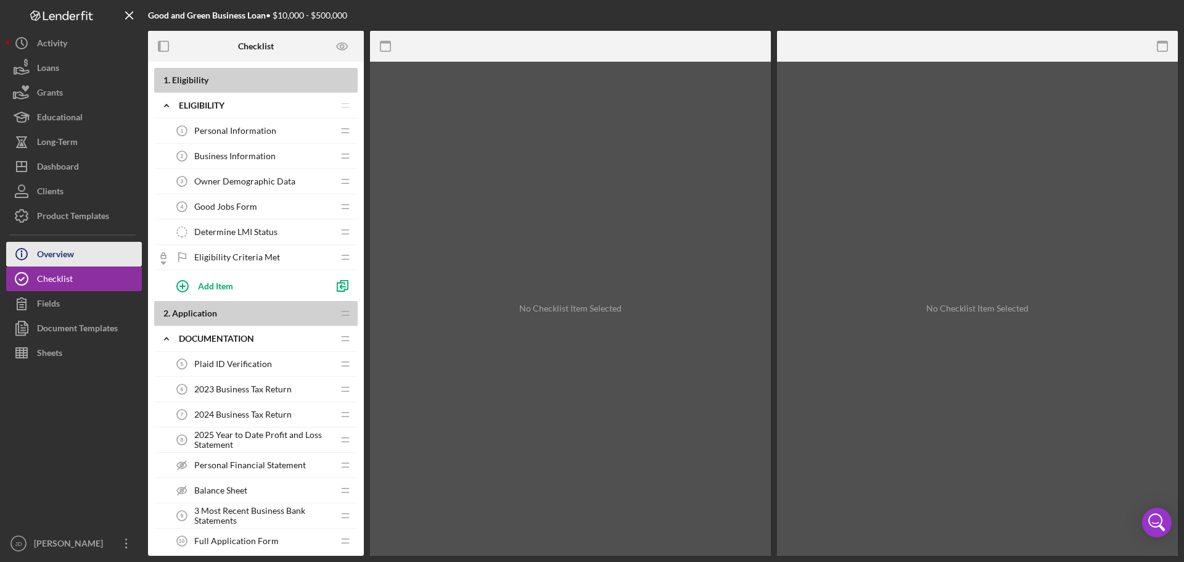
click at [87, 253] on button "Icon/Info Overview" at bounding box center [74, 254] width 136 height 25
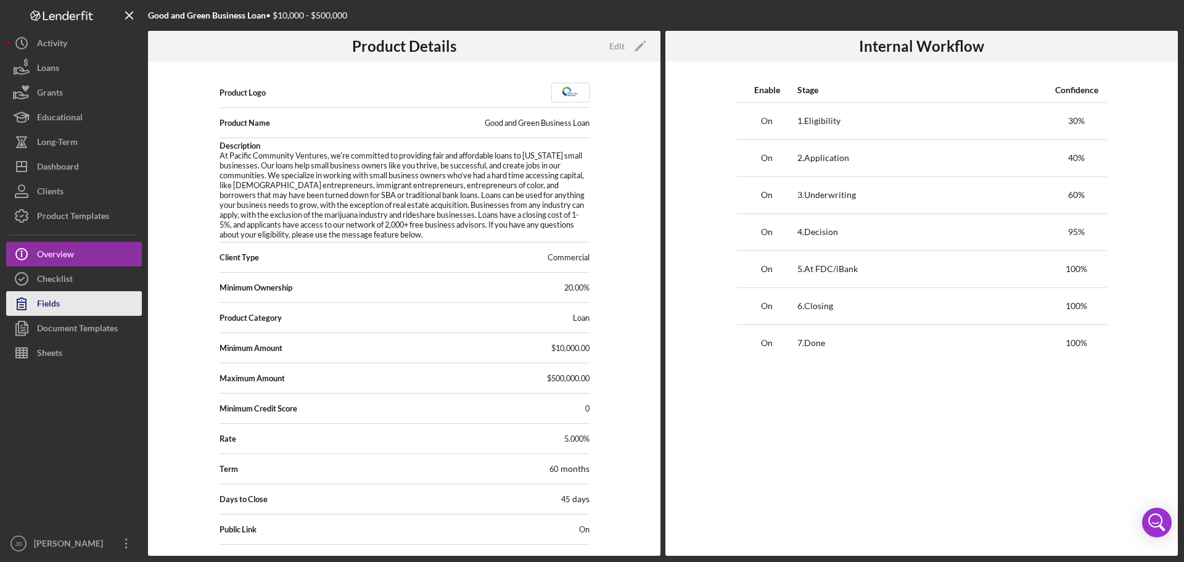
click at [73, 294] on button "Fields" at bounding box center [74, 303] width 136 height 25
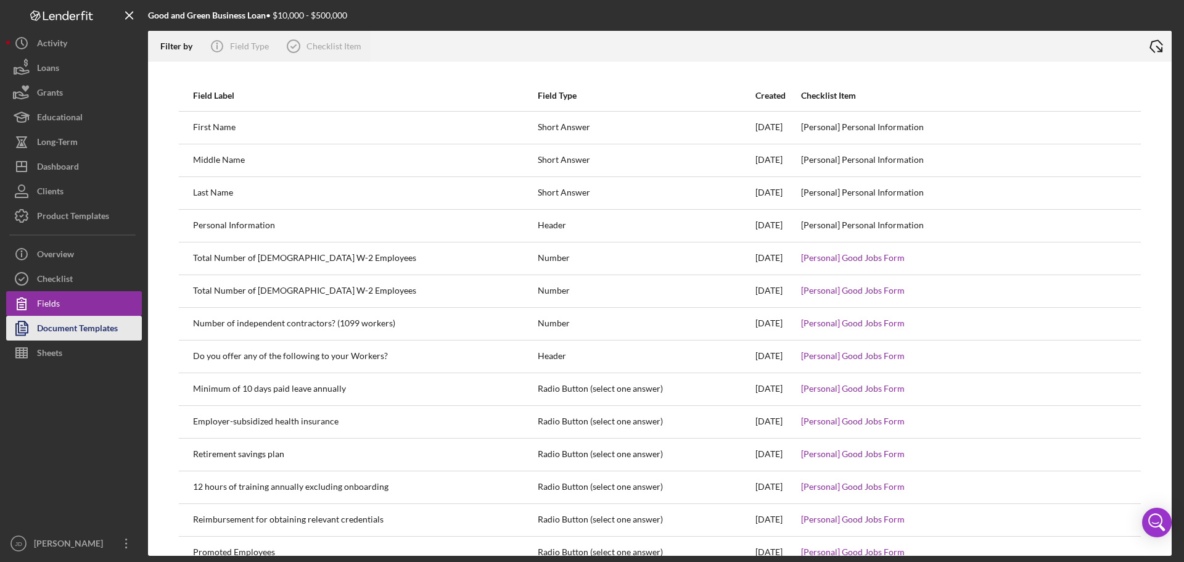
click at [74, 318] on div "Document Templates" at bounding box center [77, 330] width 81 height 28
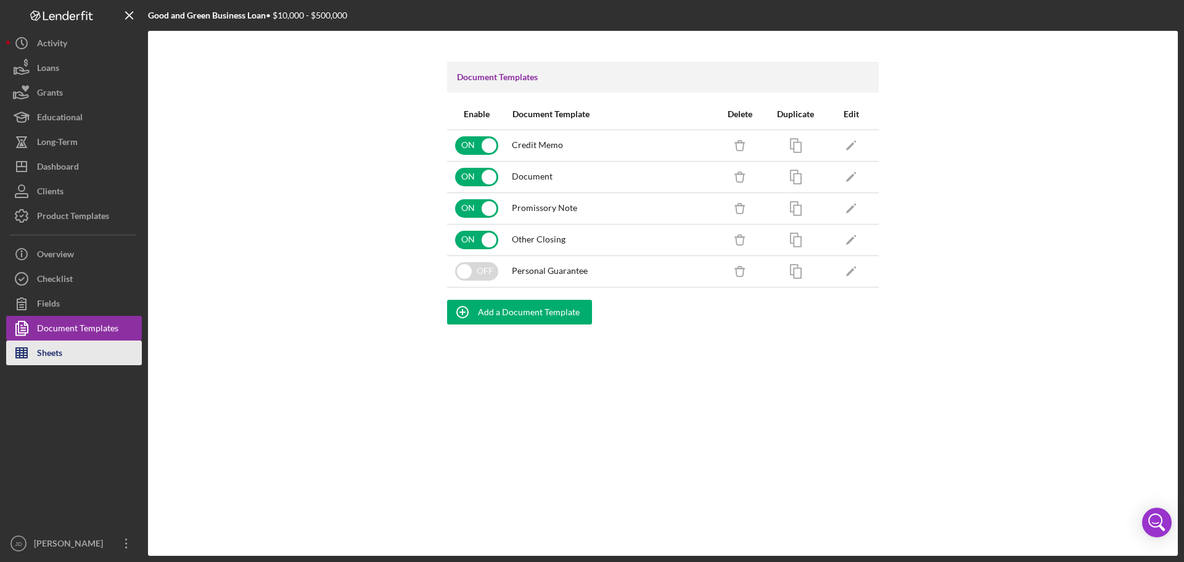
click at [67, 341] on button "Sheets" at bounding box center [74, 352] width 136 height 25
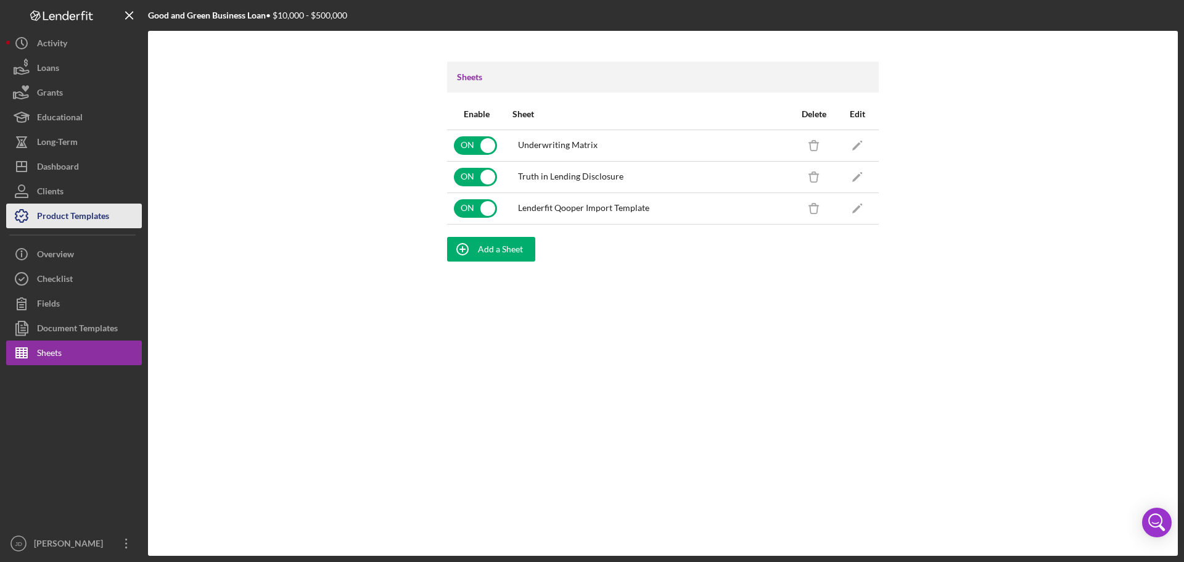
click at [57, 211] on div "Product Templates" at bounding box center [73, 217] width 72 height 28
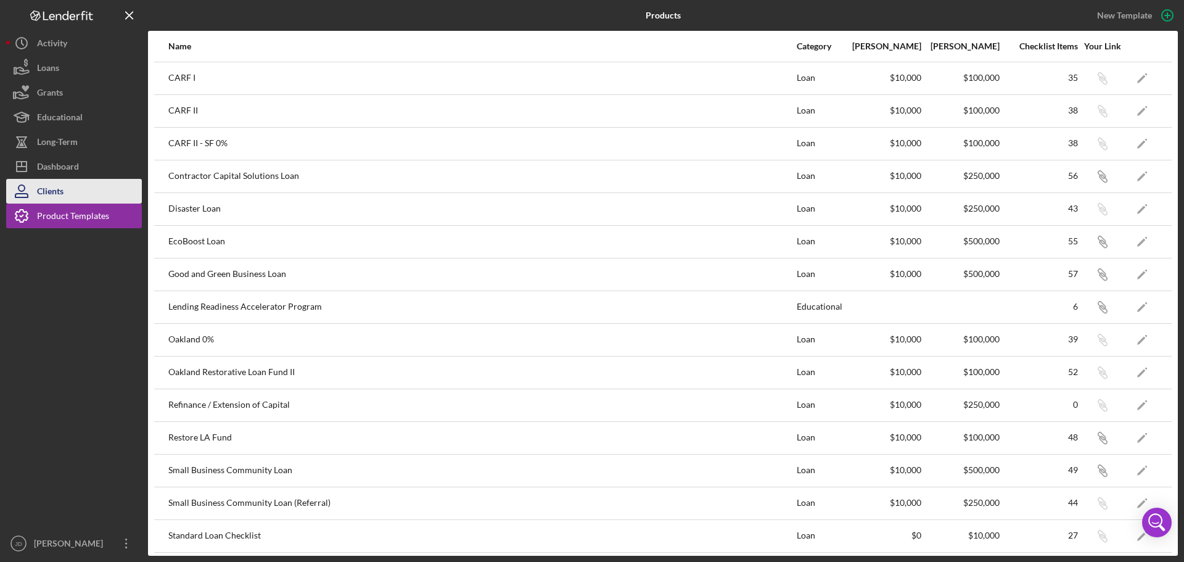
click at [63, 190] on div "Clients" at bounding box center [50, 193] width 27 height 28
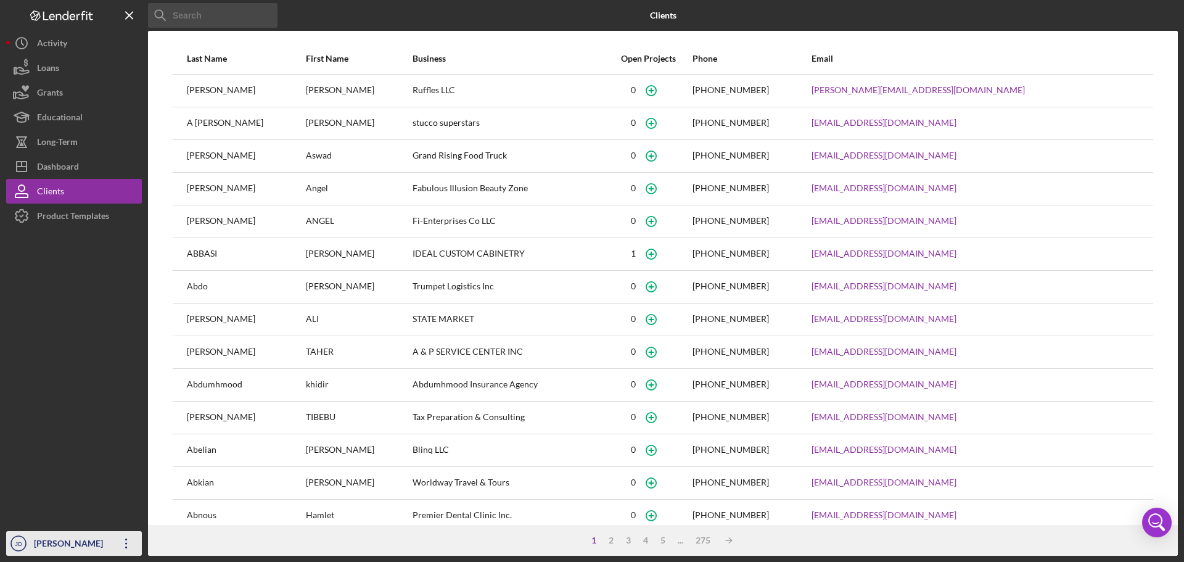
click at [124, 542] on icon "Icon/Overflow" at bounding box center [126, 543] width 31 height 31
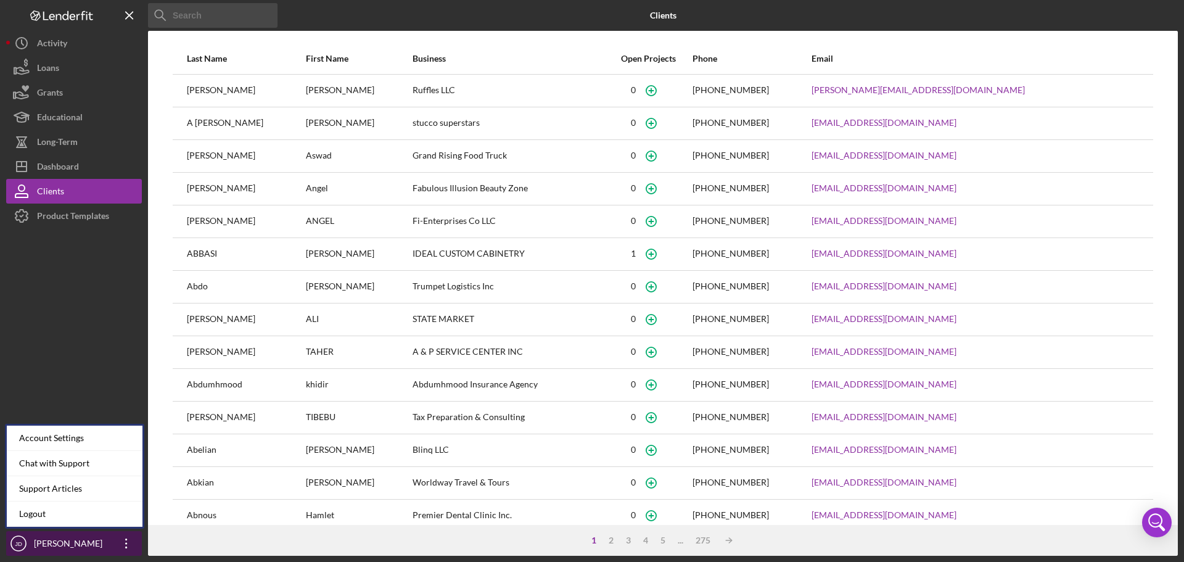
click at [123, 542] on icon "Icon/Overflow" at bounding box center [126, 543] width 31 height 31
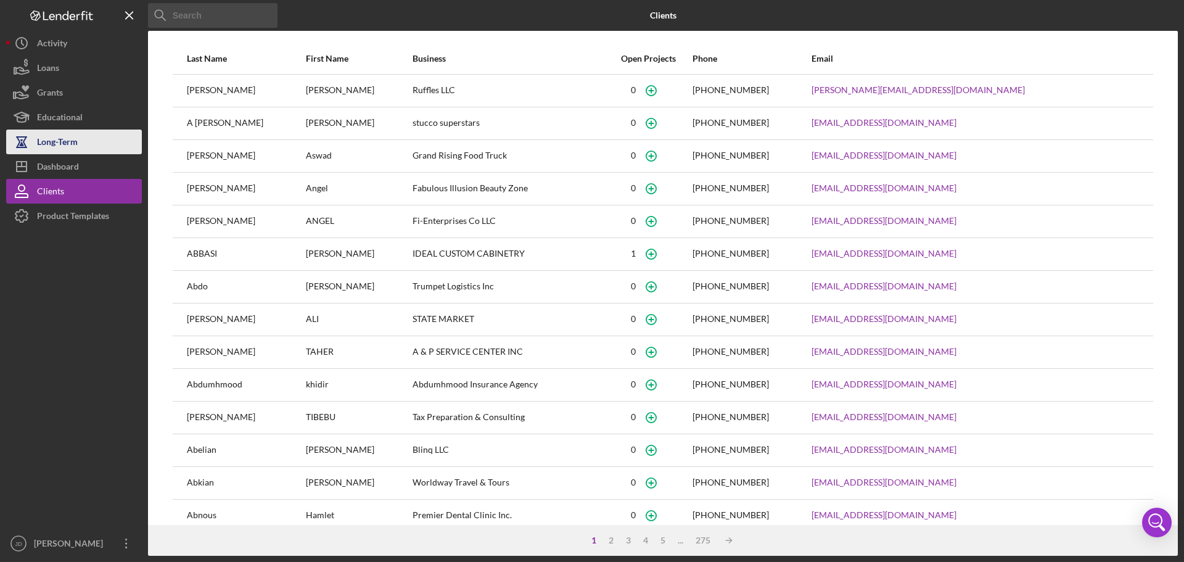
click at [73, 144] on div "Long-Term" at bounding box center [57, 143] width 41 height 28
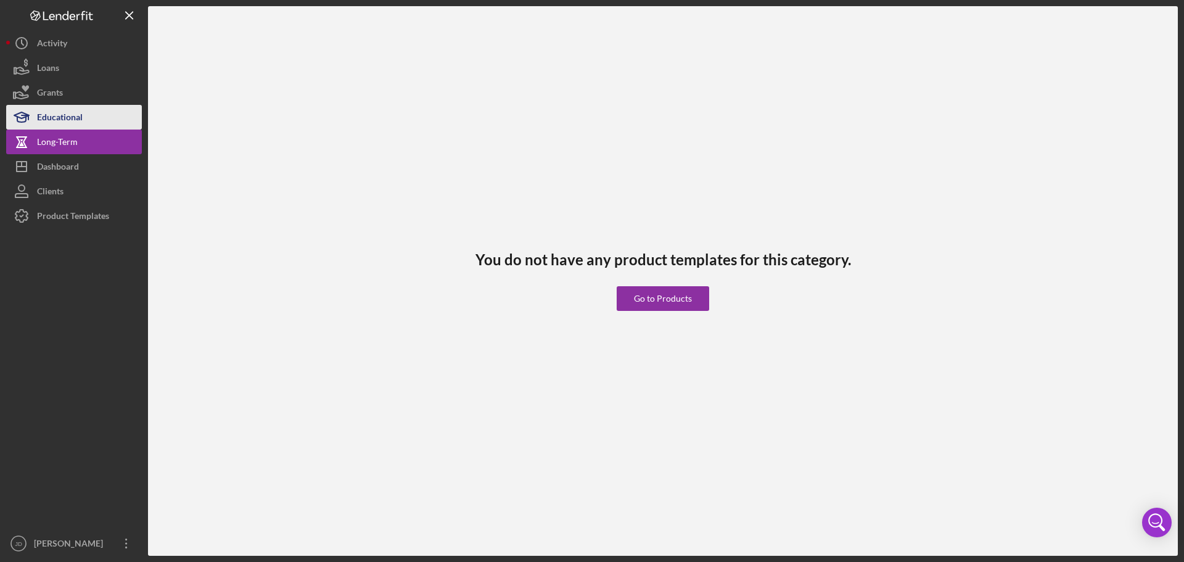
click at [63, 118] on div "Educational" at bounding box center [60, 119] width 46 height 28
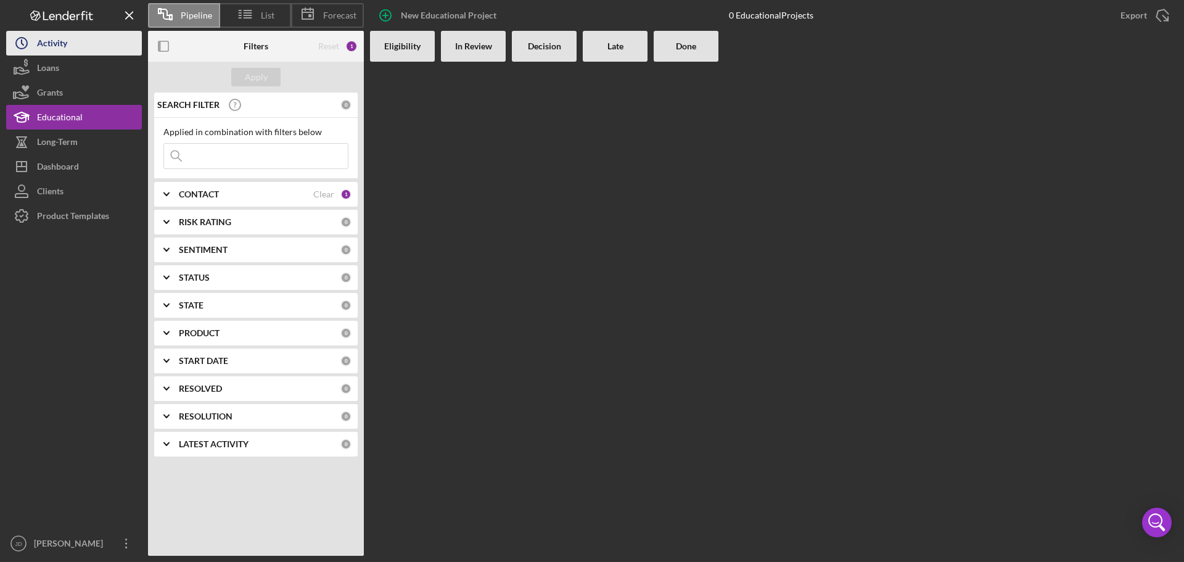
click at [61, 43] on div "Activity" at bounding box center [52, 45] width 30 height 28
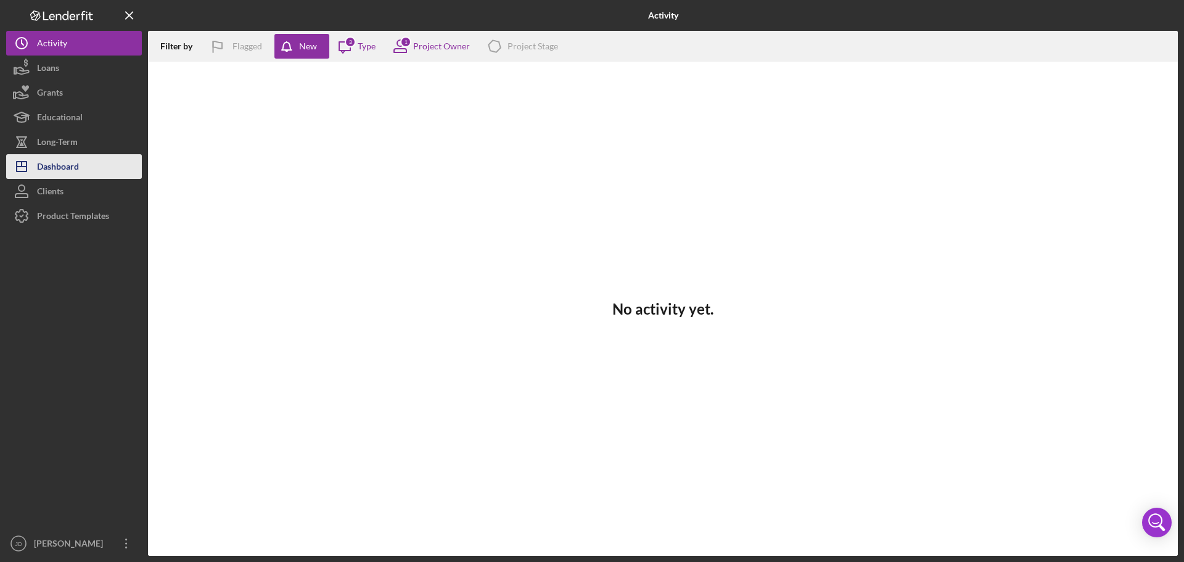
click at [52, 160] on div "Dashboard" at bounding box center [58, 168] width 42 height 28
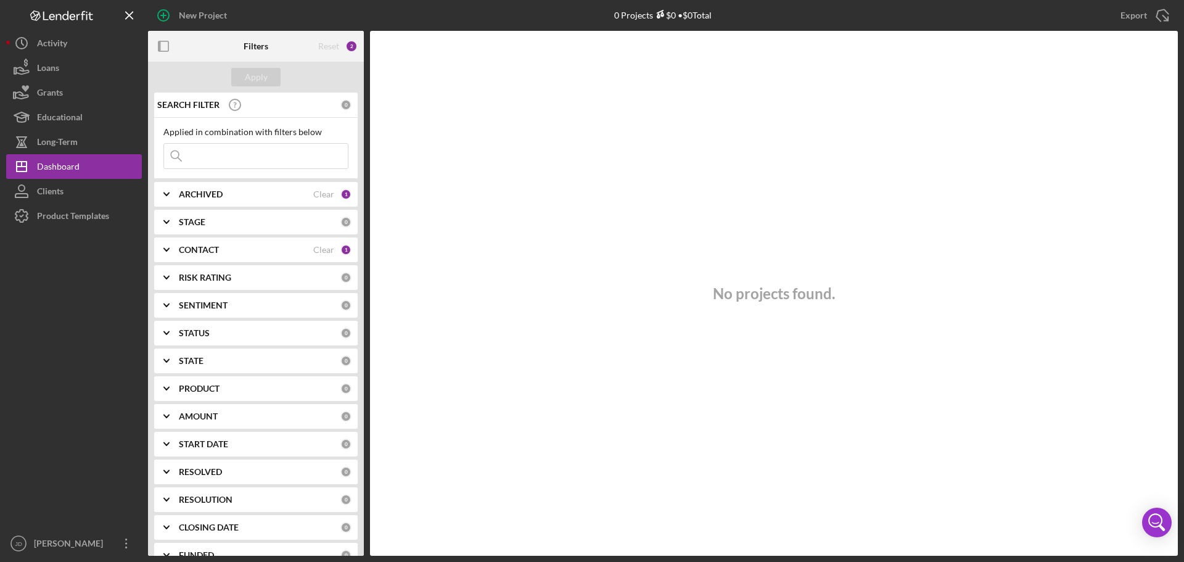
click at [33, 493] on div at bounding box center [74, 379] width 136 height 303
drag, startPoint x: 364, startPoint y: 340, endPoint x: 364, endPoint y: 477, distance: 136.9
click at [364, 477] on div "Filters Reset 2 Apply SEARCH FILTER 0 Applied in combination with filters below…" at bounding box center [662, 293] width 1029 height 525
click at [76, 223] on div "Product Templates" at bounding box center [73, 217] width 72 height 28
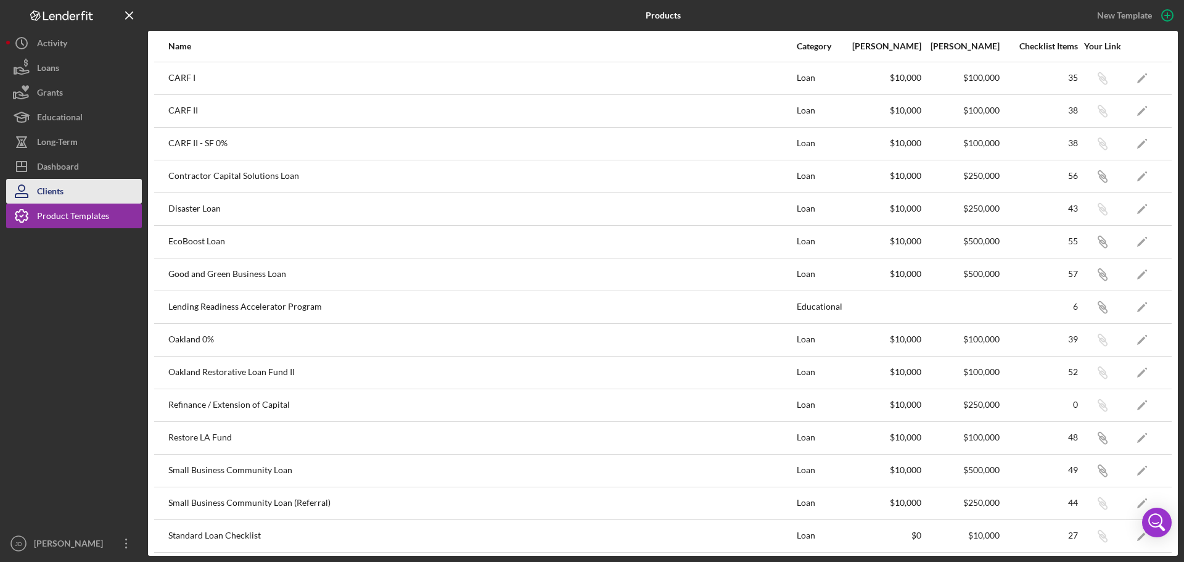
click at [96, 188] on button "Clients" at bounding box center [74, 191] width 136 height 25
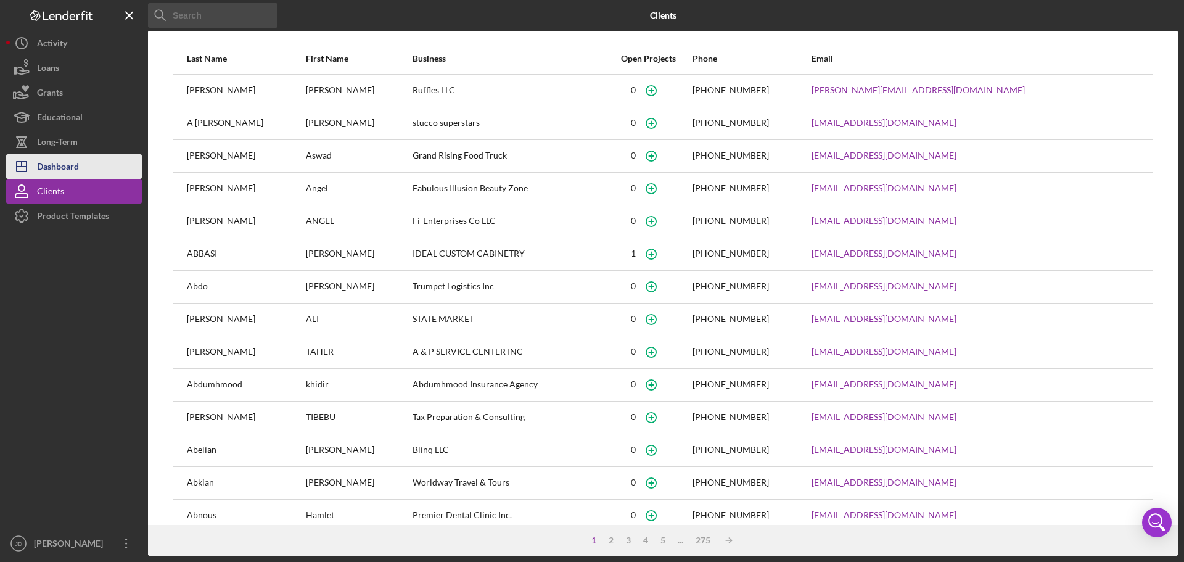
click at [52, 160] on div "Dashboard" at bounding box center [58, 168] width 42 height 28
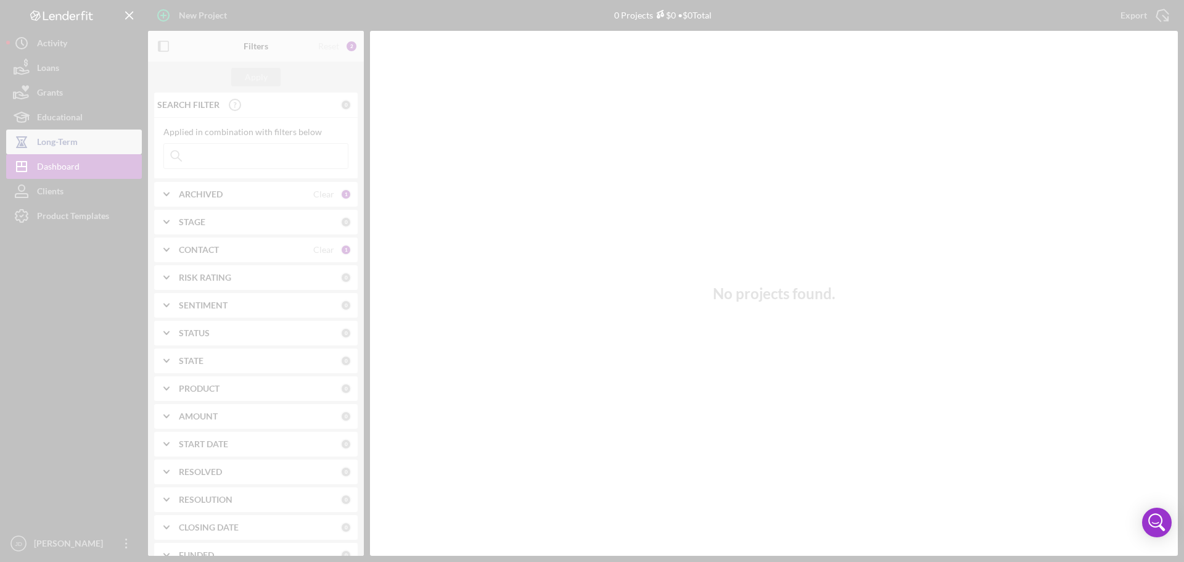
click at [56, 131] on div "New Project 0 Projects $0 • $0 Total Export Icon/Export Filters Reset 2 Apply S…" at bounding box center [591, 277] width 1171 height 555
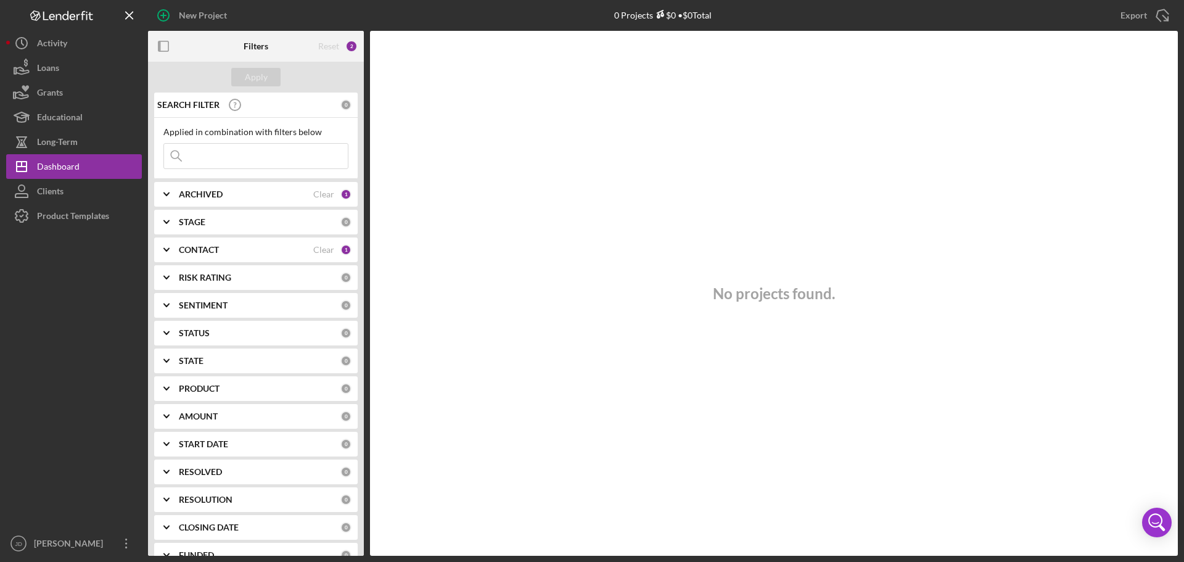
scroll to position [49, 0]
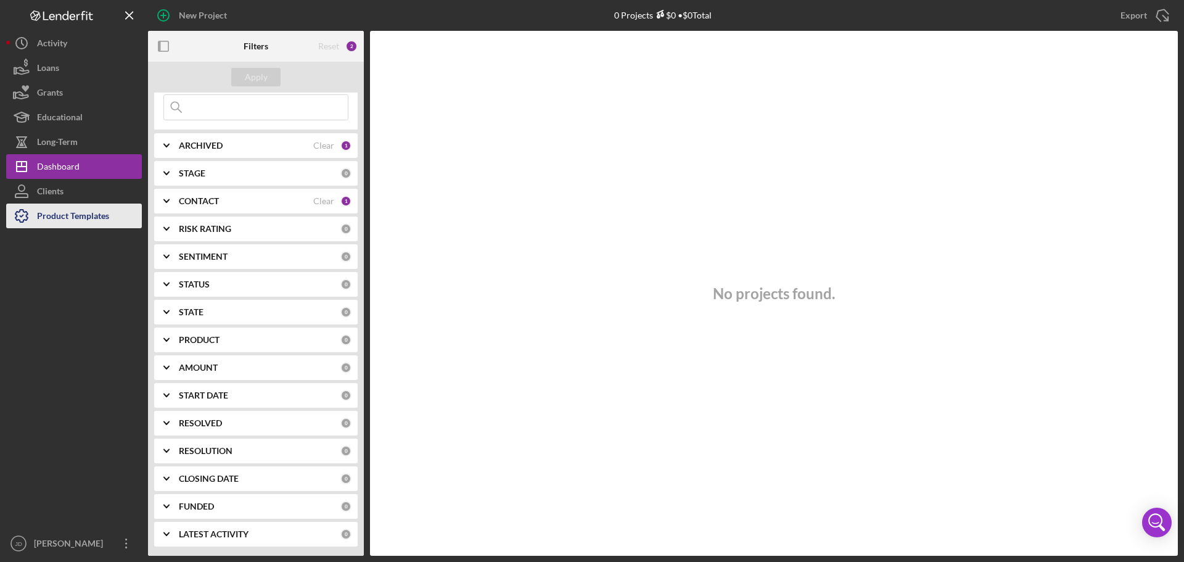
click at [68, 208] on div "Product Templates" at bounding box center [73, 217] width 72 height 28
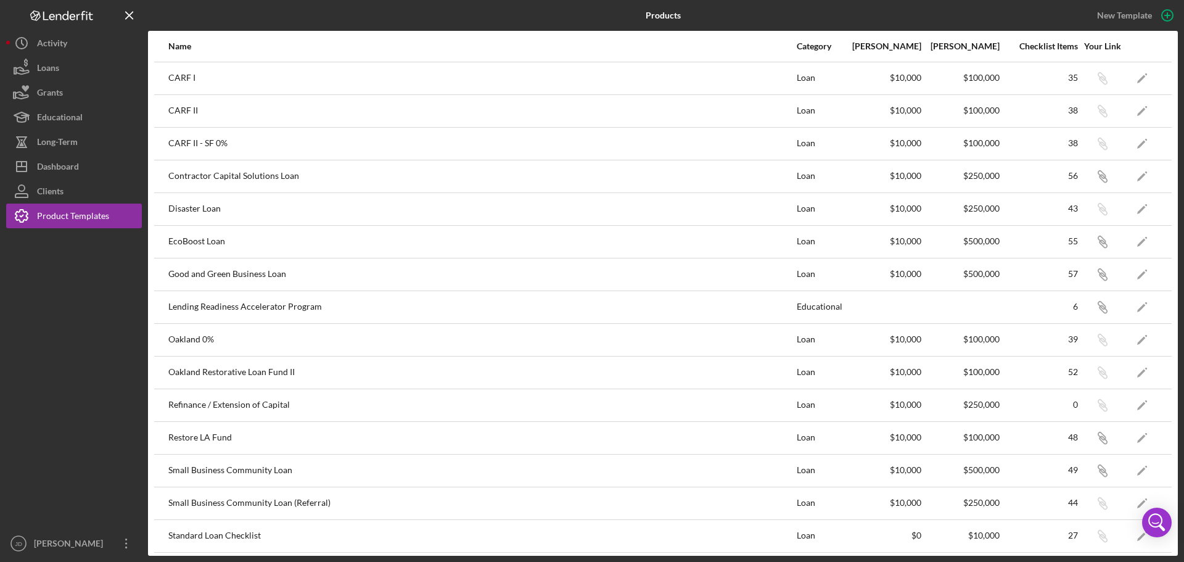
click at [256, 275] on div "Good and Green Business Loan" at bounding box center [481, 274] width 627 height 31
click at [870, 260] on div "$10,000" at bounding box center [882, 274] width 77 height 31
drag, startPoint x: 995, startPoint y: 268, endPoint x: 1041, endPoint y: 268, distance: 46.2
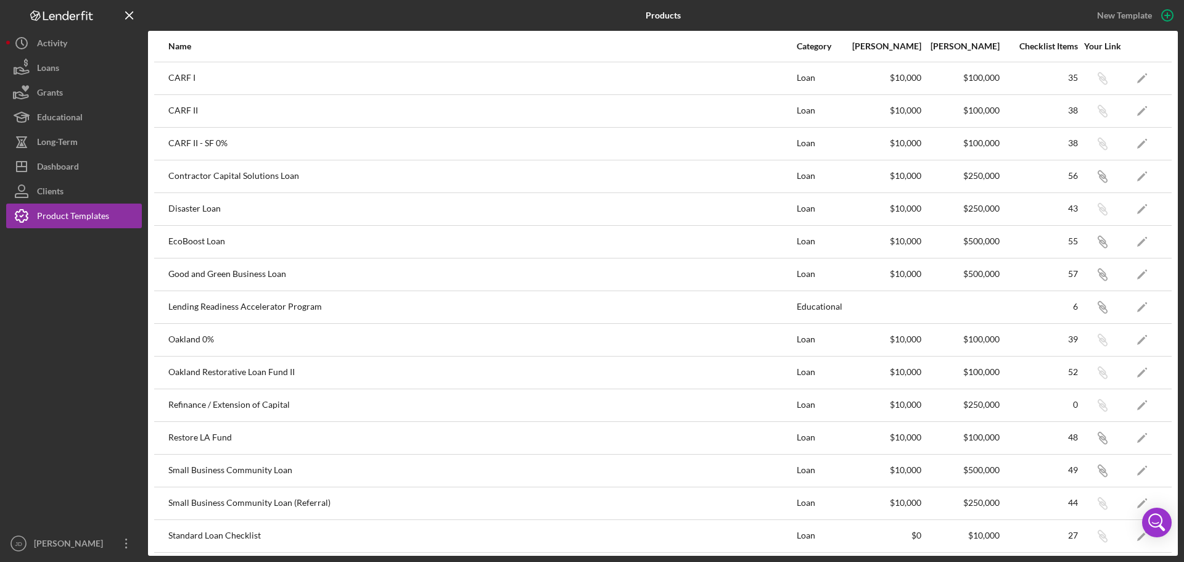
click at [1001, 268] on div "57" at bounding box center [1039, 274] width 77 height 31
click at [128, 541] on icon "Icon/Overflow" at bounding box center [126, 543] width 31 height 31
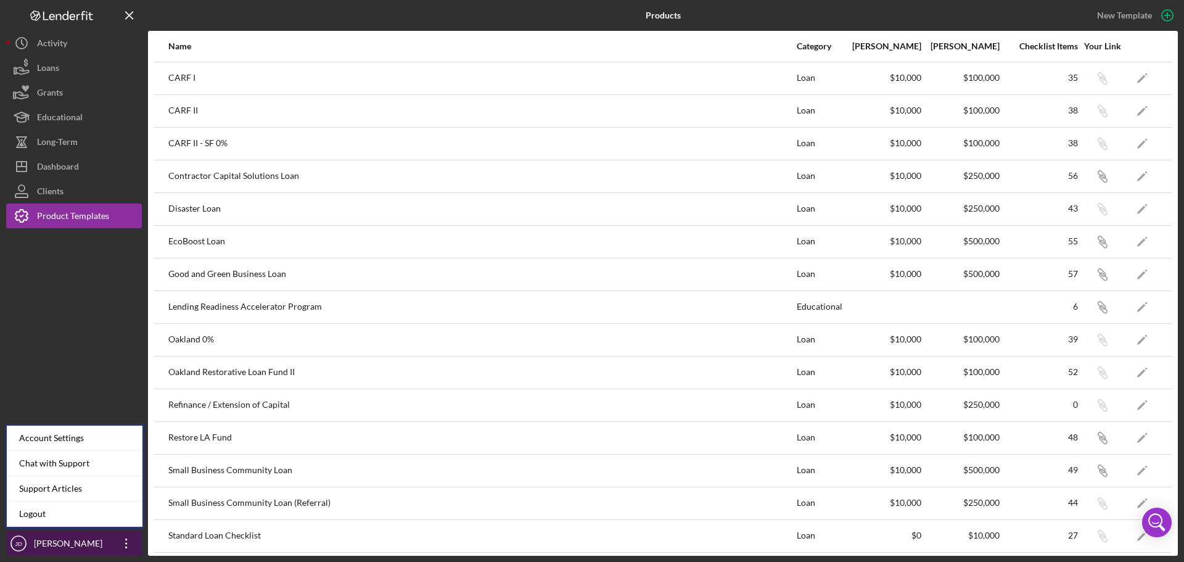
click at [127, 540] on icon "Icon/Overflow" at bounding box center [126, 543] width 31 height 31
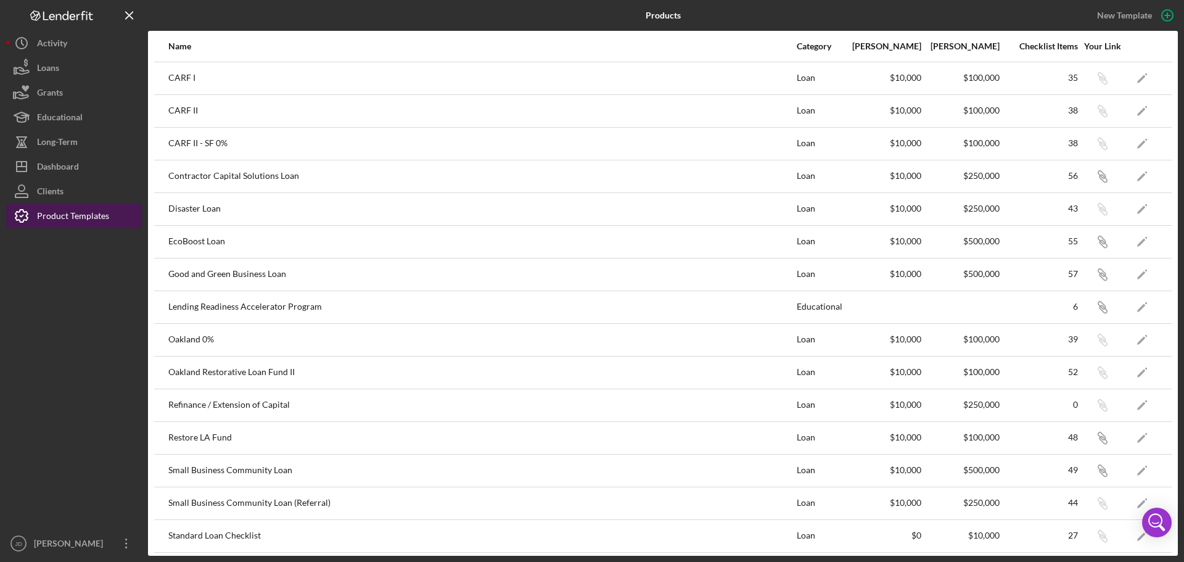
click at [65, 216] on div "Product Templates" at bounding box center [73, 217] width 72 height 28
click at [126, 196] on button "Clients" at bounding box center [74, 191] width 136 height 25
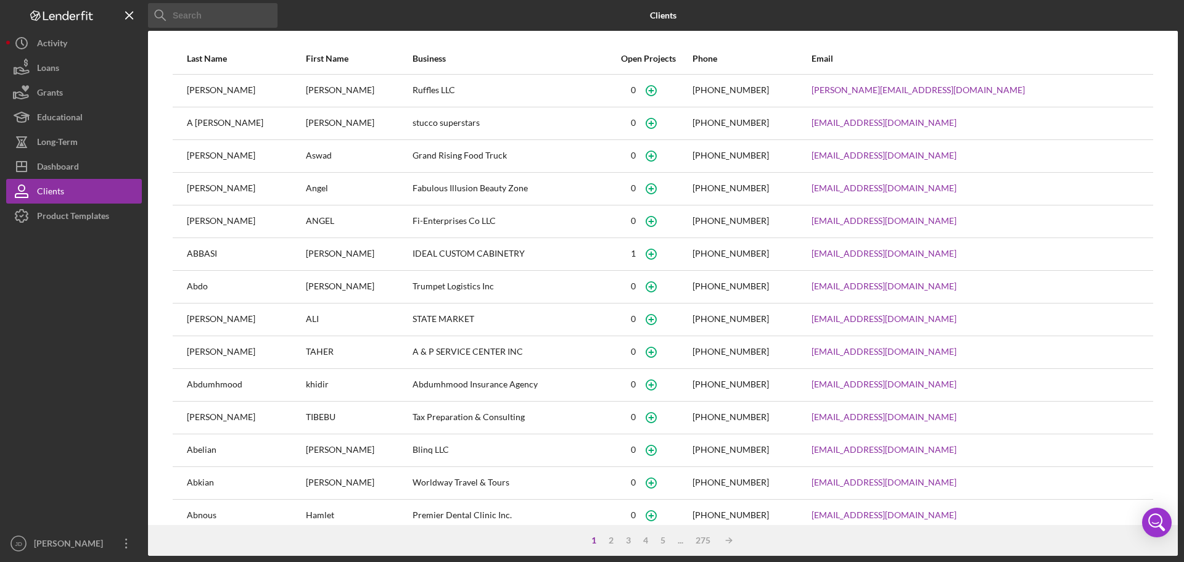
drag, startPoint x: 628, startPoint y: 263, endPoint x: 511, endPoint y: 263, distance: 117.1
click at [605, 263] on div "IDEAL CUSTOM CABINETRY" at bounding box center [508, 254] width 192 height 31
drag, startPoint x: 478, startPoint y: 260, endPoint x: 324, endPoint y: 227, distance: 156.9
click at [473, 260] on div "IDEAL CUSTOM CABINETRY" at bounding box center [508, 254] width 192 height 31
click at [87, 176] on button "Icon/Dashboard Dashboard" at bounding box center [74, 166] width 136 height 25
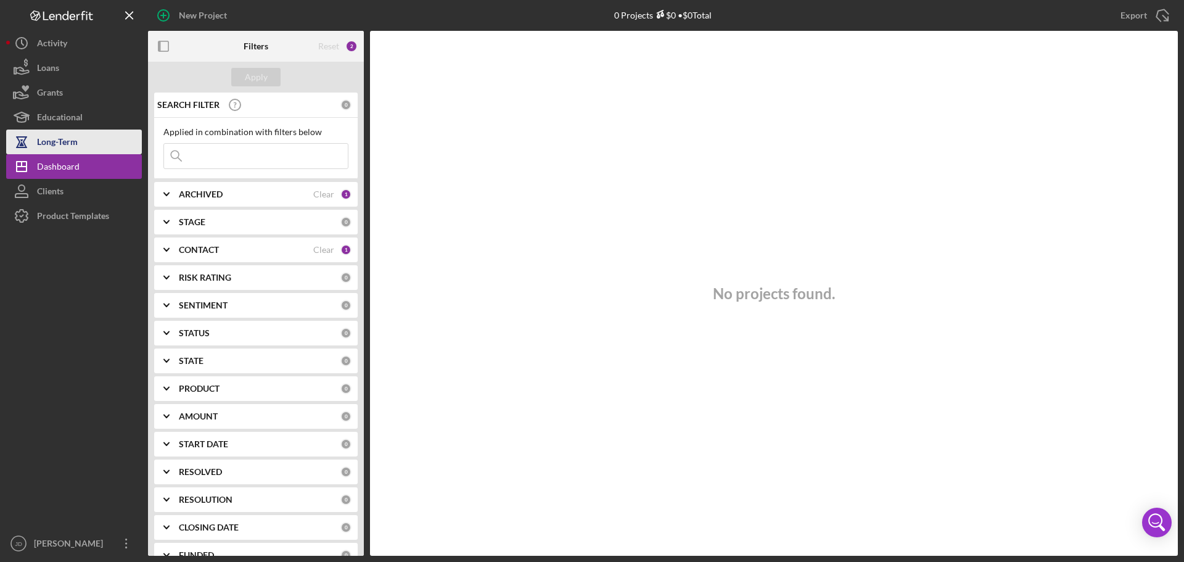
click at [51, 142] on div "Long-Term" at bounding box center [57, 143] width 41 height 28
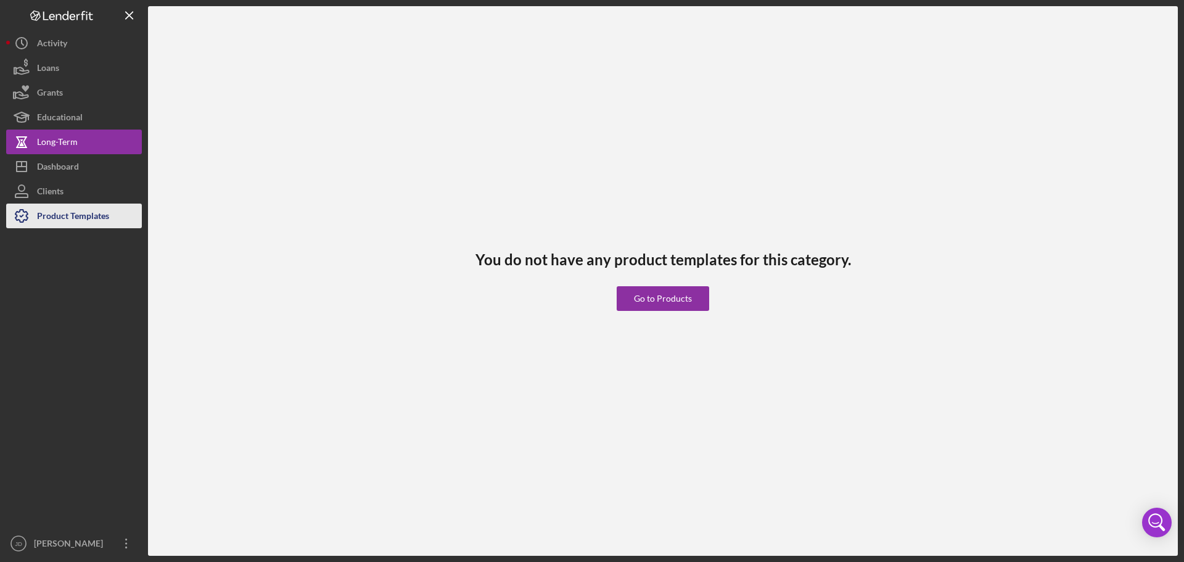
click at [80, 222] on div "Product Templates" at bounding box center [73, 217] width 72 height 28
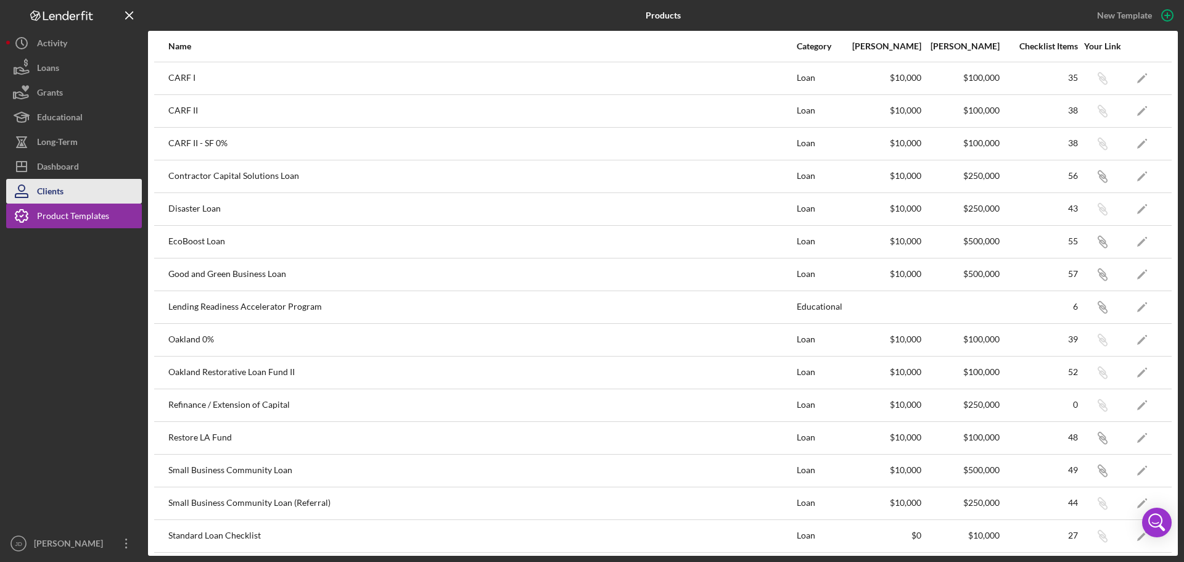
click at [78, 193] on button "Clients" at bounding box center [74, 191] width 136 height 25
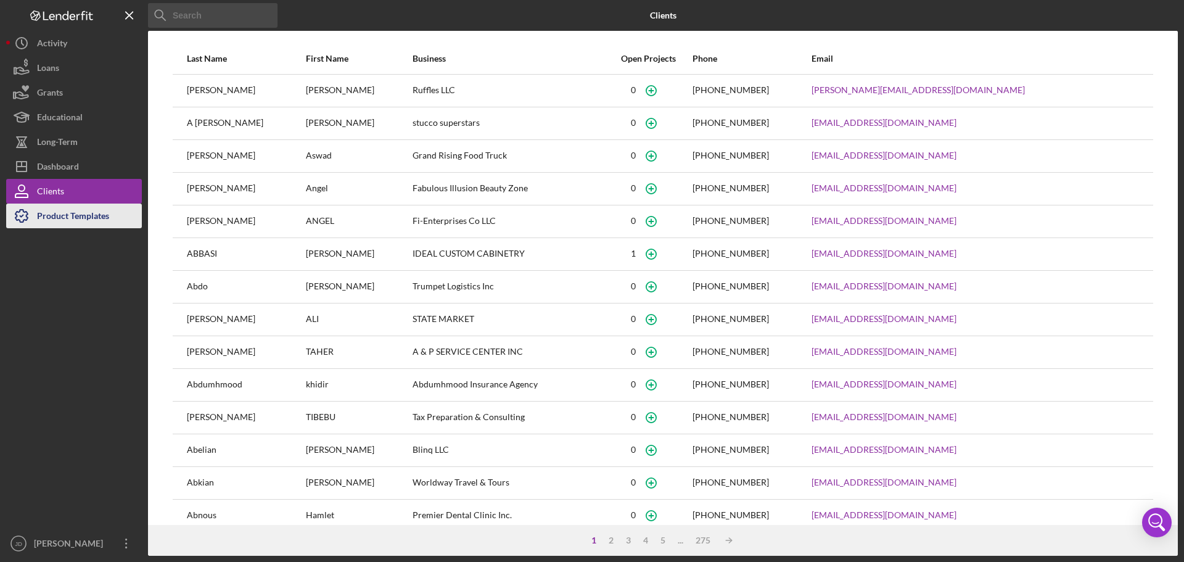
click at [54, 221] on div "Product Templates" at bounding box center [73, 217] width 72 height 28
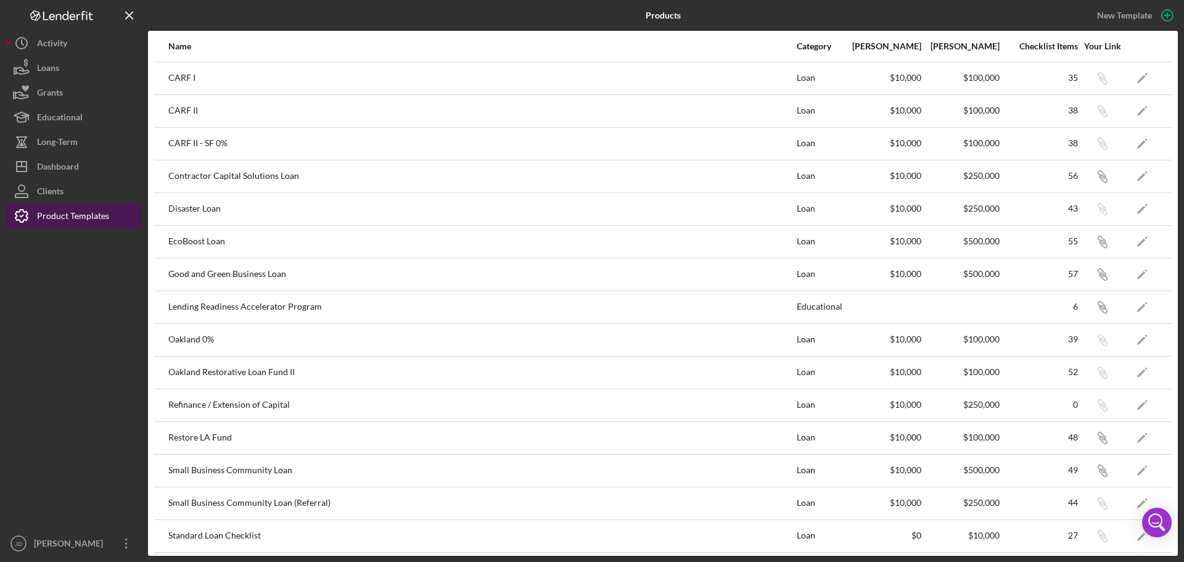
click at [31, 217] on icon "button" at bounding box center [21, 215] width 31 height 31
click at [30, 217] on icon "button" at bounding box center [21, 215] width 31 height 31
click at [57, 187] on div "Clients" at bounding box center [50, 193] width 27 height 28
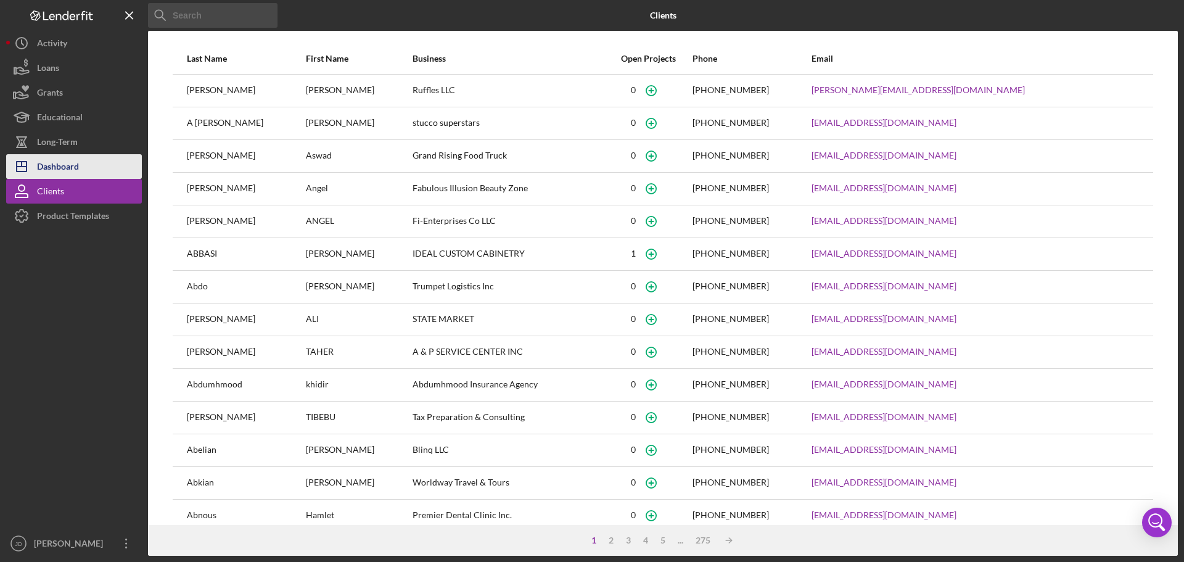
click at [73, 159] on div "Dashboard" at bounding box center [58, 168] width 42 height 28
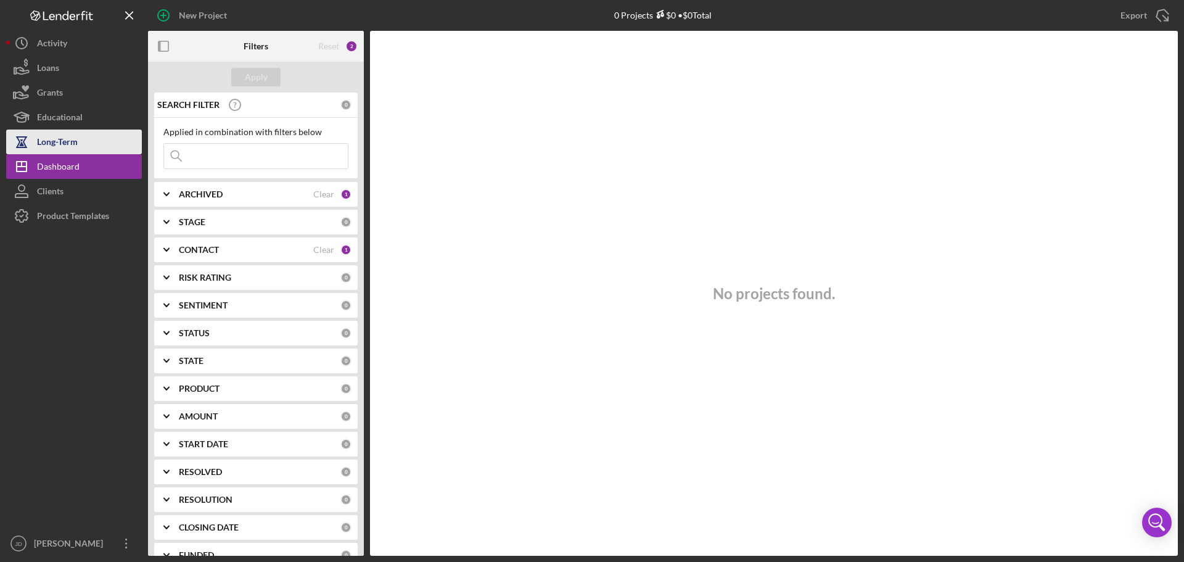
click at [67, 145] on div "Long-Term" at bounding box center [57, 143] width 41 height 28
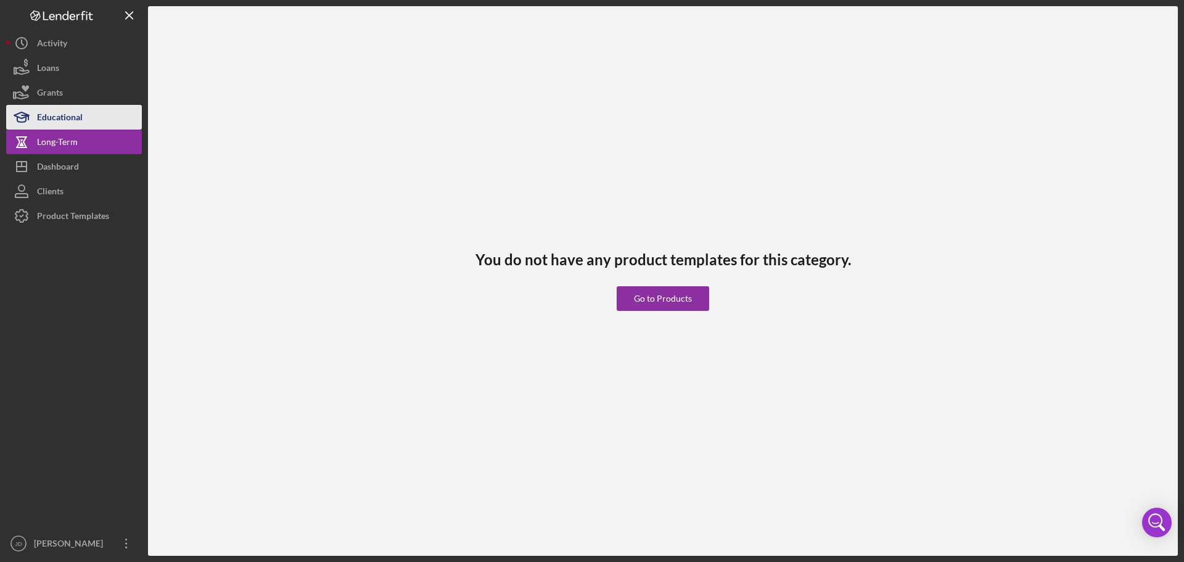
click at [69, 120] on div "Educational" at bounding box center [60, 119] width 46 height 28
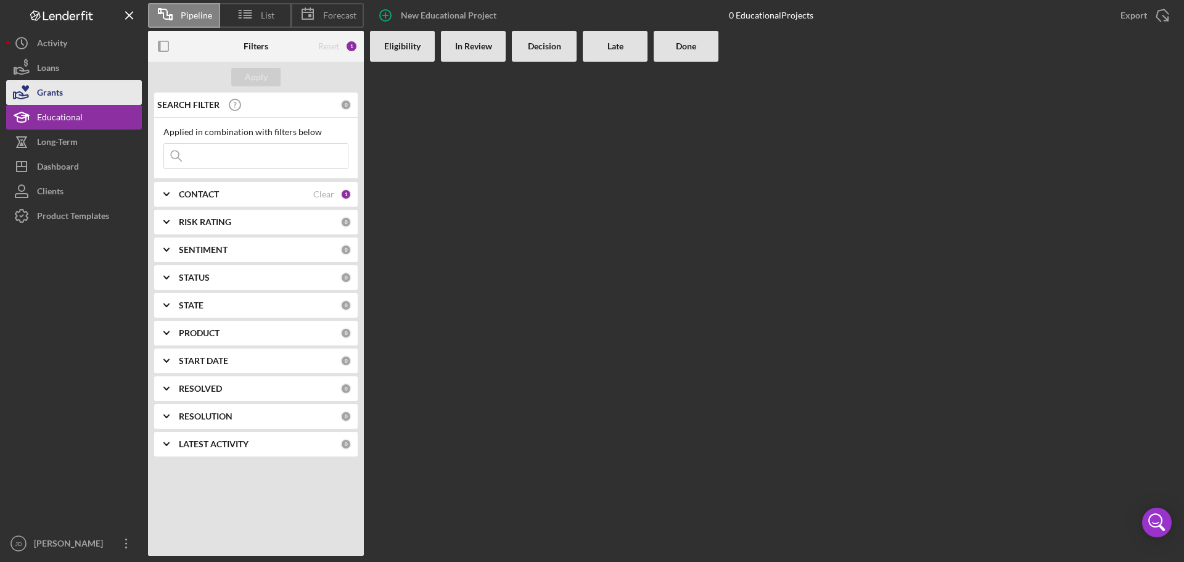
click at [85, 81] on button "Grants" at bounding box center [74, 92] width 136 height 25
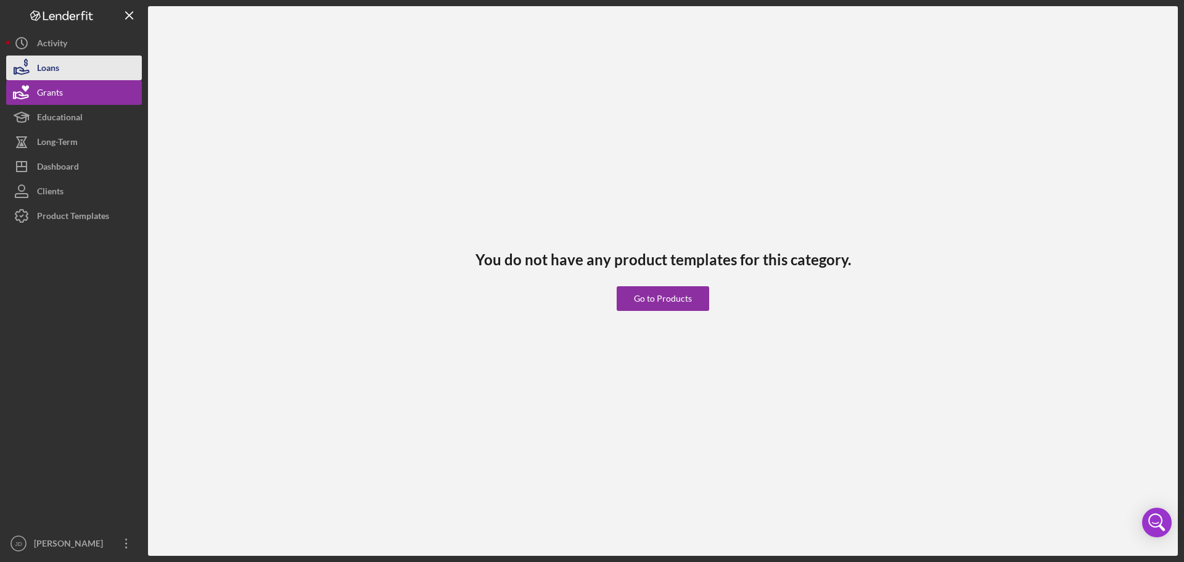
click at [60, 69] on button "Loans" at bounding box center [74, 67] width 136 height 25
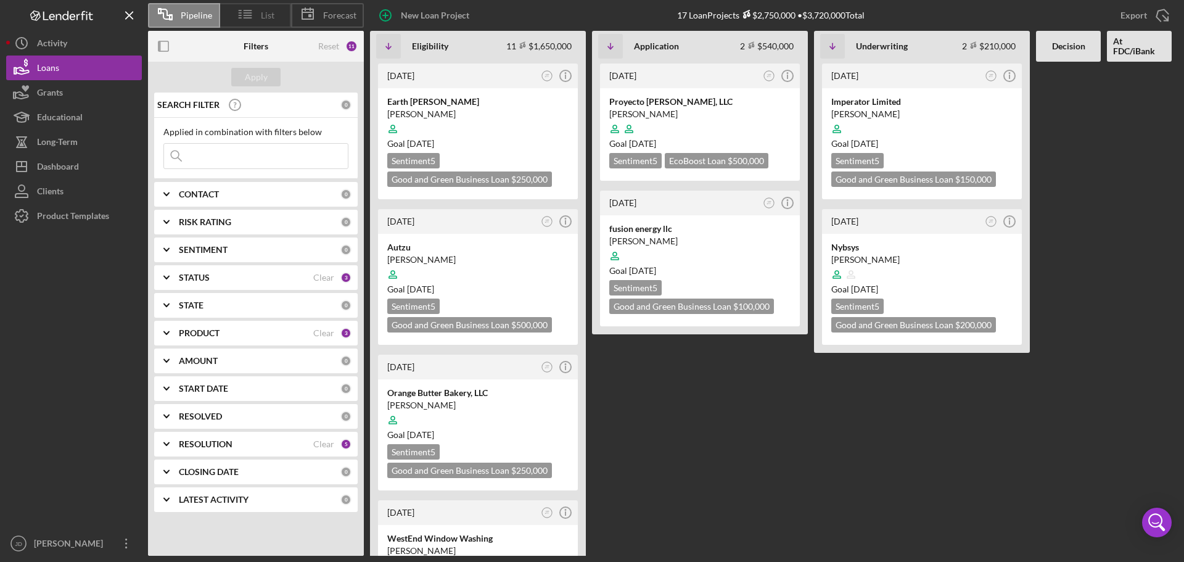
click at [232, 1] on icon at bounding box center [245, 14] width 31 height 31
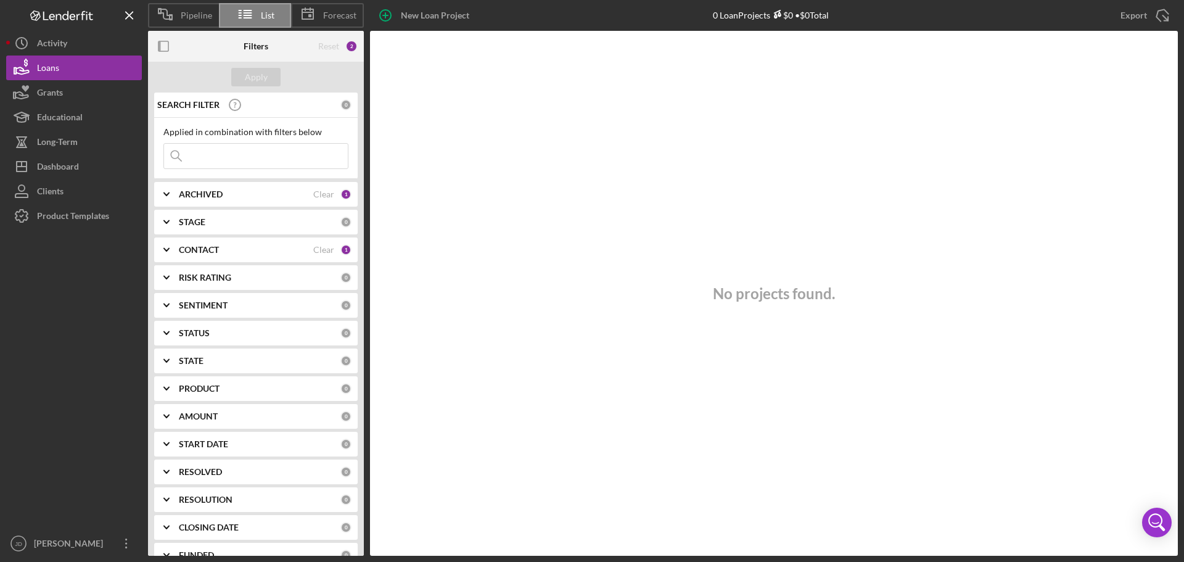
click at [238, 251] on div "CONTACT" at bounding box center [246, 250] width 134 height 10
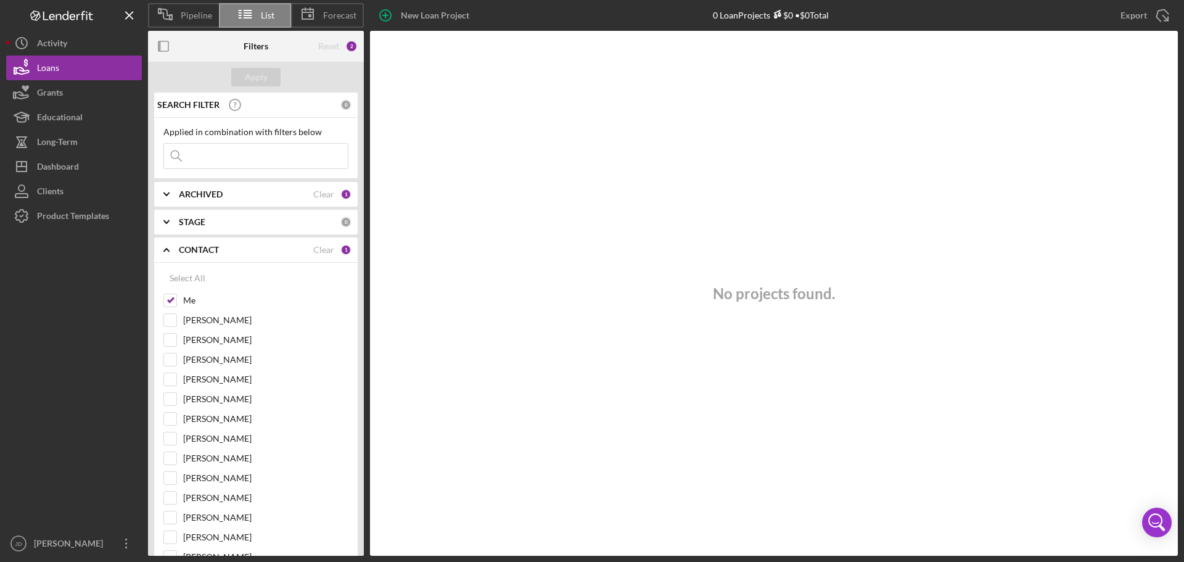
drag, startPoint x: 297, startPoint y: 249, endPoint x: 306, endPoint y: 247, distance: 9.4
click at [297, 249] on div "CONTACT" at bounding box center [246, 250] width 134 height 10
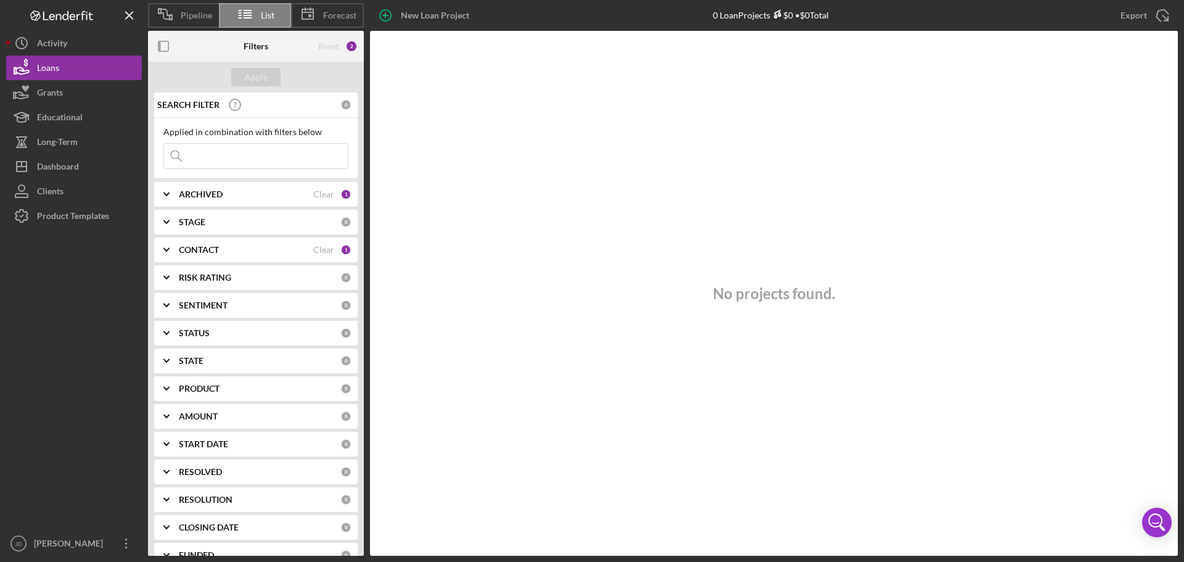
click at [326, 256] on div "CONTACT Clear 1" at bounding box center [265, 249] width 173 height 25
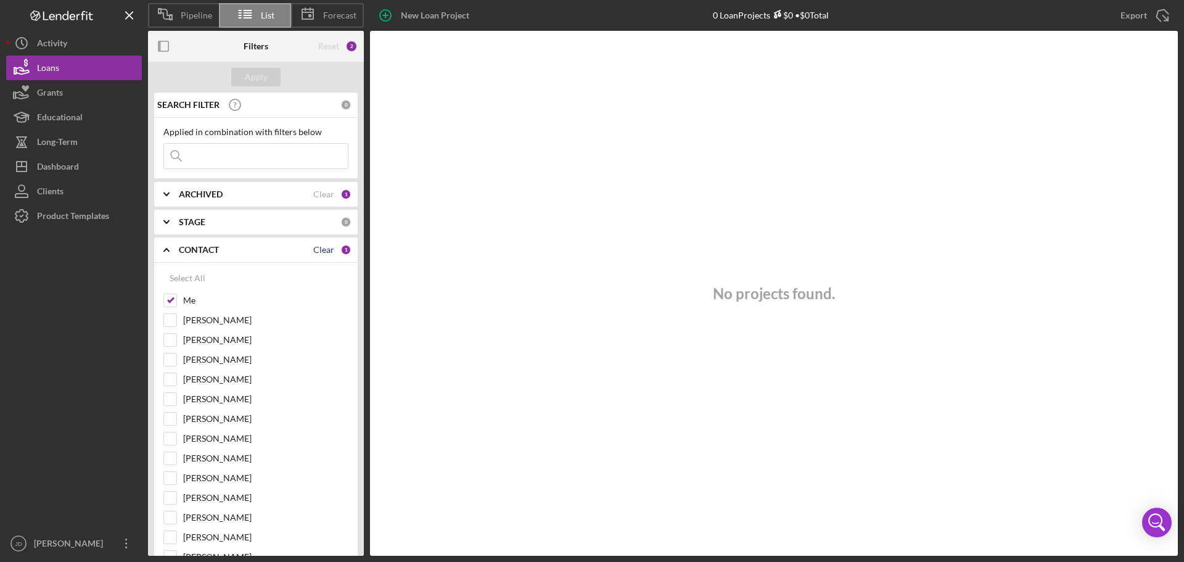
click at [320, 248] on div "Clear" at bounding box center [323, 250] width 21 height 10
checkbox input "false"
click at [244, 221] on div "STAGE" at bounding box center [260, 222] width 162 height 10
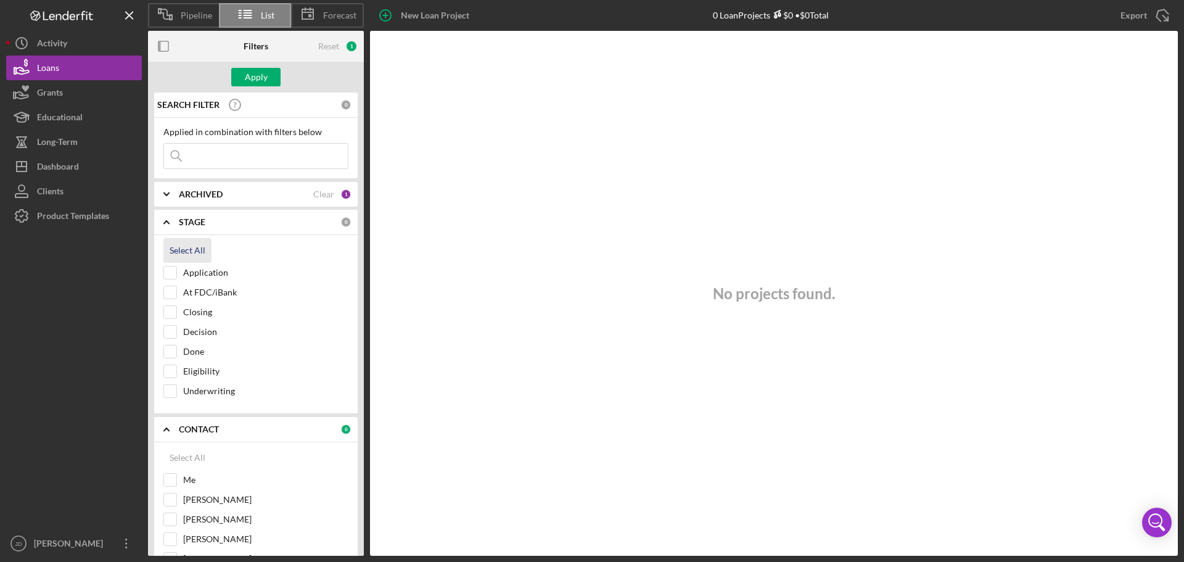
click at [199, 251] on div "Select All" at bounding box center [188, 250] width 36 height 25
checkbox input "true"
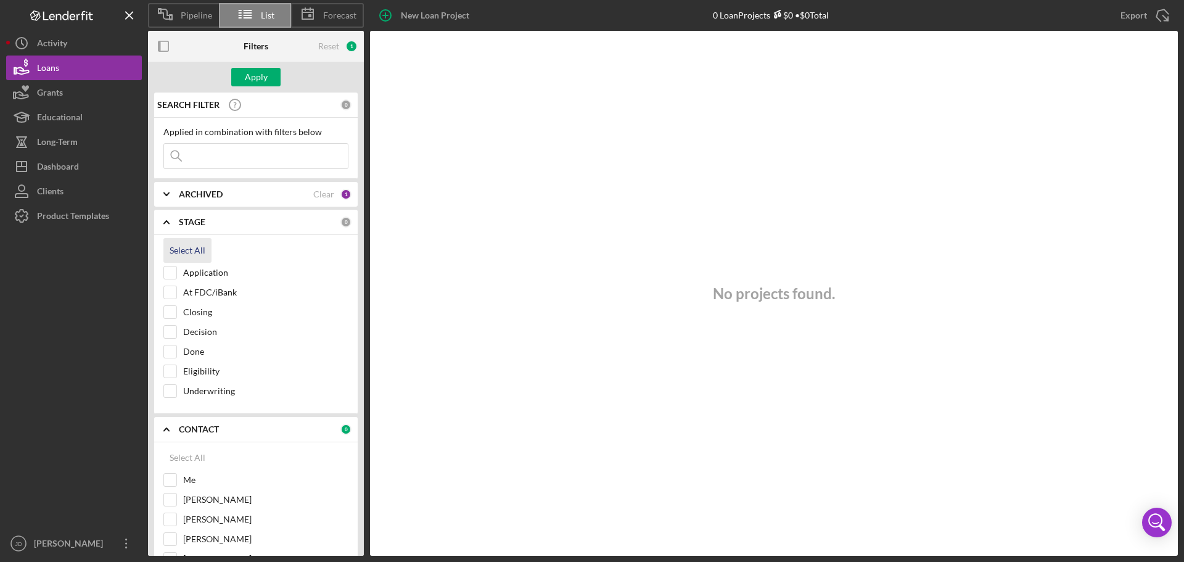
checkbox input "true"
click at [226, 199] on div "ARCHIVED" at bounding box center [246, 194] width 134 height 10
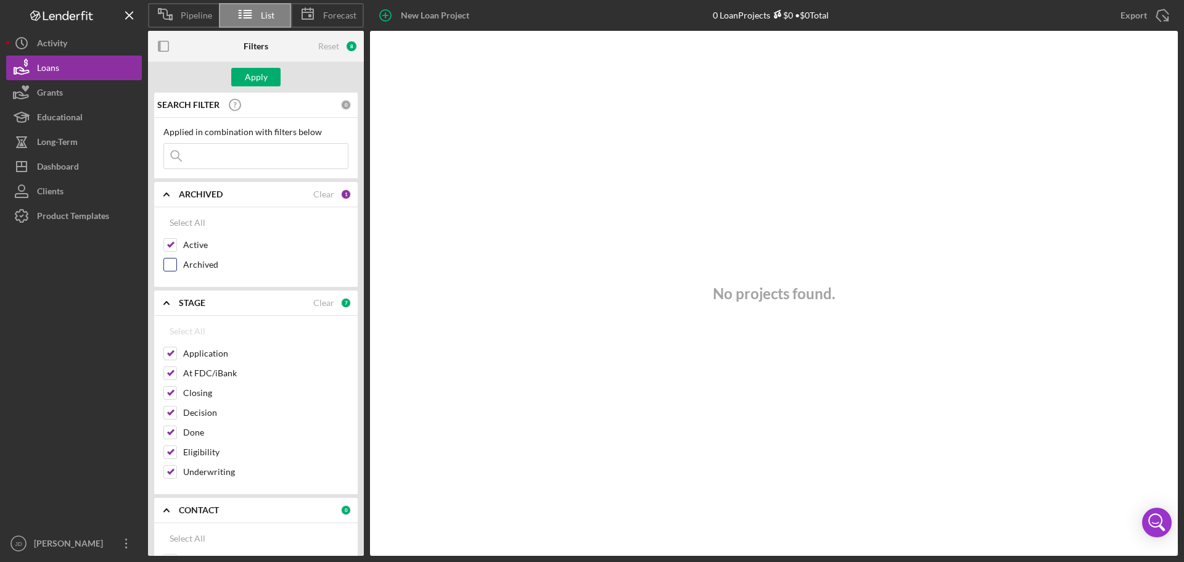
click at [183, 261] on div "Archived" at bounding box center [255, 268] width 185 height 20
drag, startPoint x: 171, startPoint y: 268, endPoint x: 179, endPoint y: 262, distance: 9.6
click at [171, 268] on input "Archived" at bounding box center [170, 264] width 12 height 12
checkbox input "true"
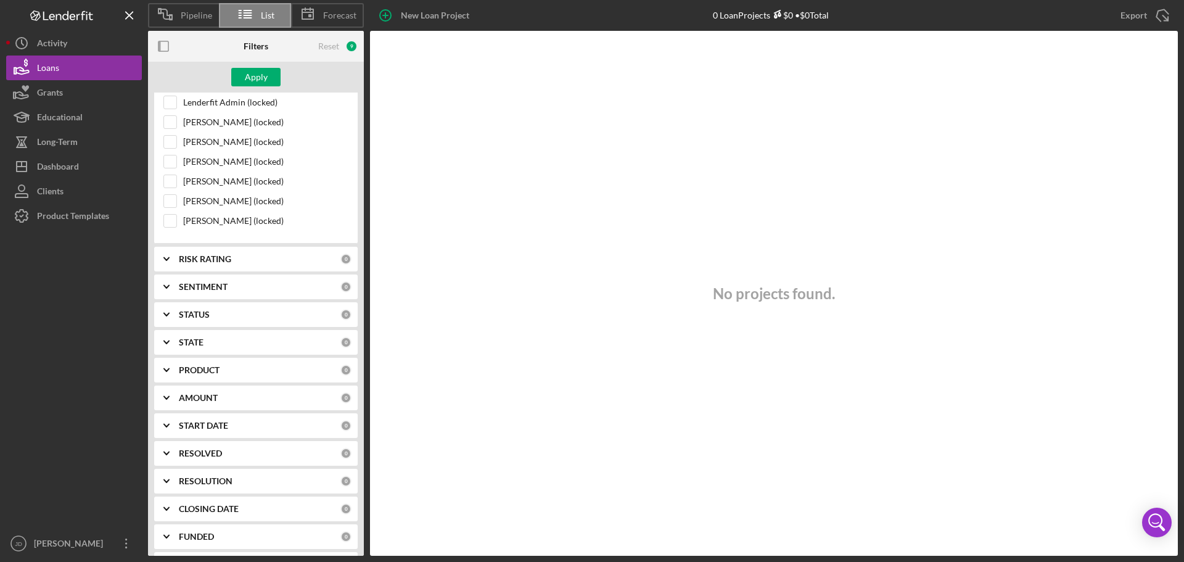
scroll to position [1060, 0]
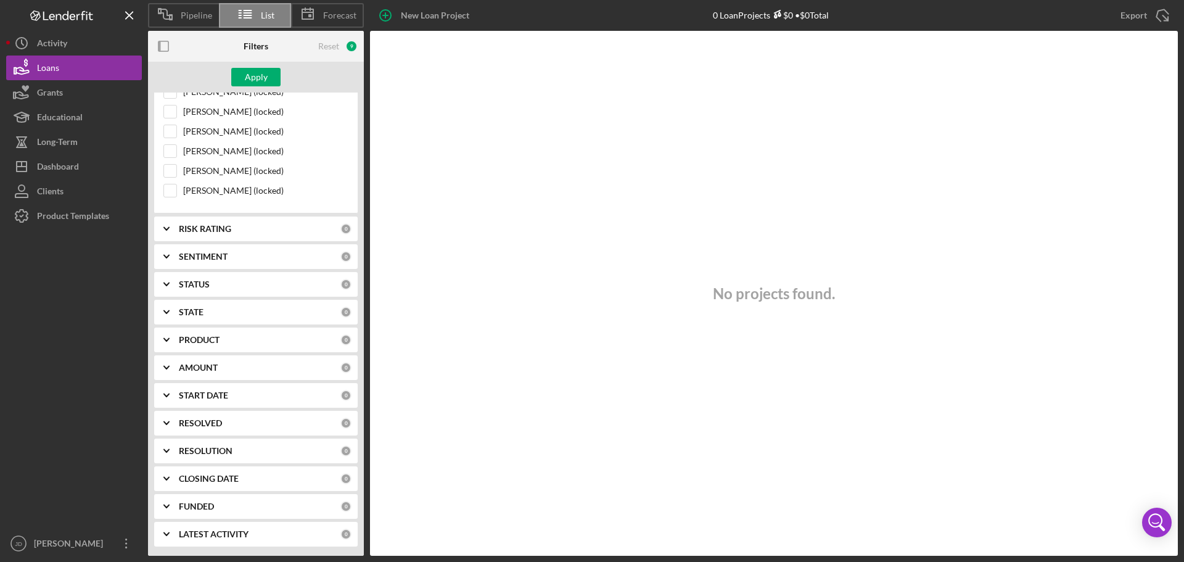
click at [185, 285] on b "STATUS" at bounding box center [194, 284] width 31 height 10
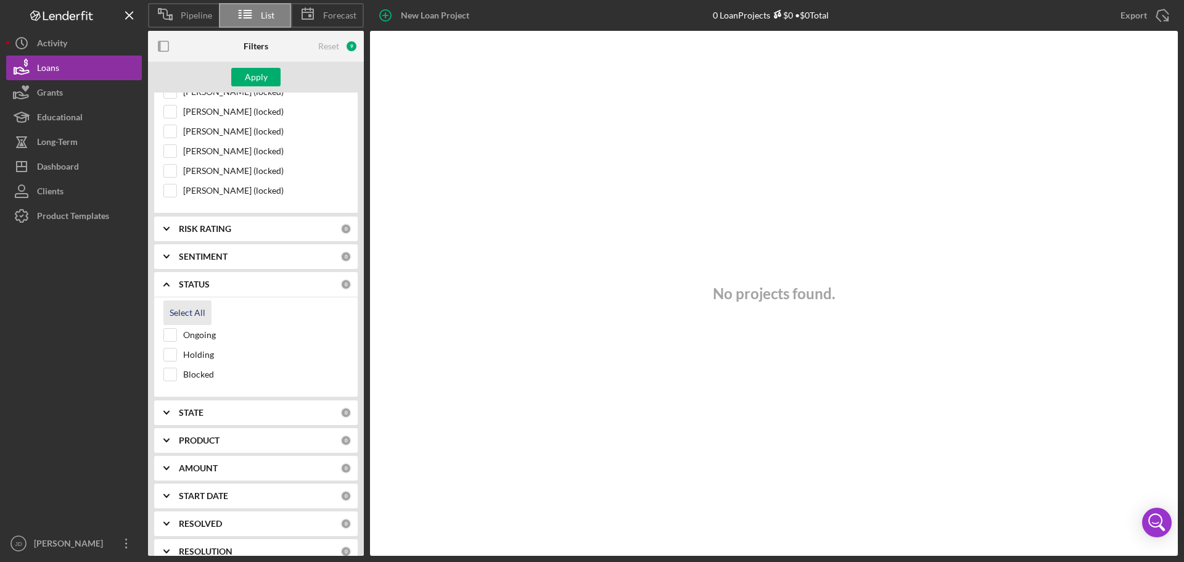
click at [189, 313] on div "Select All" at bounding box center [188, 312] width 36 height 25
checkbox input "true"
click at [197, 409] on b "STATE" at bounding box center [191, 412] width 25 height 10
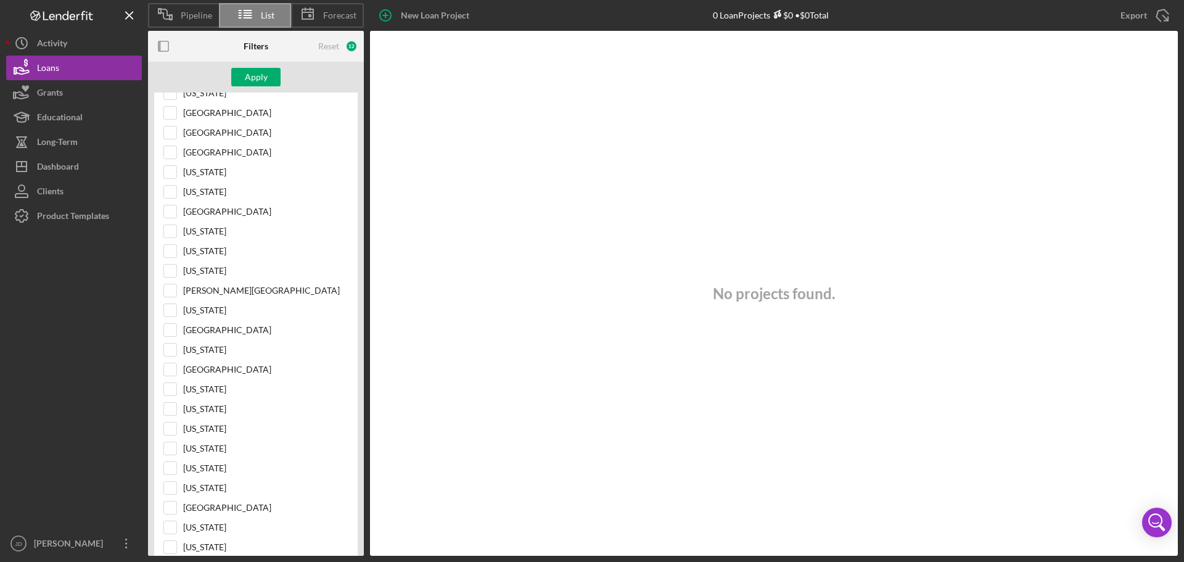
scroll to position [2701, 0]
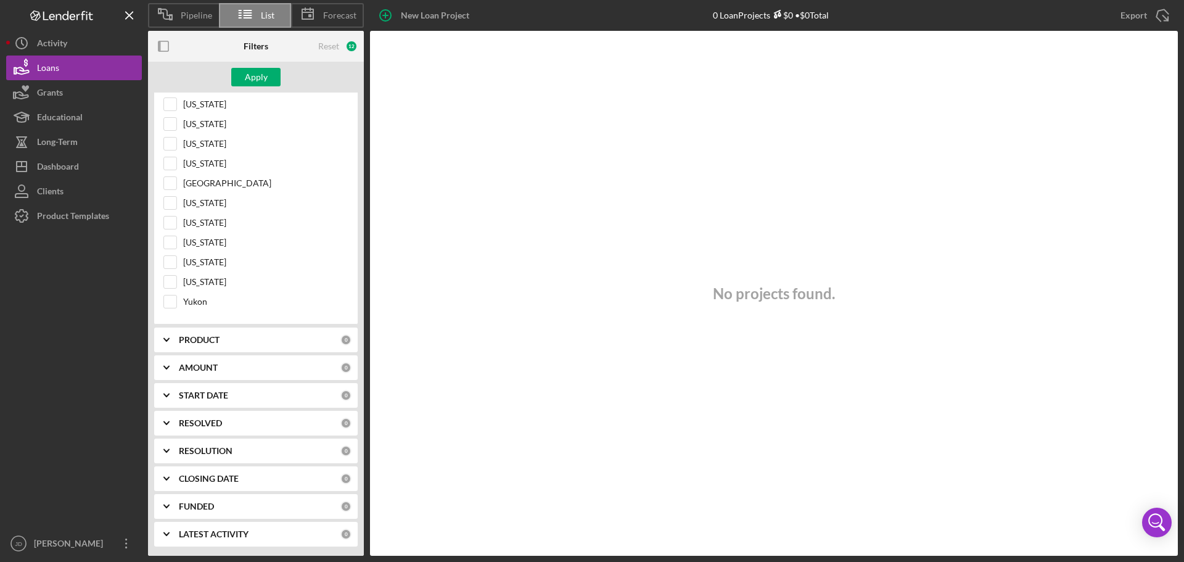
click at [221, 345] on div "PRODUCT" at bounding box center [260, 340] width 162 height 10
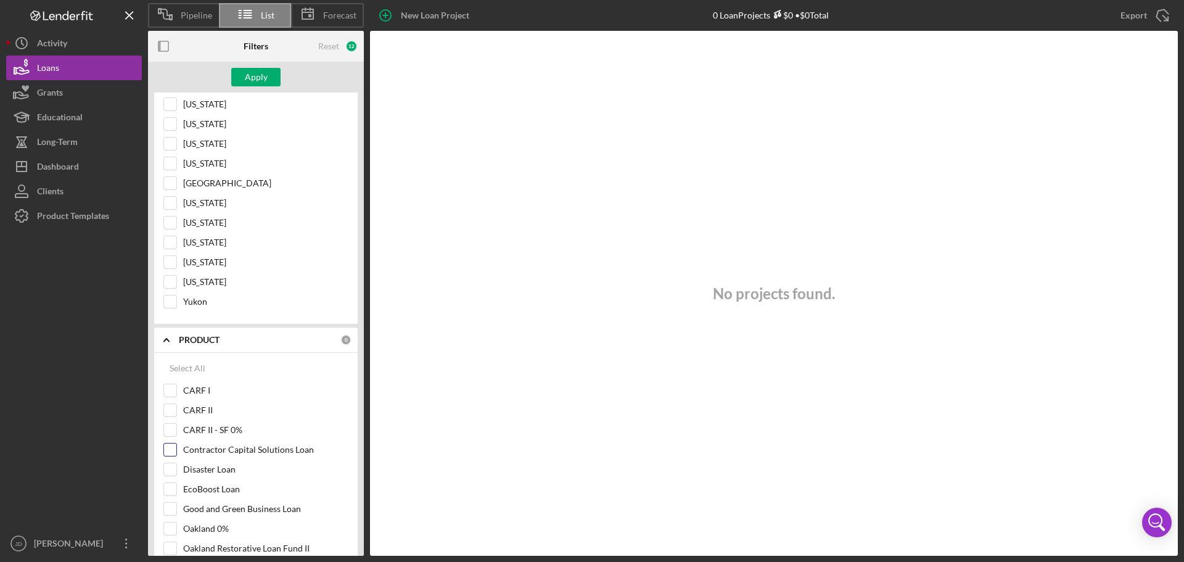
click at [263, 451] on label "Contractor Capital Solutions Loan" at bounding box center [265, 449] width 165 height 12
click at [176, 451] on input "Contractor Capital Solutions Loan" at bounding box center [170, 449] width 12 height 12
checkbox input "true"
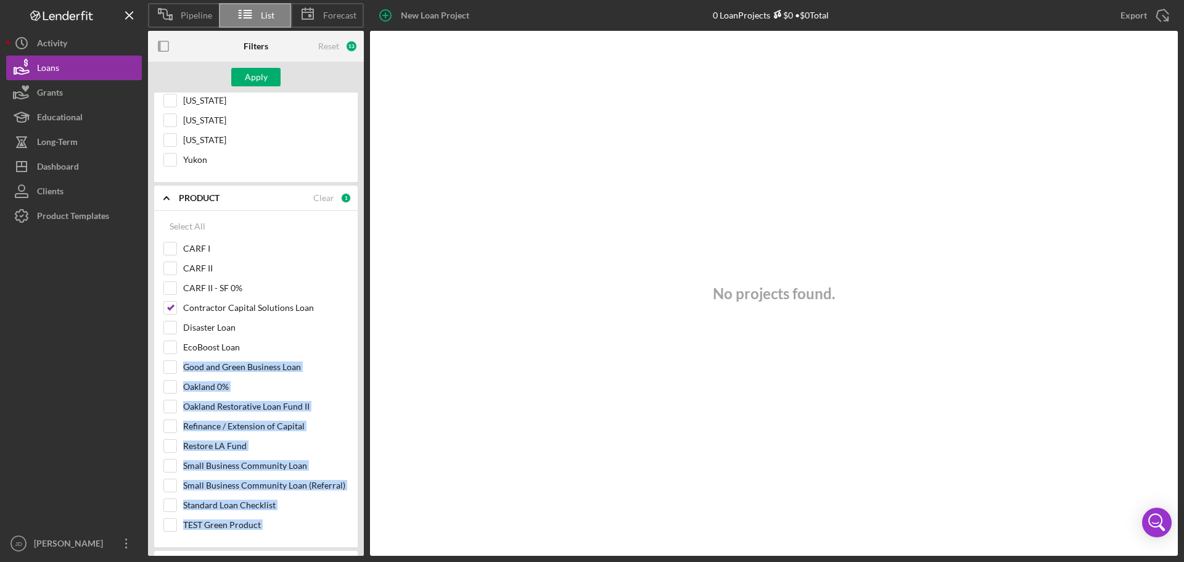
drag, startPoint x: 361, startPoint y: 514, endPoint x: 346, endPoint y: 554, distance: 41.9
click at [349, 554] on div "Filters Reset 13 Apply SEARCH FILTER 0 Applied in combination with filters belo…" at bounding box center [259, 293] width 222 height 525
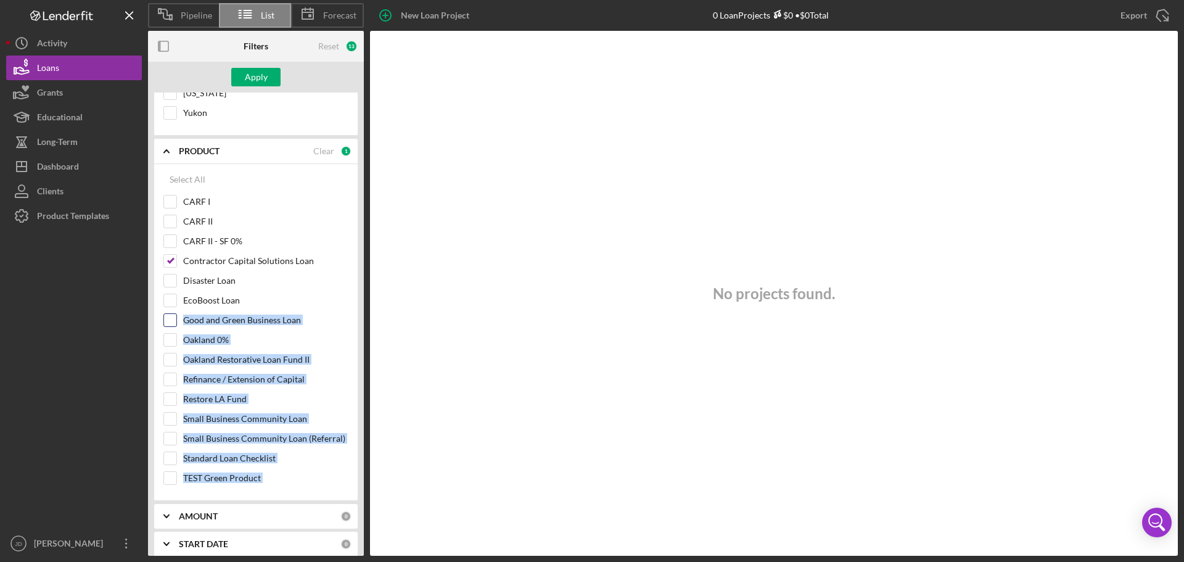
click at [180, 322] on div "Good and Green Business Loan" at bounding box center [255, 323] width 185 height 20
click at [175, 322] on input "Good and Green Business Loan" at bounding box center [170, 320] width 12 height 12
checkbox input "true"
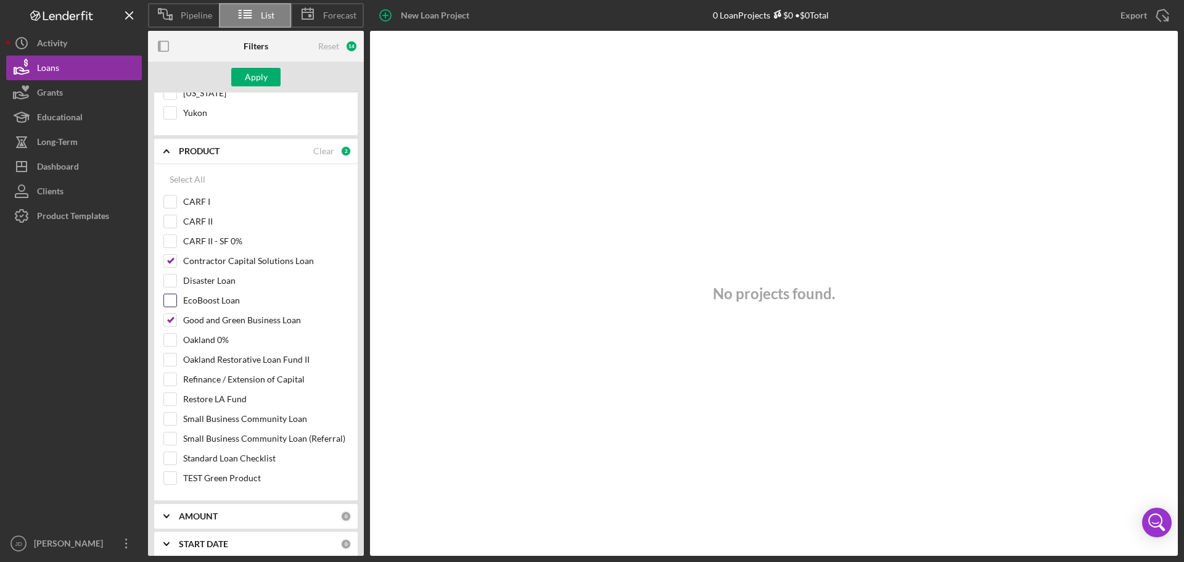
click at [175, 308] on div "EcoBoost Loan" at bounding box center [255, 303] width 185 height 20
click at [170, 306] on input "EcoBoost Loan" at bounding box center [170, 300] width 12 height 12
checkbox input "true"
click at [291, 517] on div "AMOUNT" at bounding box center [260, 516] width 162 height 10
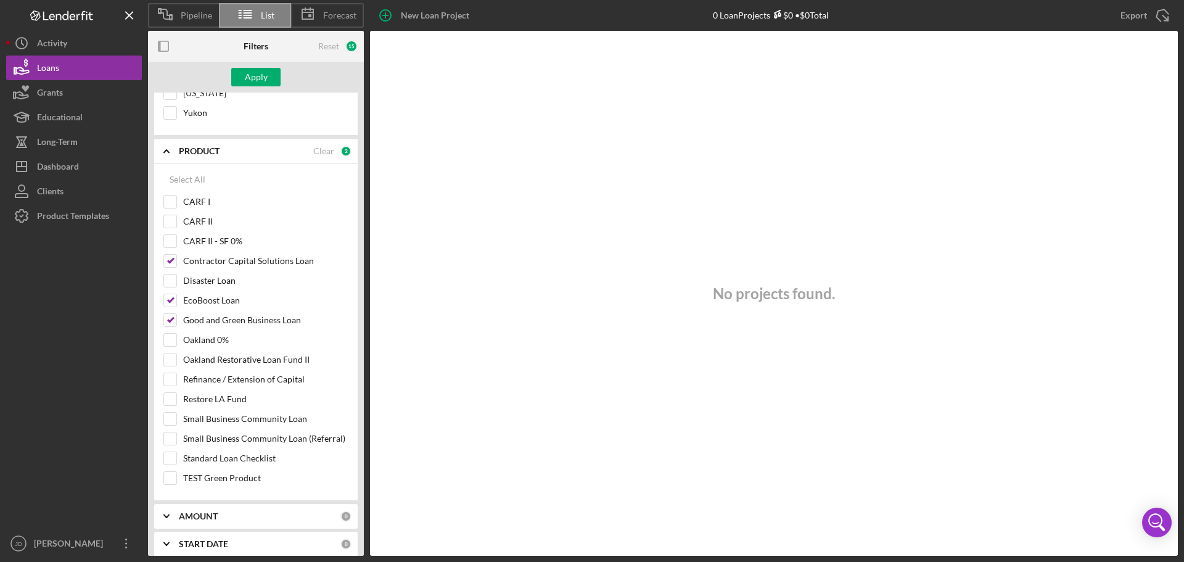
scroll to position [3039, 0]
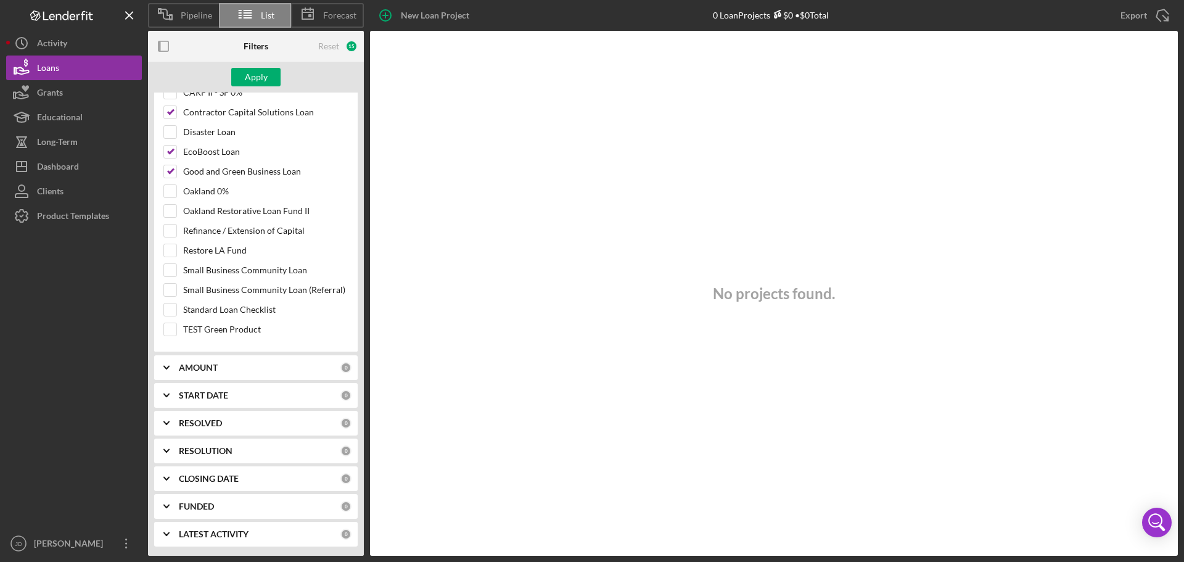
click at [218, 502] on div "FUNDED" at bounding box center [260, 506] width 162 height 10
click at [217, 502] on div "FUNDED" at bounding box center [260, 506] width 162 height 10
click at [250, 75] on div "Apply" at bounding box center [256, 77] width 23 height 18
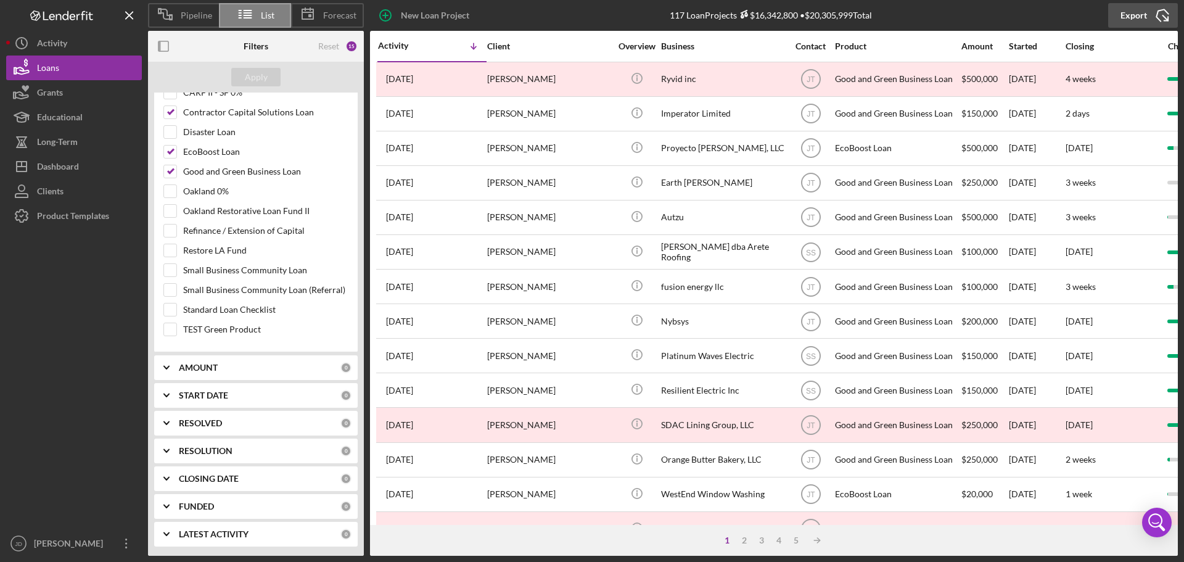
click at [1144, 10] on div "Export" at bounding box center [1133, 15] width 27 height 25
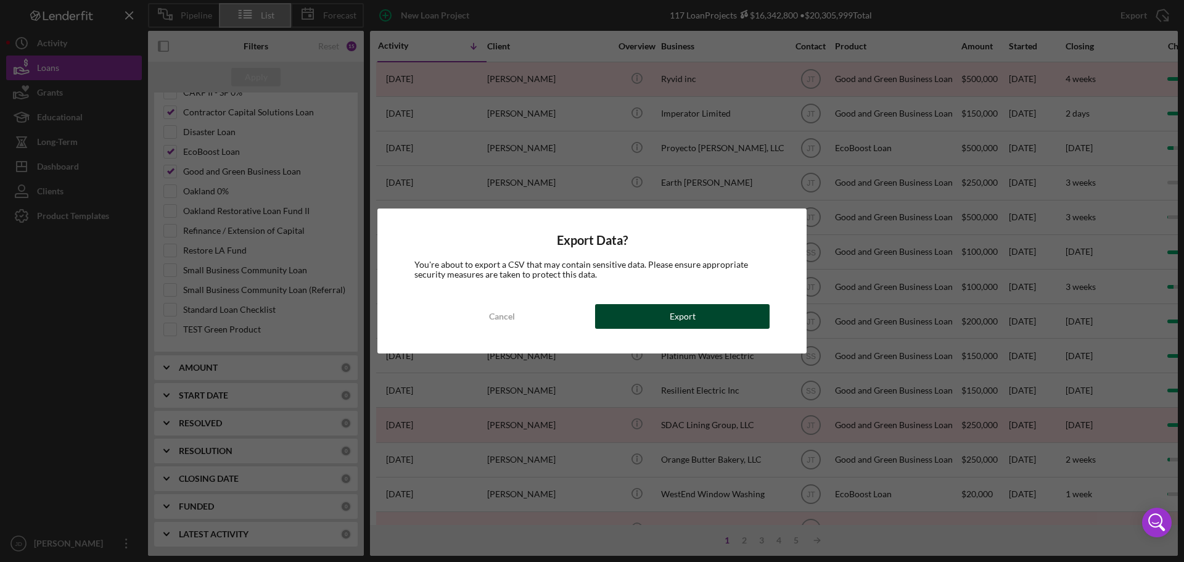
click at [668, 319] on button "Export" at bounding box center [682, 316] width 174 height 25
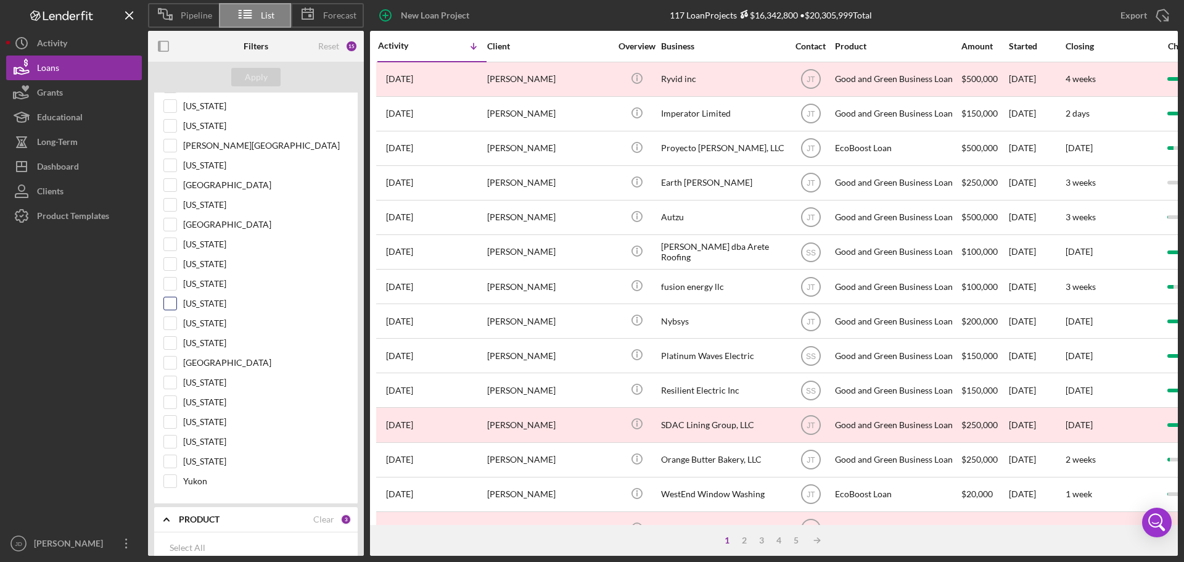
scroll to position [2512, 0]
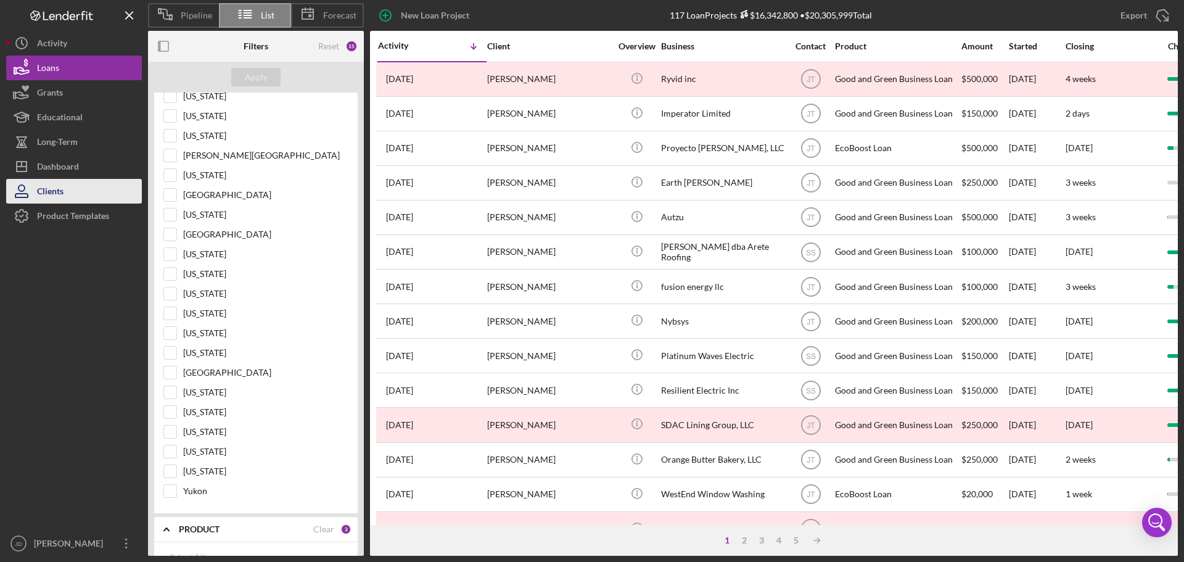
click at [39, 202] on div "Clients" at bounding box center [50, 193] width 27 height 28
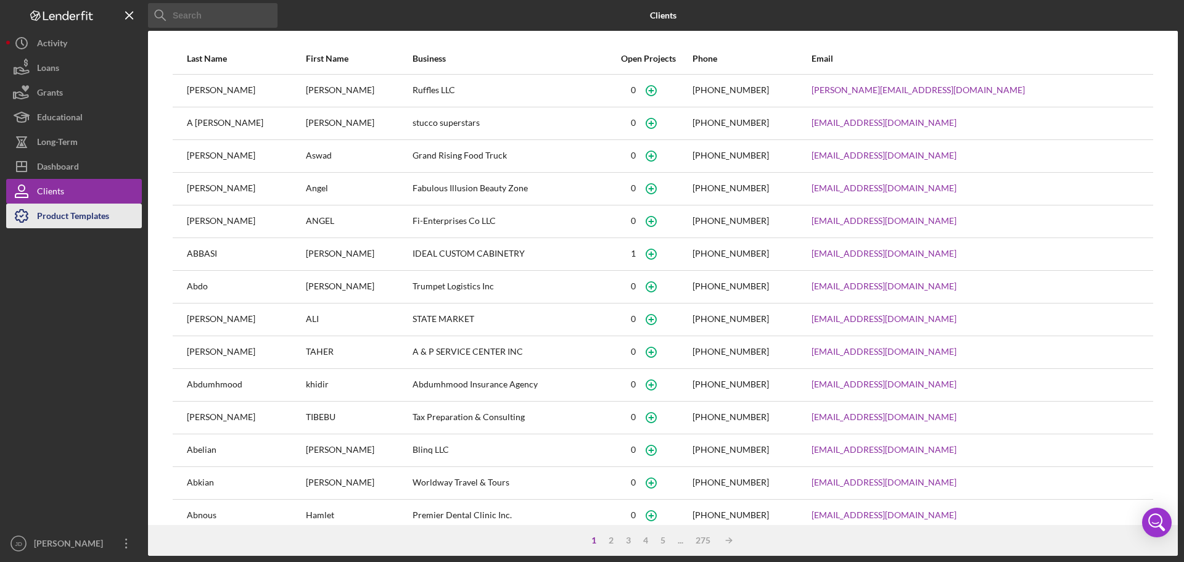
click at [52, 213] on div "Product Templates" at bounding box center [73, 217] width 72 height 28
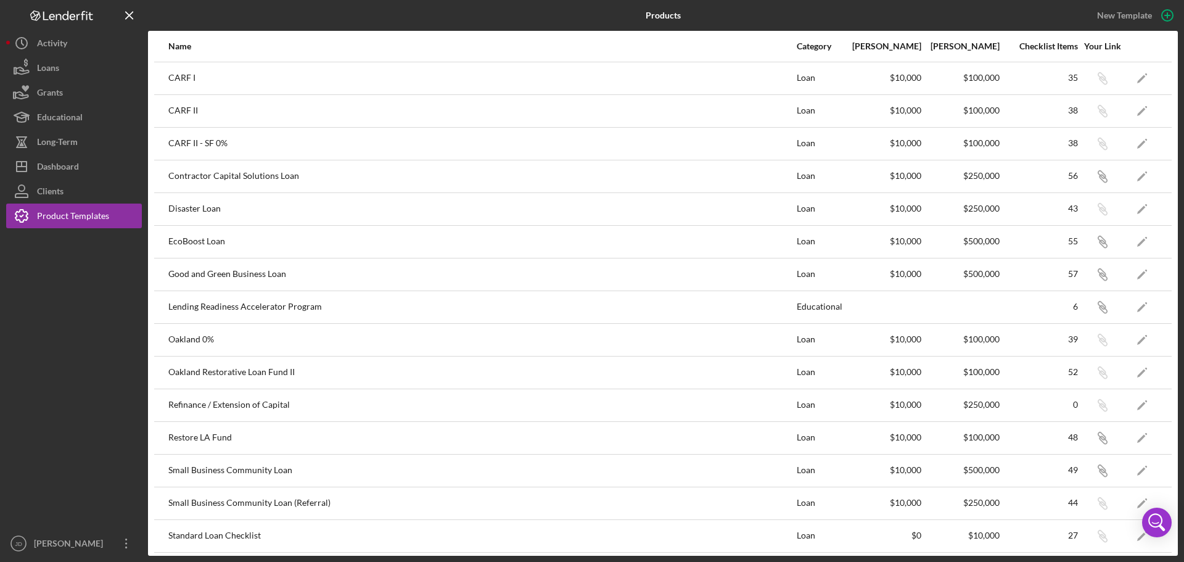
click at [86, 230] on div at bounding box center [74, 379] width 136 height 303
drag, startPoint x: 190, startPoint y: 261, endPoint x: 208, endPoint y: 245, distance: 24.0
click at [189, 261] on div "Good and Green Business Loan" at bounding box center [481, 274] width 627 height 31
drag, startPoint x: 214, startPoint y: 242, endPoint x: 281, endPoint y: 256, distance: 68.7
click at [215, 242] on div "EcoBoost Loan" at bounding box center [481, 241] width 627 height 31
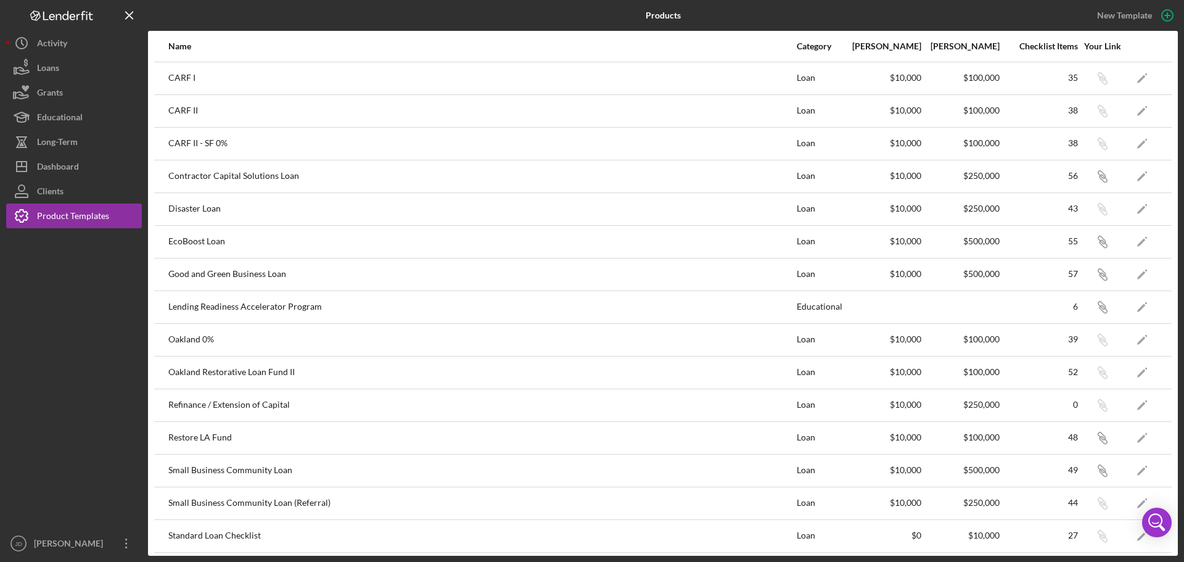
drag, startPoint x: 326, startPoint y: 286, endPoint x: 305, endPoint y: 295, distance: 23.5
click at [325, 286] on div "Good and Green Business Loan" at bounding box center [481, 274] width 627 height 31
click at [254, 279] on div "Good and Green Business Loan" at bounding box center [481, 274] width 627 height 31
drag, startPoint x: 267, startPoint y: 272, endPoint x: 996, endPoint y: 280, distance: 728.7
click at [996, 280] on tr "Good and Green Business Loan Loan $10,000 $500,000 57 Icon/Link Icon/Edit" at bounding box center [662, 274] width 1017 height 33
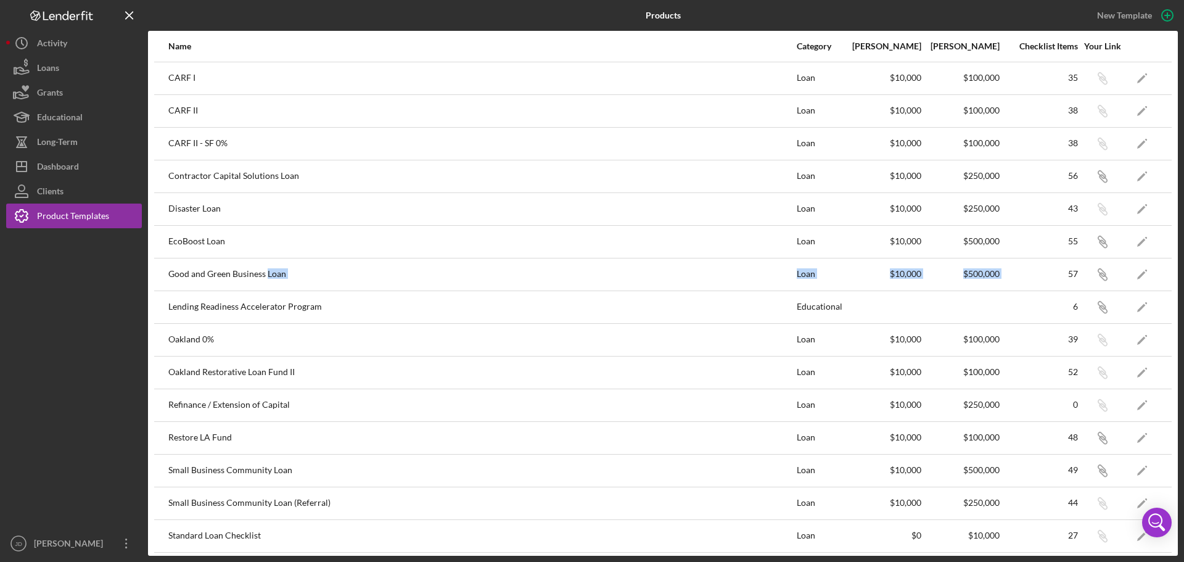
click at [1025, 276] on div "57" at bounding box center [1039, 274] width 77 height 10
click at [1060, 276] on div "57" at bounding box center [1039, 274] width 77 height 10
click at [1128, 275] on icon "Icon/Edit" at bounding box center [1142, 274] width 28 height 28
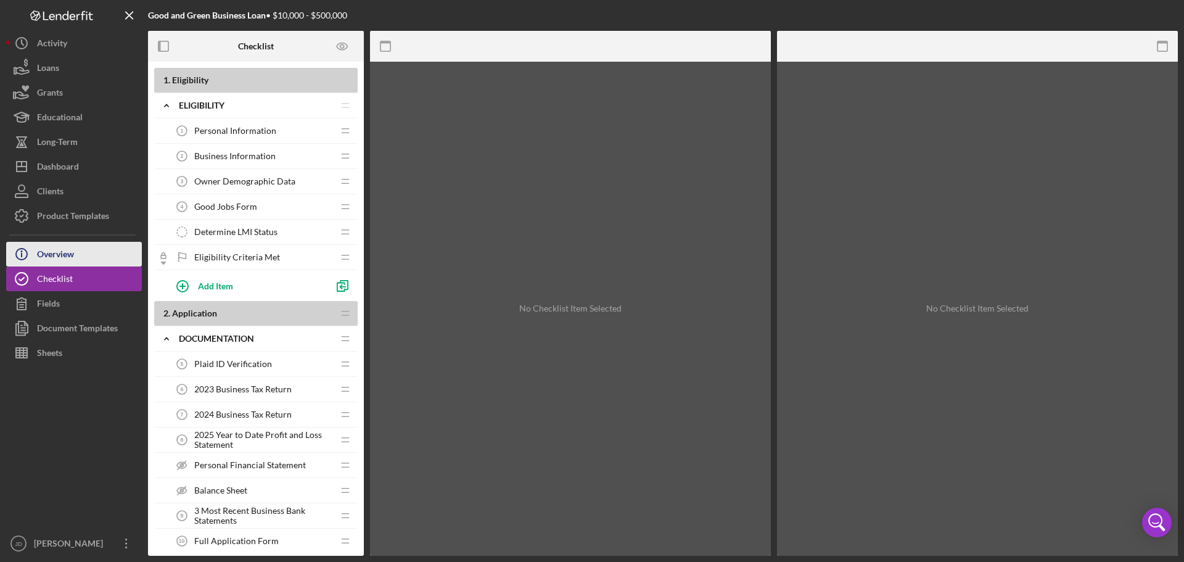
click at [65, 265] on div "Overview" at bounding box center [55, 256] width 37 height 28
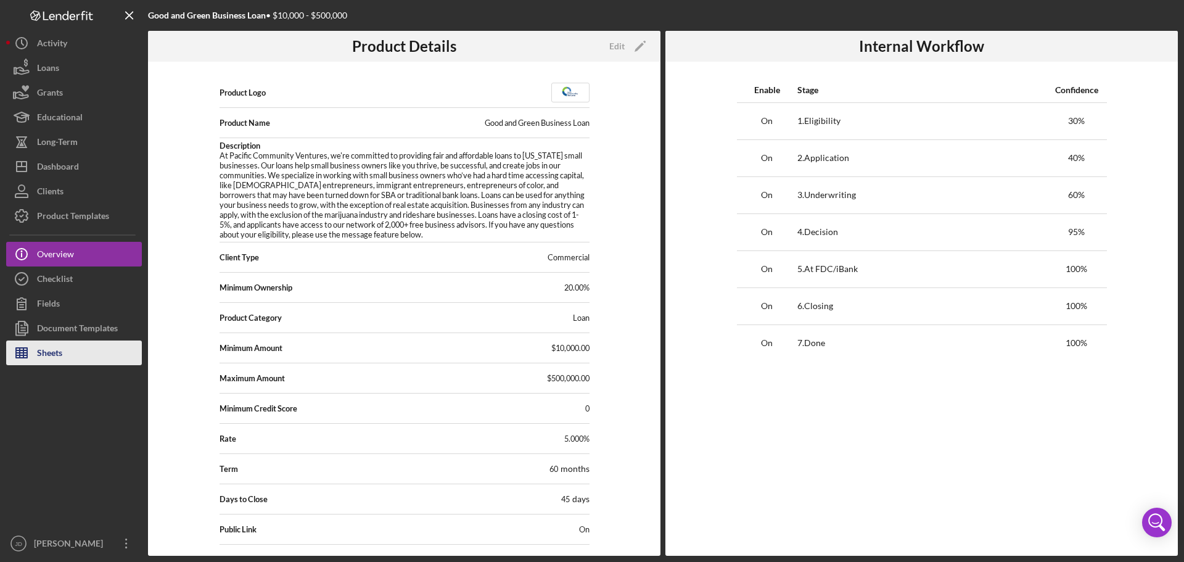
click at [66, 343] on button "Sheets" at bounding box center [74, 352] width 136 height 25
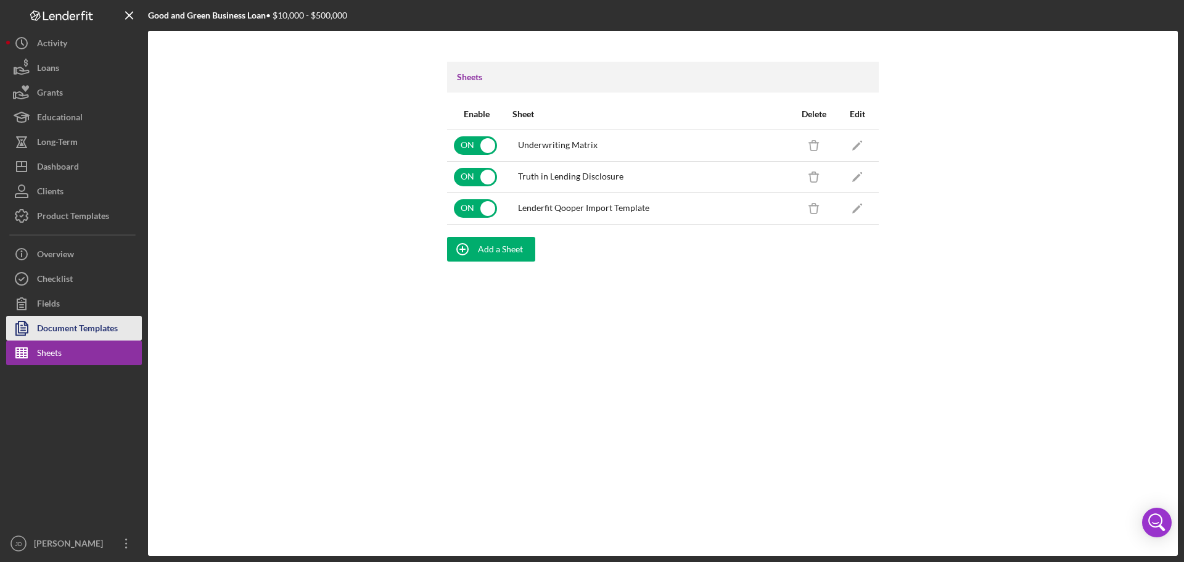
click at [69, 322] on div "Document Templates" at bounding box center [77, 330] width 81 height 28
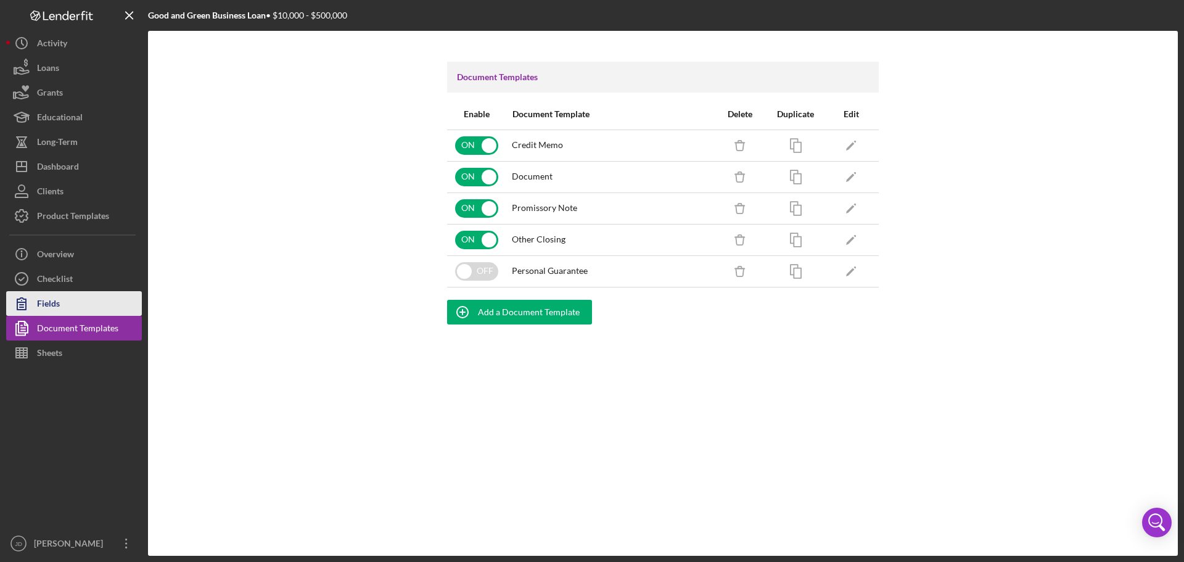
click at [75, 292] on button "Fields" at bounding box center [74, 303] width 136 height 25
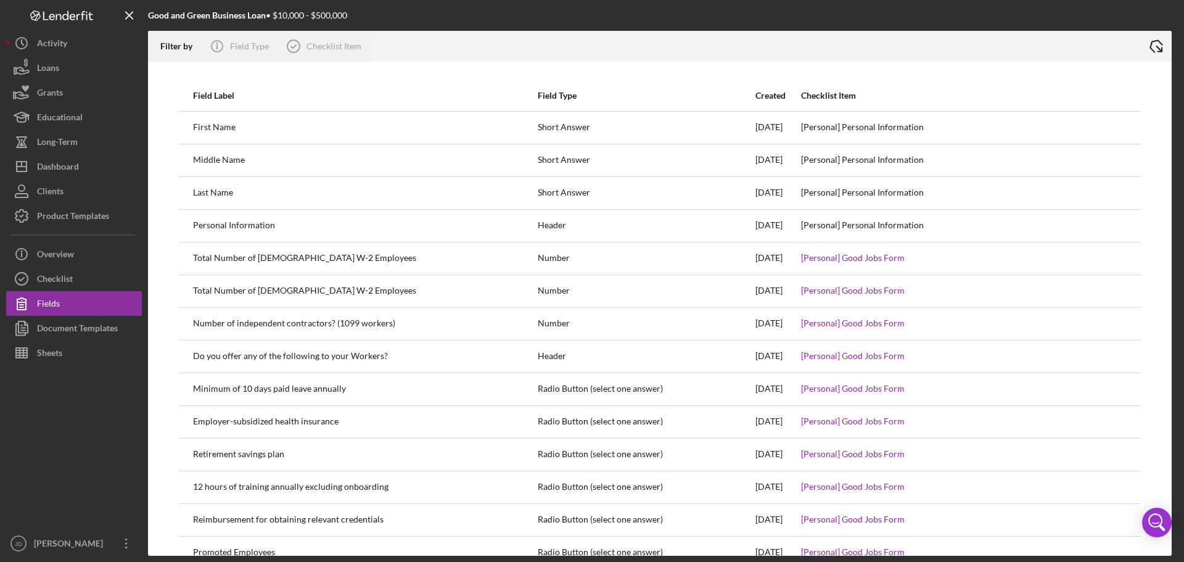
click at [1150, 44] on icon "Icon/Export" at bounding box center [1155, 46] width 31 height 31
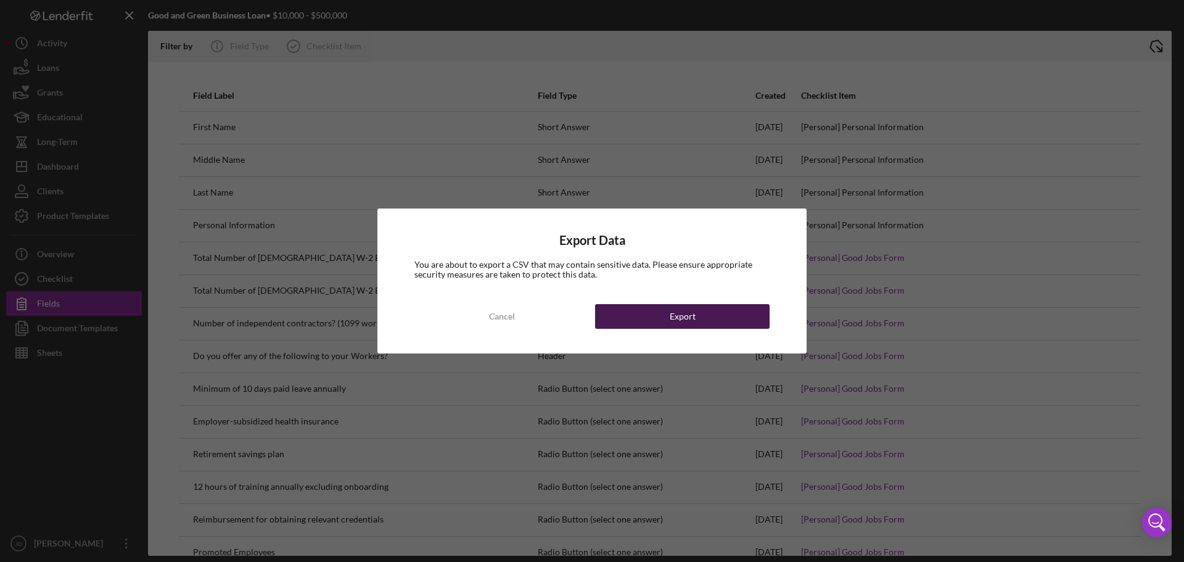
click at [652, 314] on button "Export" at bounding box center [682, 316] width 174 height 25
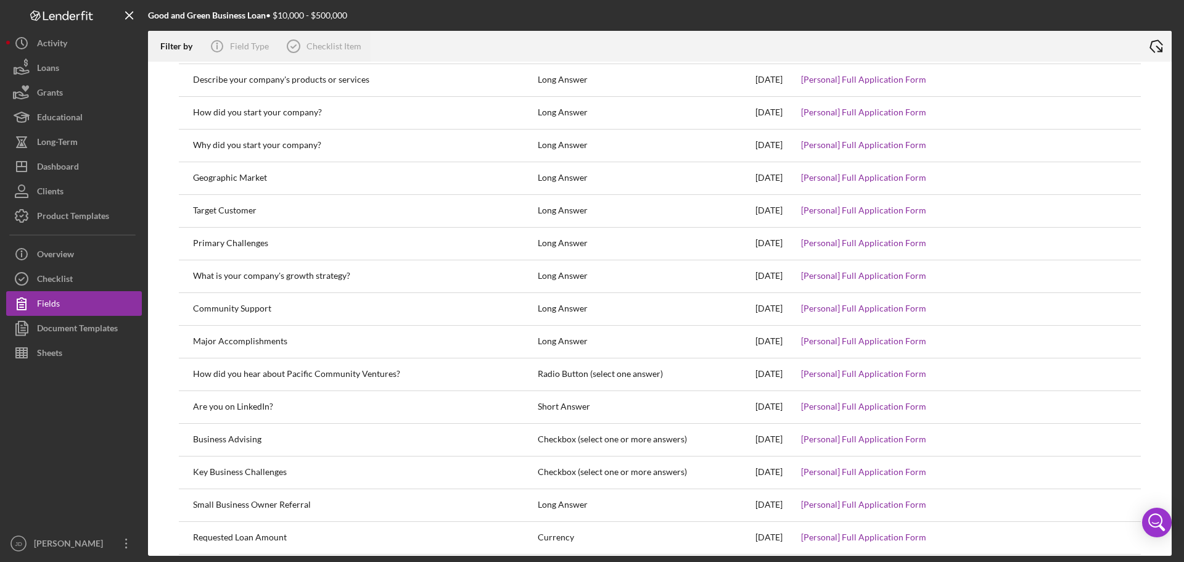
scroll to position [7203, 0]
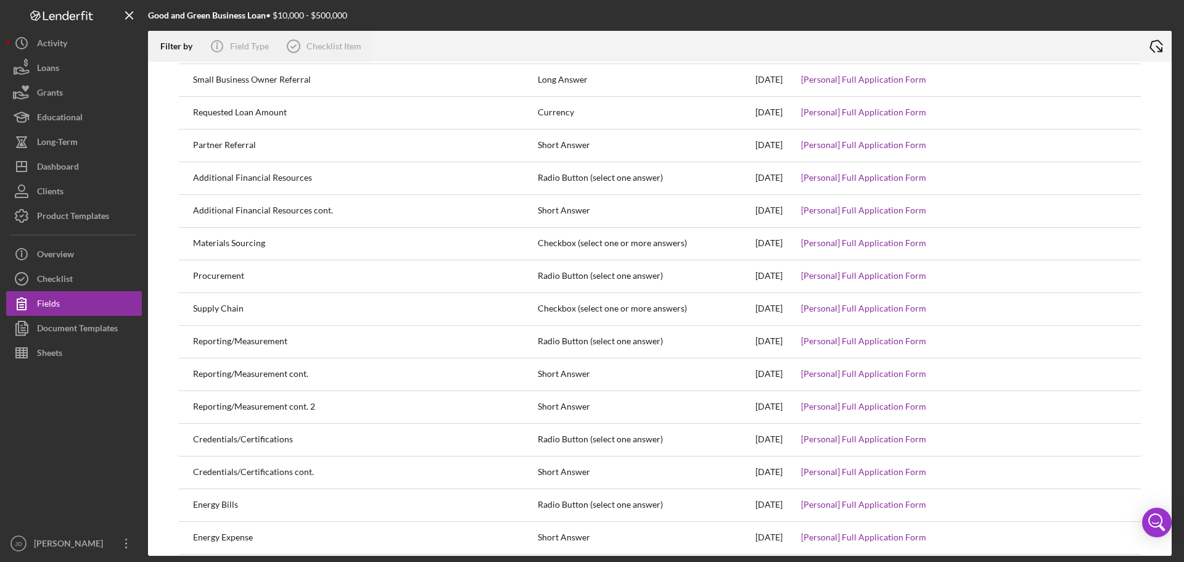
click at [599, 311] on div "Checkbox (select one or more answers)" at bounding box center [646, 308] width 217 height 31
click at [126, 430] on div at bounding box center [74, 448] width 136 height 166
click at [65, 212] on div "Product Templates" at bounding box center [73, 217] width 72 height 28
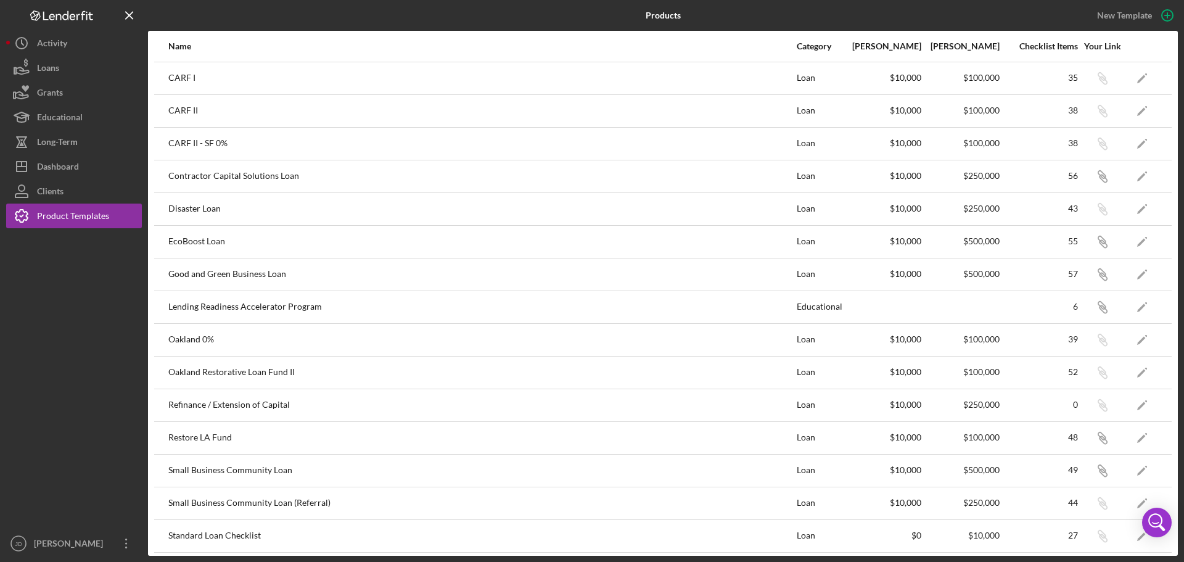
click at [1012, 243] on div "55" at bounding box center [1039, 241] width 77 height 10
click at [1128, 242] on icon "Icon/Edit" at bounding box center [1142, 241] width 28 height 28
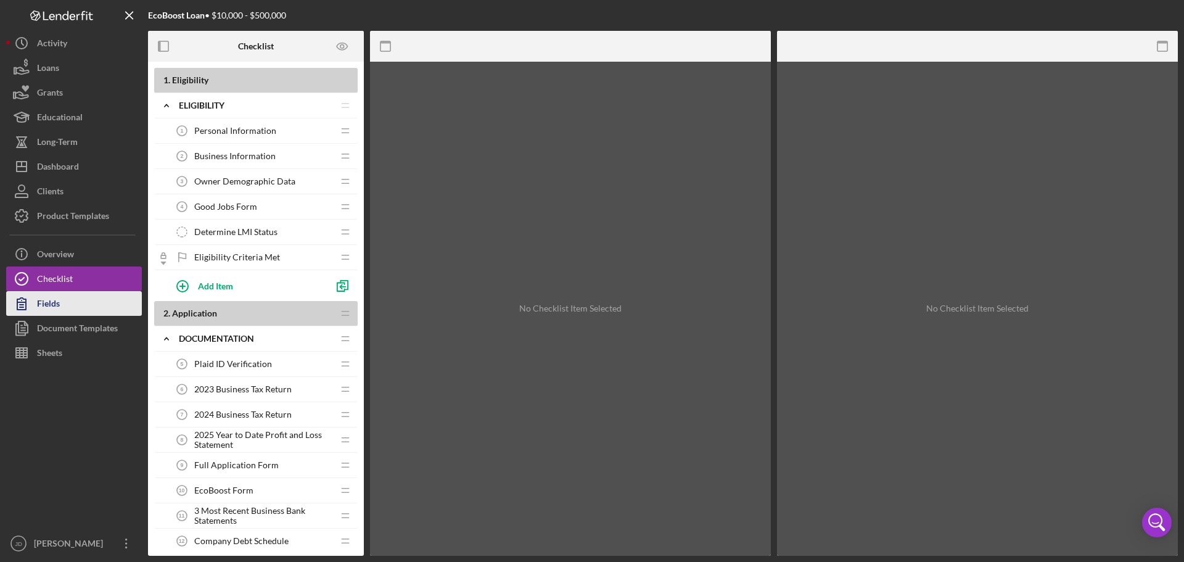
click at [90, 301] on button "Fields" at bounding box center [74, 303] width 136 height 25
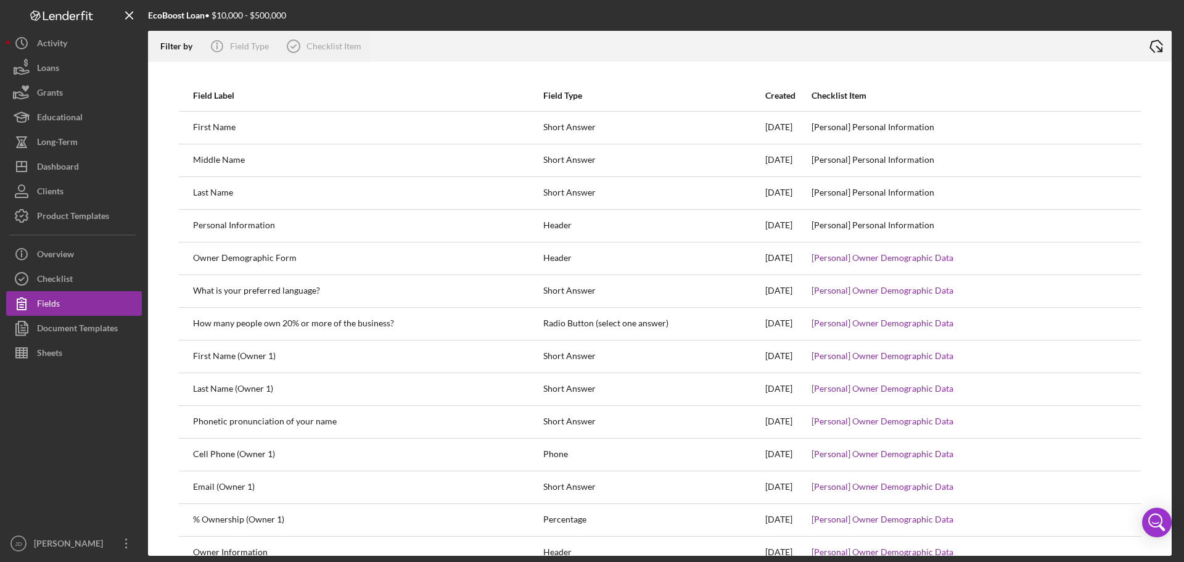
click at [1160, 48] on icon "Icon/Export" at bounding box center [1155, 46] width 31 height 31
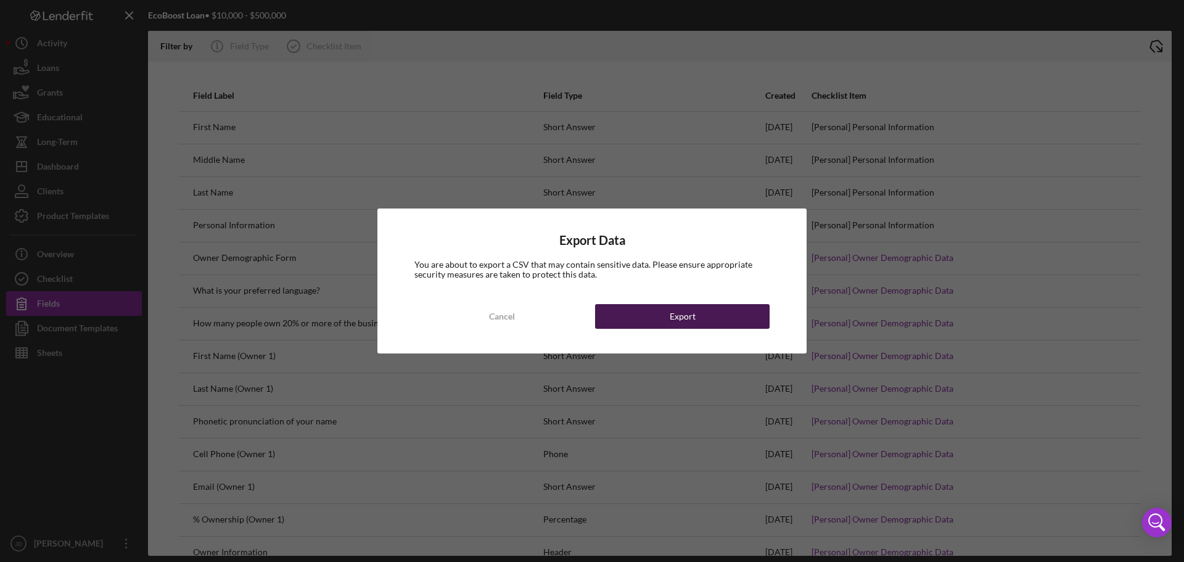
click at [657, 324] on button "Export" at bounding box center [682, 316] width 174 height 25
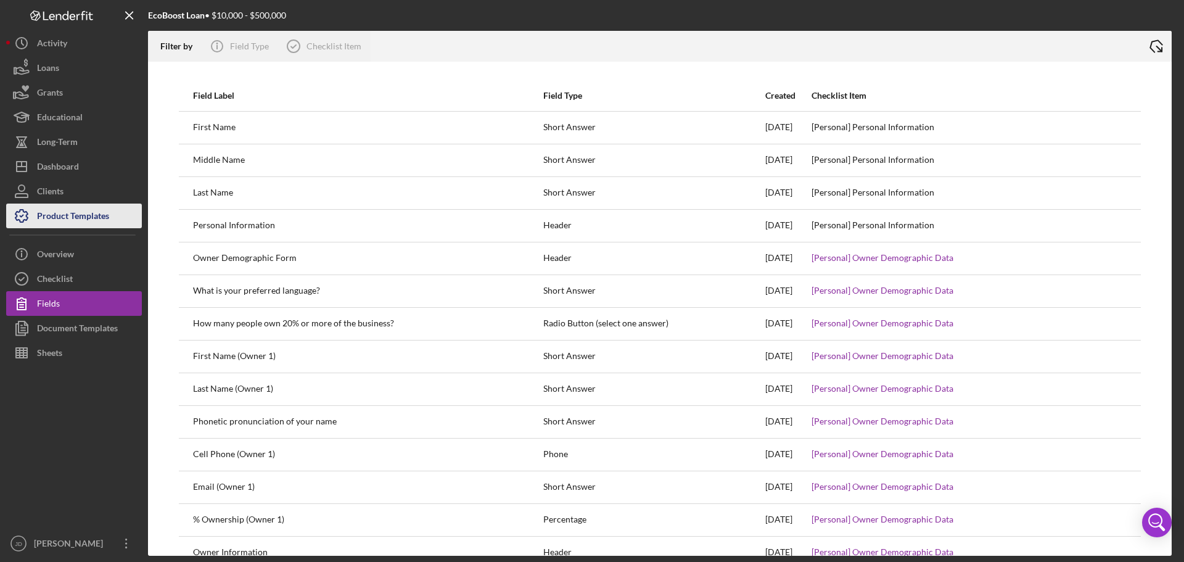
click at [69, 207] on div "Product Templates" at bounding box center [73, 217] width 72 height 28
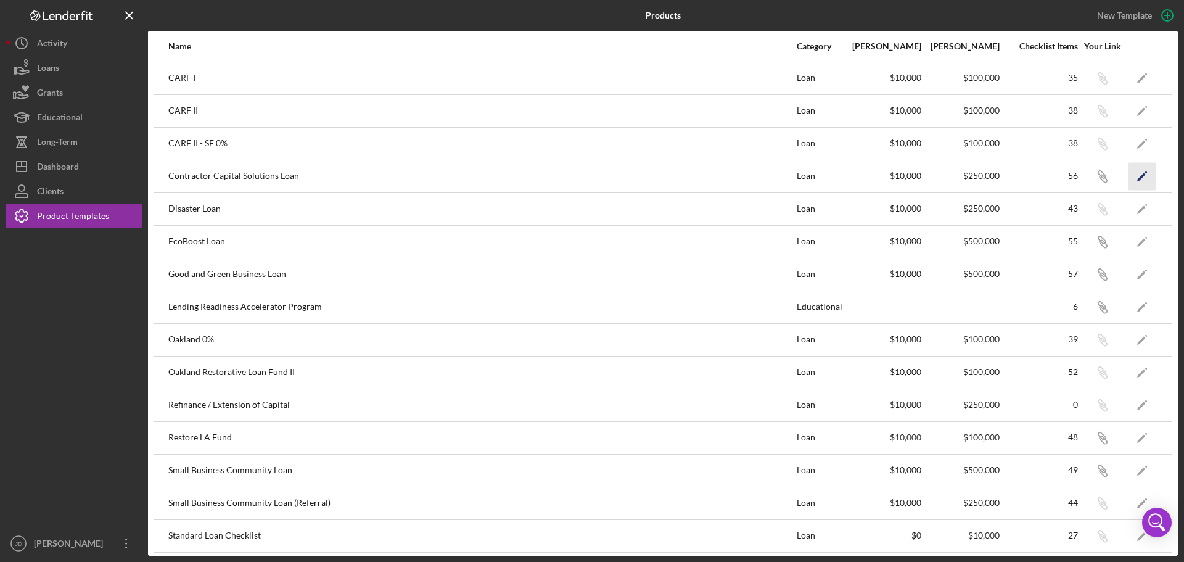
click at [1139, 181] on icon "Icon/Edit" at bounding box center [1142, 176] width 28 height 28
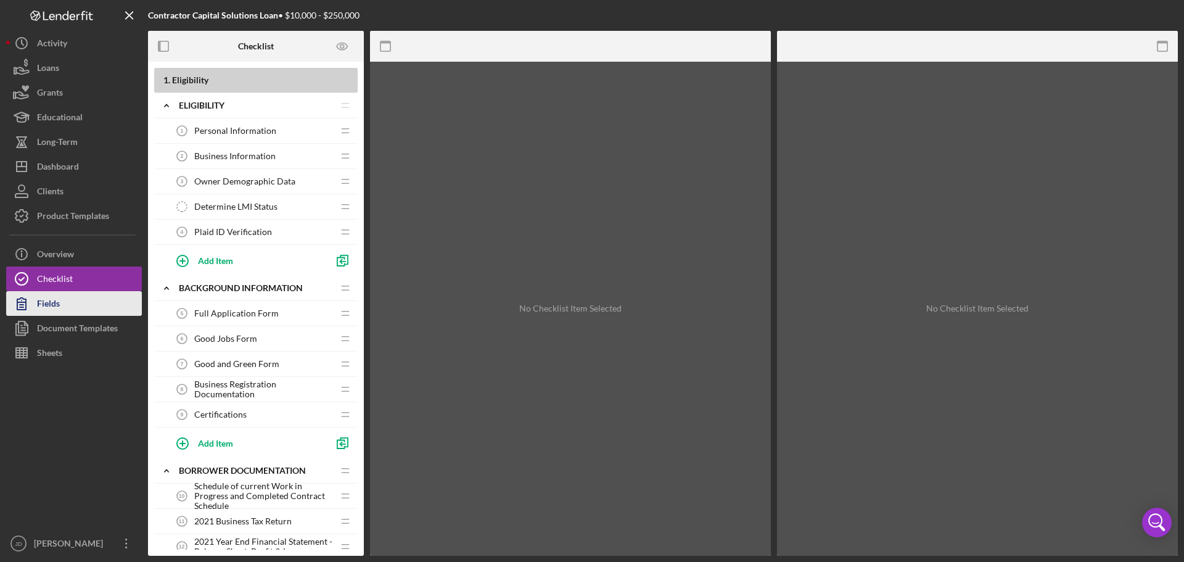
click at [96, 295] on button "Fields" at bounding box center [74, 303] width 136 height 25
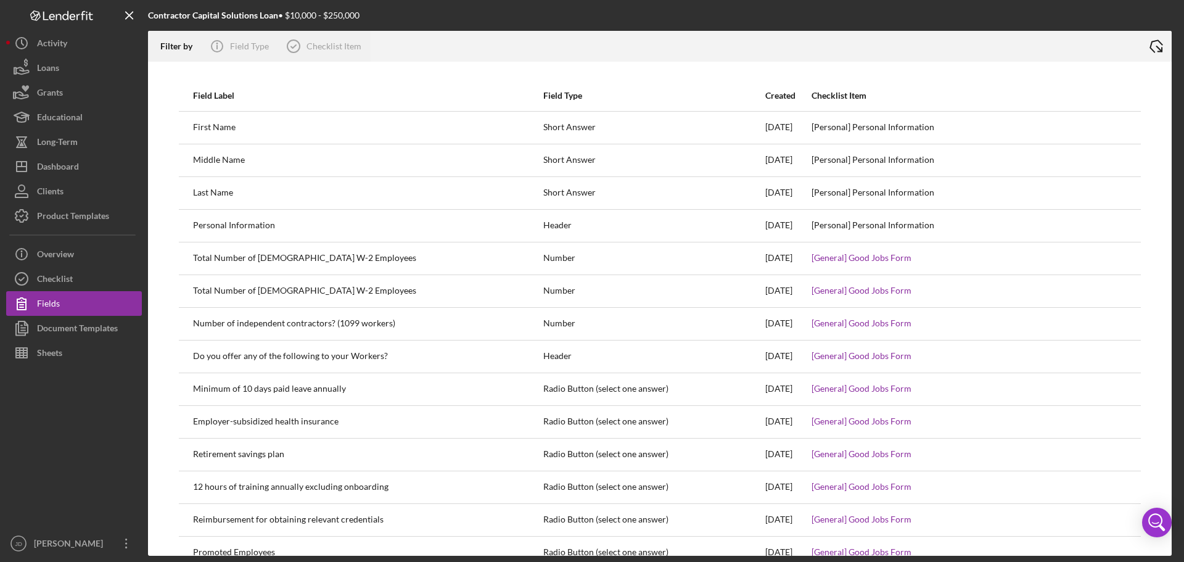
click at [1154, 44] on icon "Icon/Export" at bounding box center [1155, 46] width 31 height 31
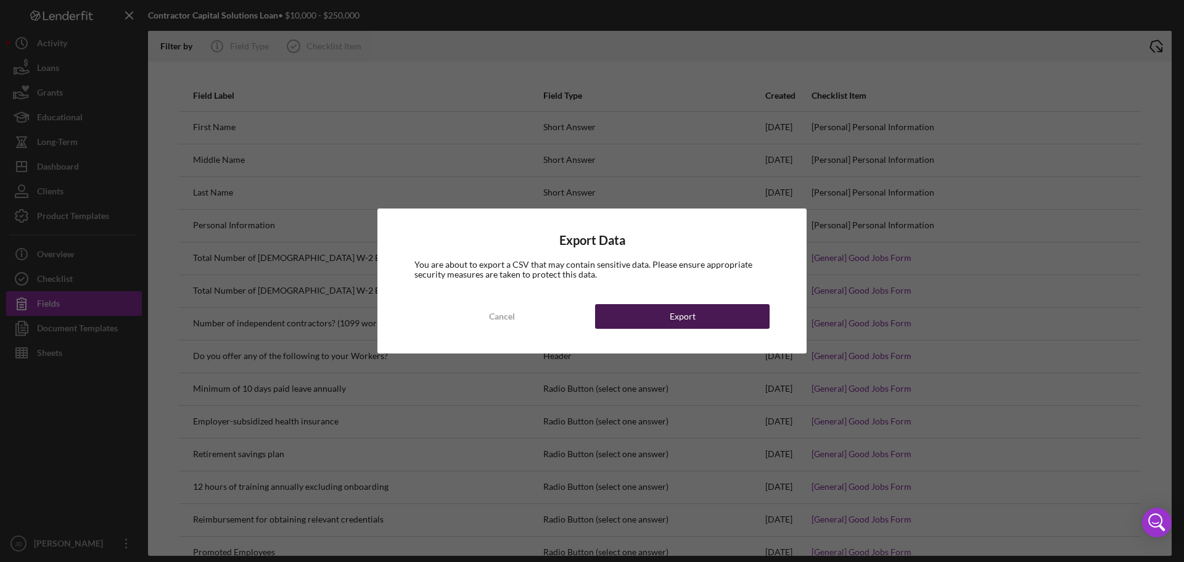
click at [740, 318] on button "Export" at bounding box center [682, 316] width 174 height 25
